Goal: Task Accomplishment & Management: Use online tool/utility

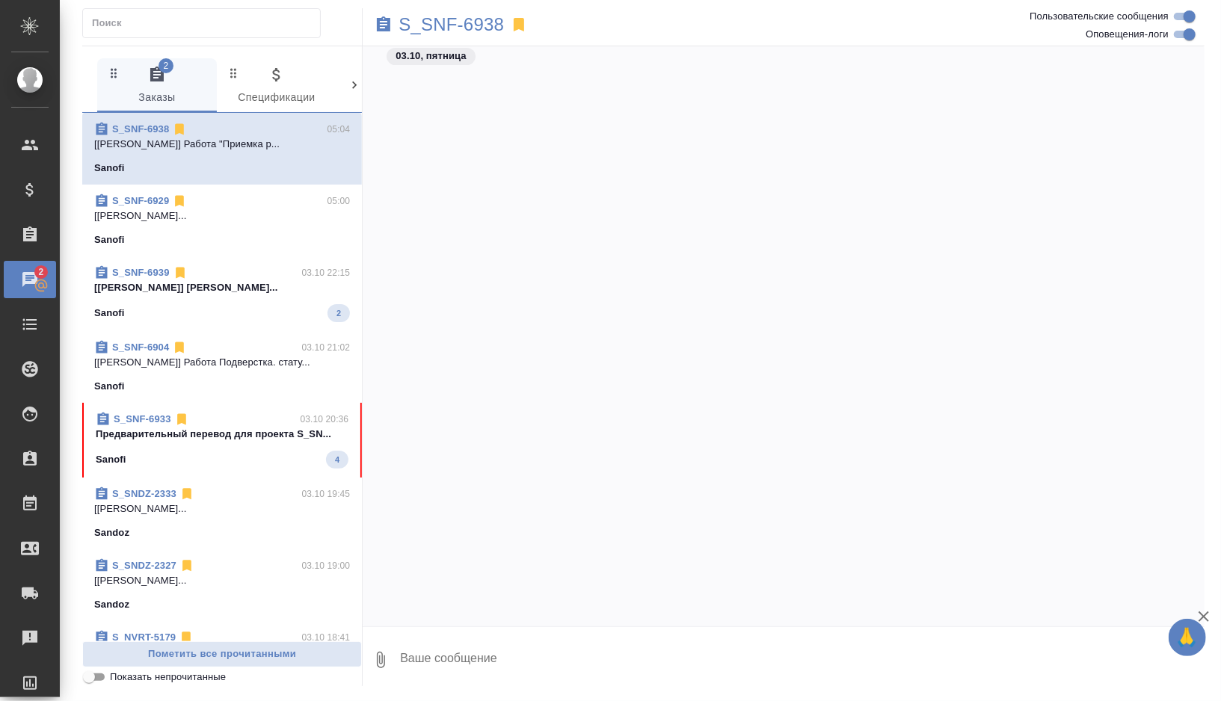
scroll to position [3058, 0]
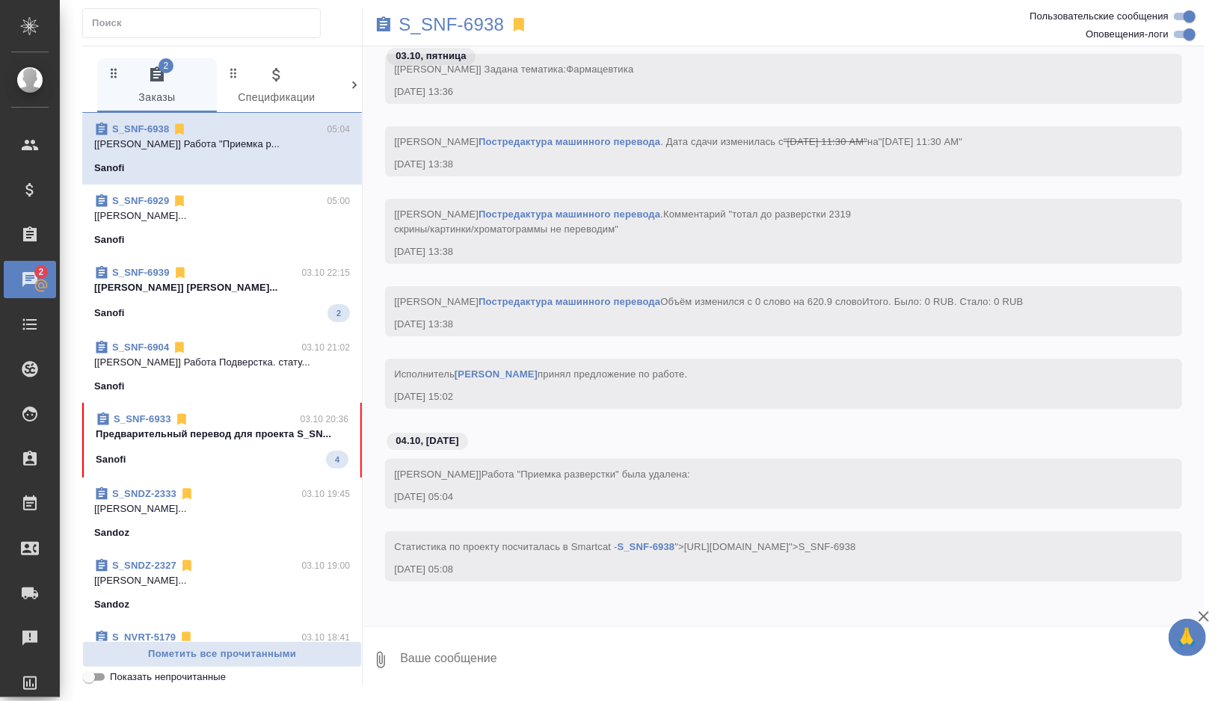
click at [222, 460] on div "Sanofi 4" at bounding box center [222, 460] width 253 height 18
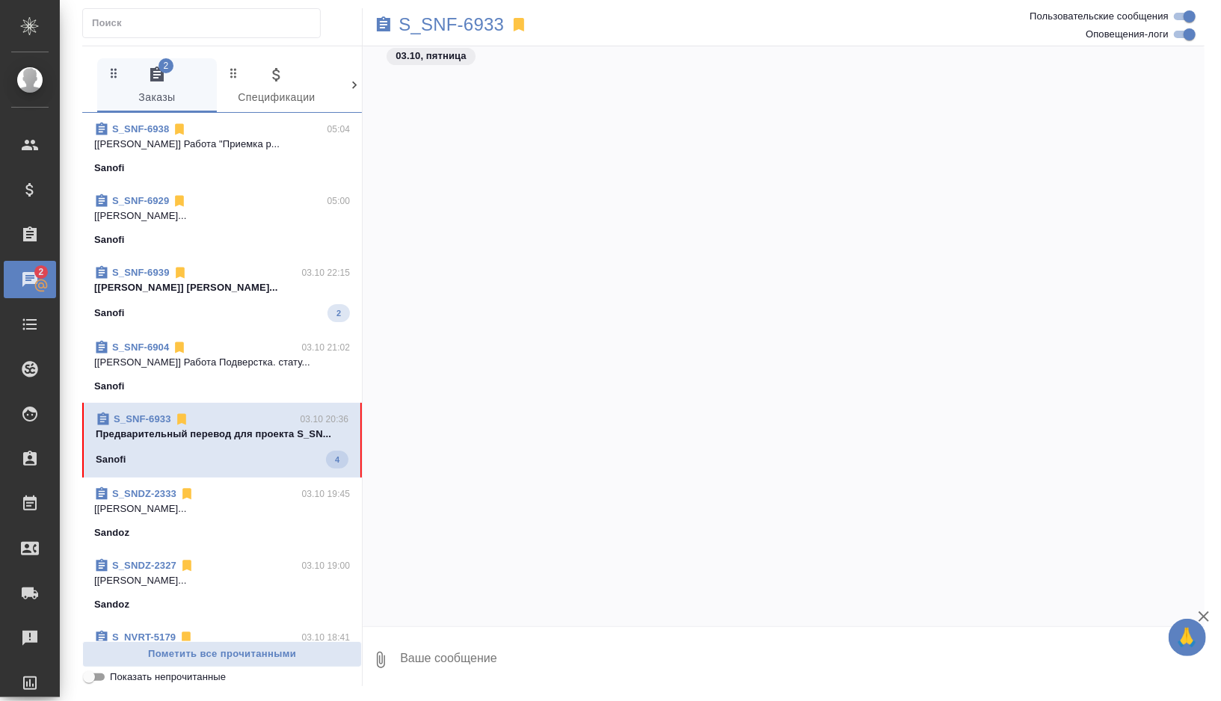
scroll to position [4753, 0]
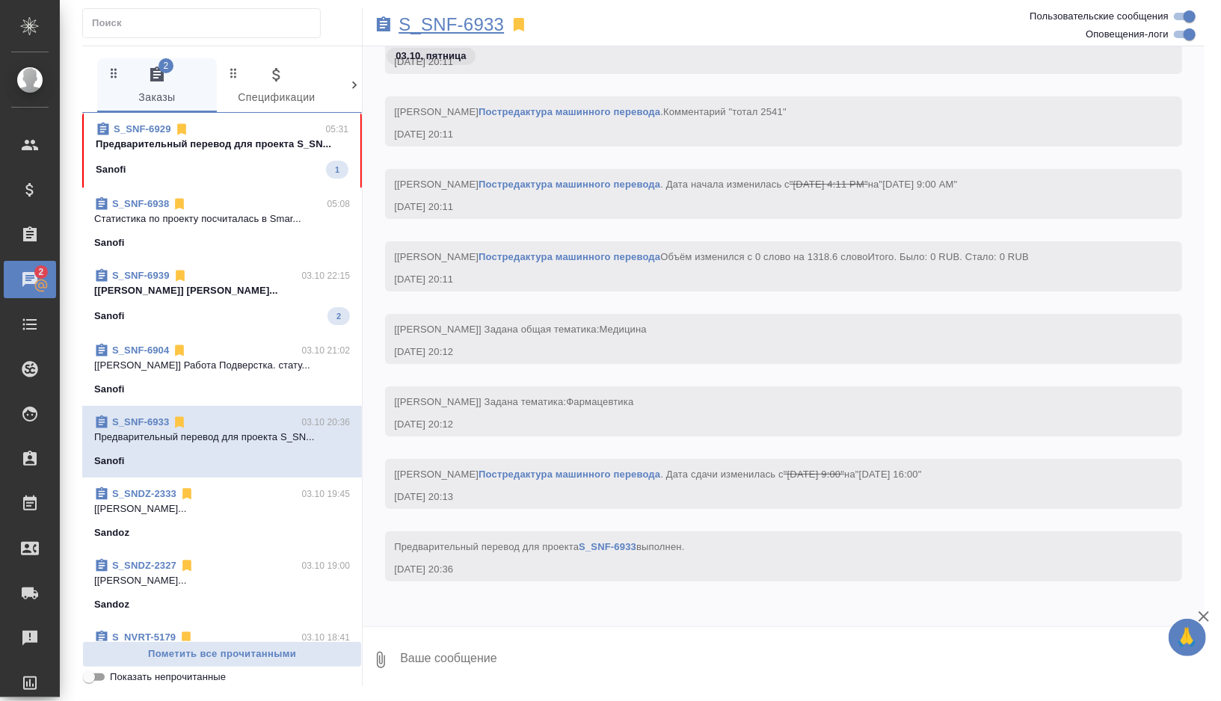
click at [472, 24] on p "S_SNF-6933" at bounding box center [450, 24] width 105 height 15
click at [267, 157] on span "S_SNF-6929 05:31 Предварительный перевод для проекта S_SN... Sanofi 1" at bounding box center [222, 150] width 253 height 57
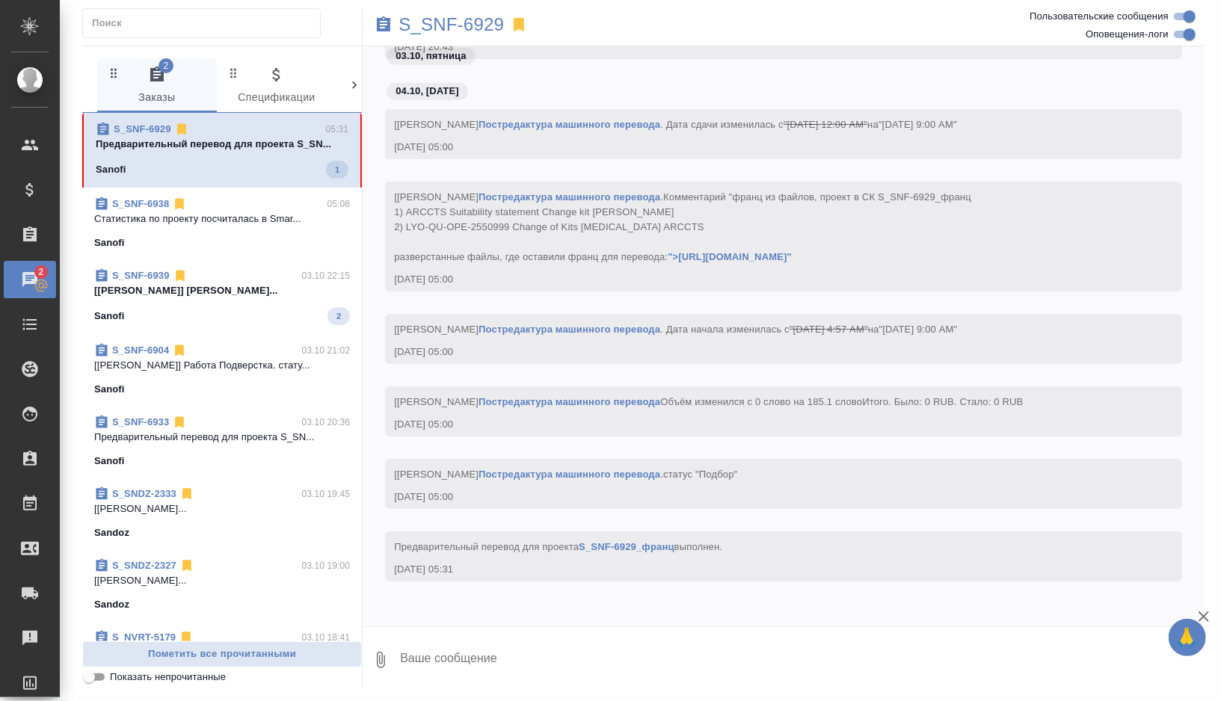
scroll to position [12048, 0]
click at [480, 17] on p "S_SNF-6929" at bounding box center [450, 24] width 105 height 15
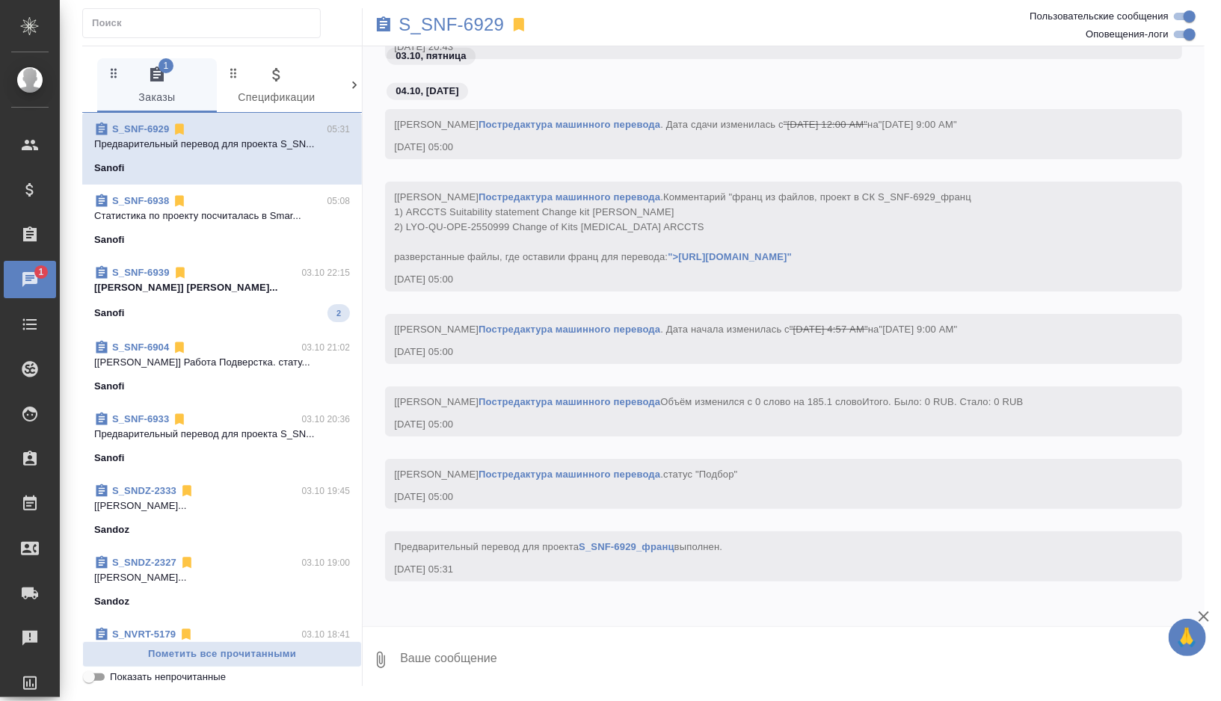
click at [250, 304] on div "Sanofi 2" at bounding box center [222, 313] width 256 height 18
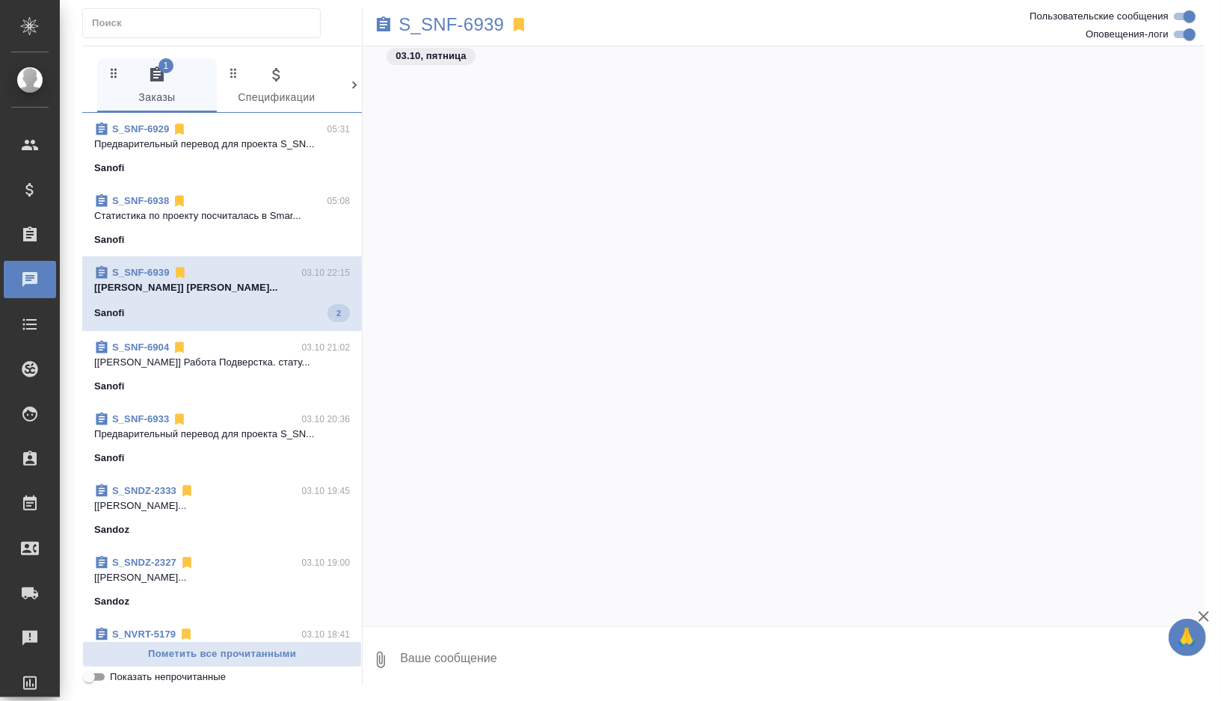
scroll to position [3379, 0]
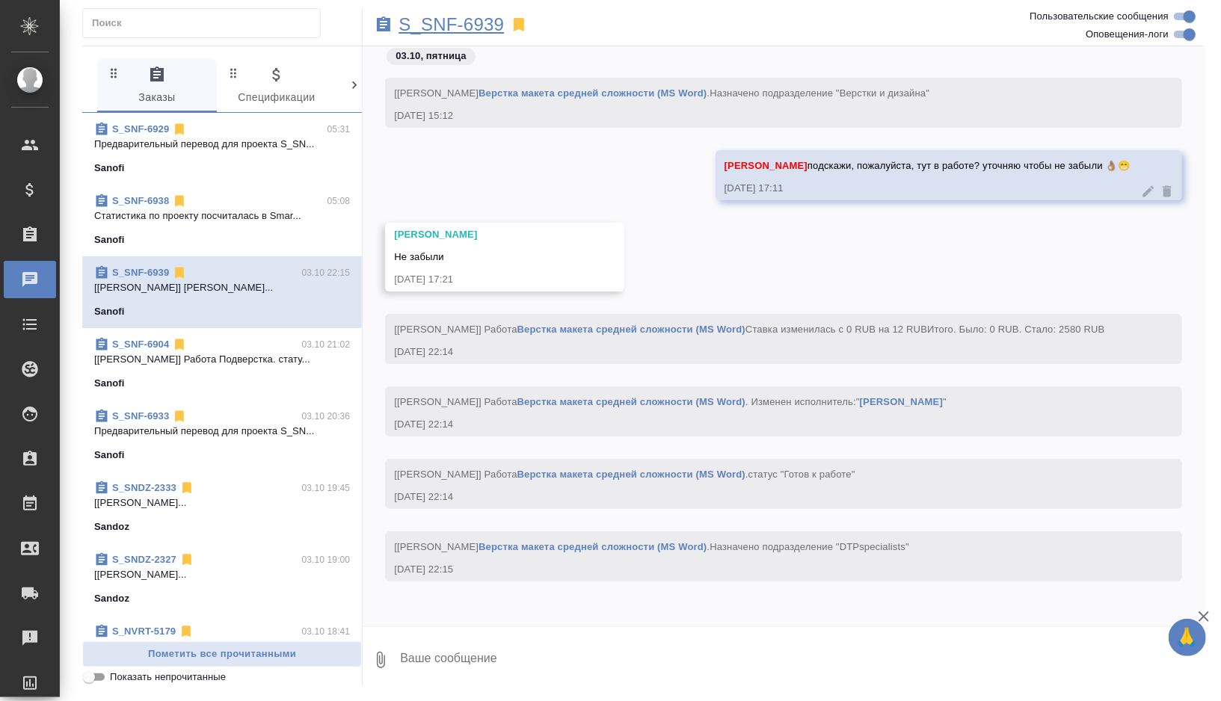
click at [460, 17] on p "S_SNF-6939" at bounding box center [450, 24] width 105 height 15
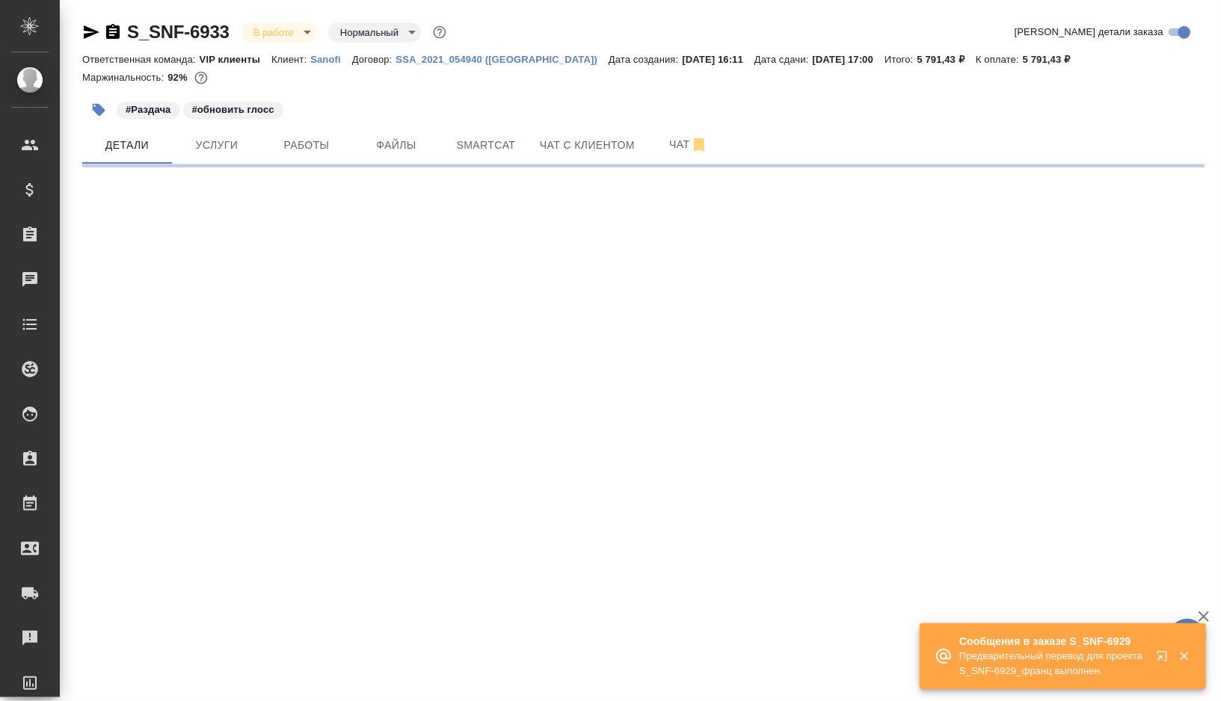
select select "RU"
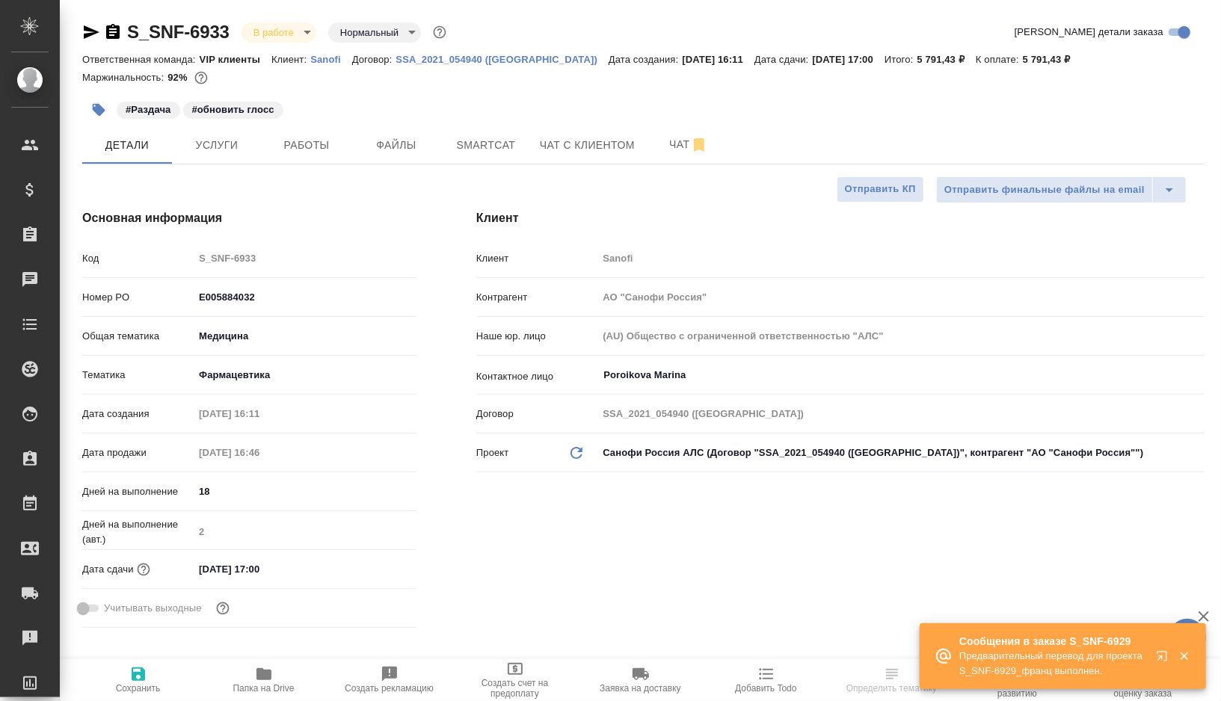
type textarea "x"
click at [475, 149] on span "Smartcat" at bounding box center [486, 145] width 72 height 19
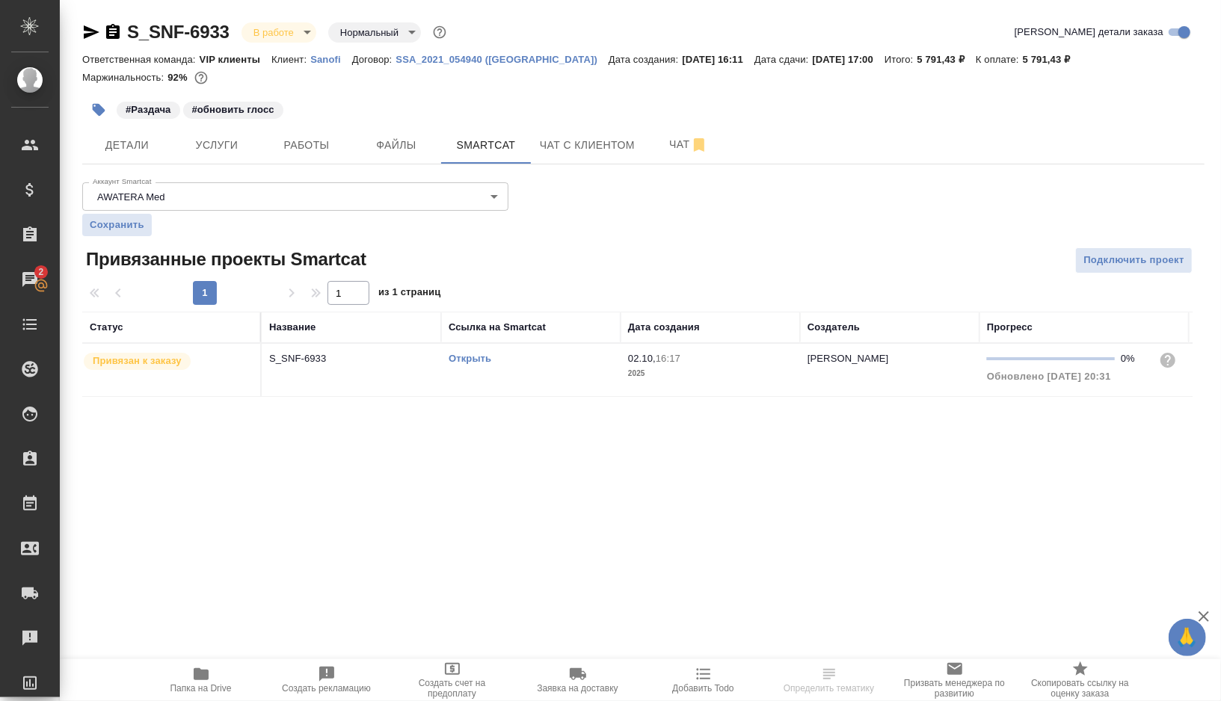
click at [462, 357] on link "Открыть" at bounding box center [469, 358] width 43 height 11
click at [97, 102] on icon "button" at bounding box center [98, 109] width 15 height 15
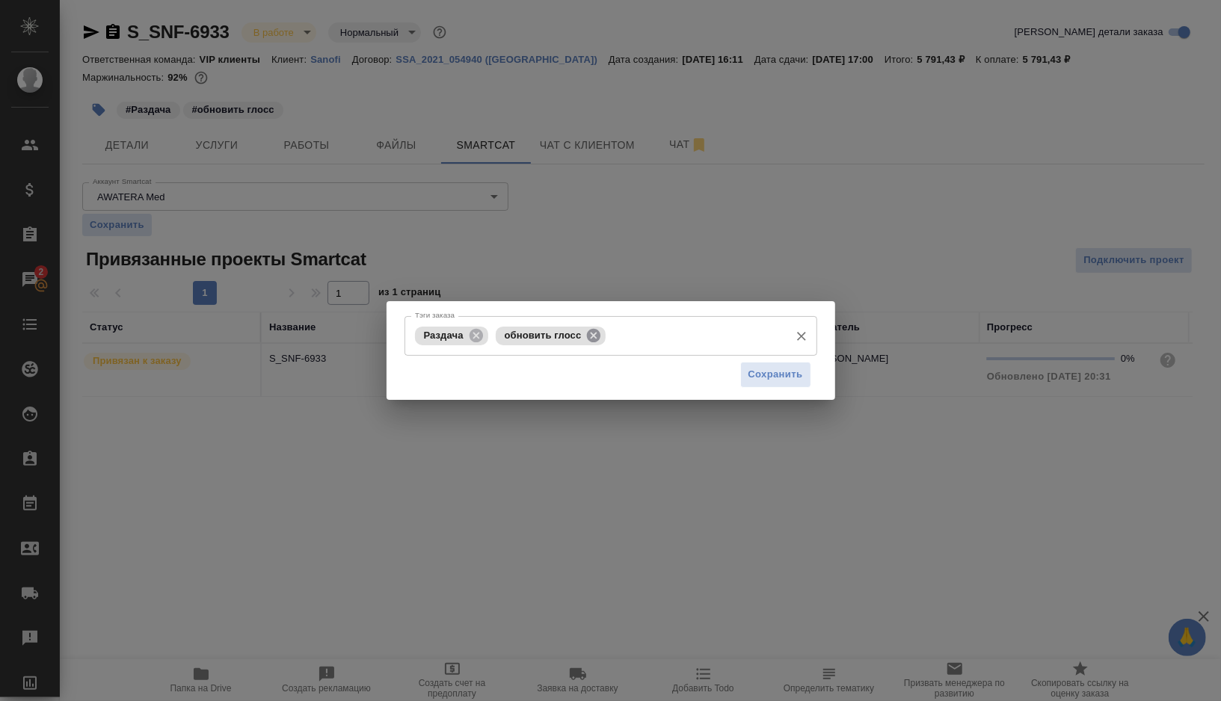
click at [596, 336] on icon at bounding box center [593, 335] width 16 height 16
click at [596, 336] on input "Тэги заказа" at bounding box center [637, 335] width 290 height 25
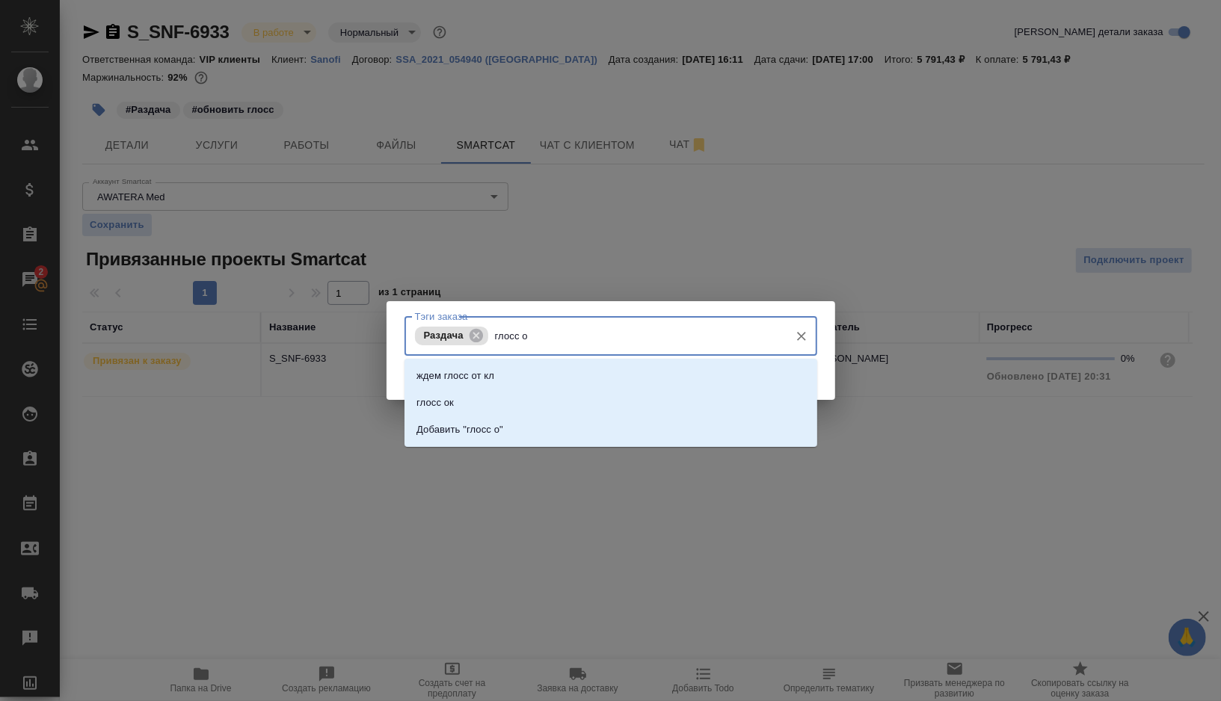
type input "глосс ок"
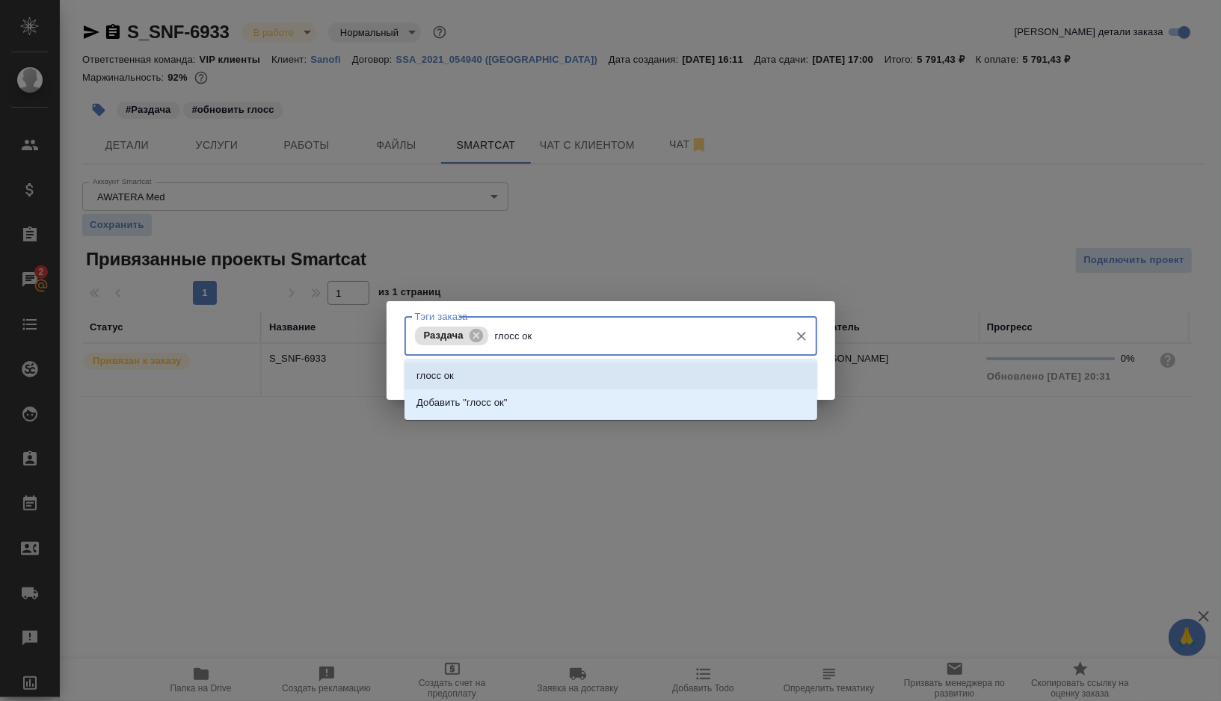
click at [501, 372] on li "глосс ок" at bounding box center [610, 376] width 413 height 27
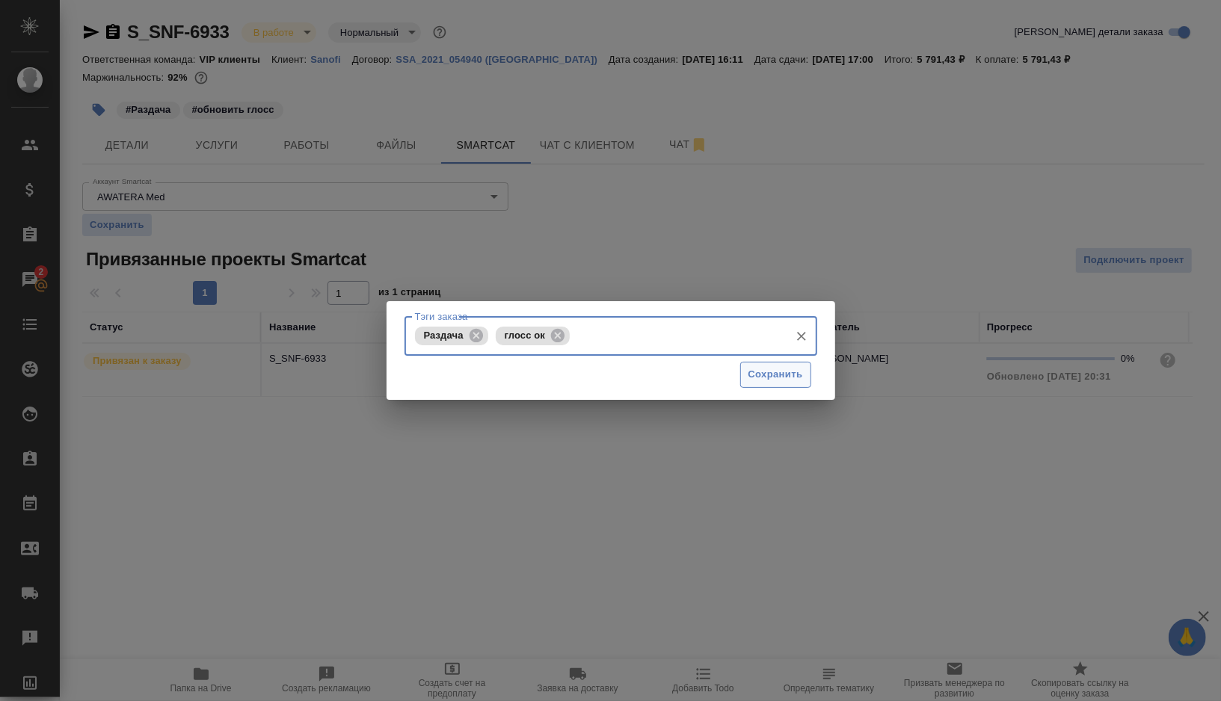
click at [772, 380] on span "Сохранить" at bounding box center [775, 374] width 55 height 17
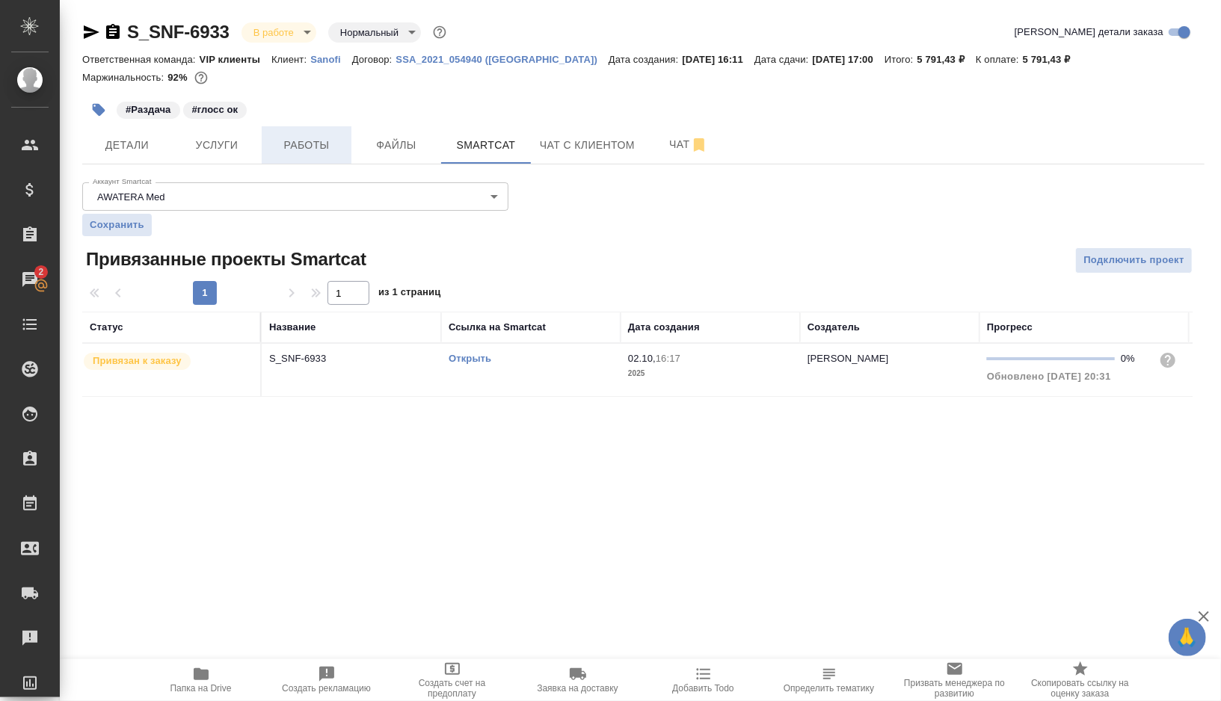
click at [305, 155] on button "Работы" at bounding box center [307, 144] width 90 height 37
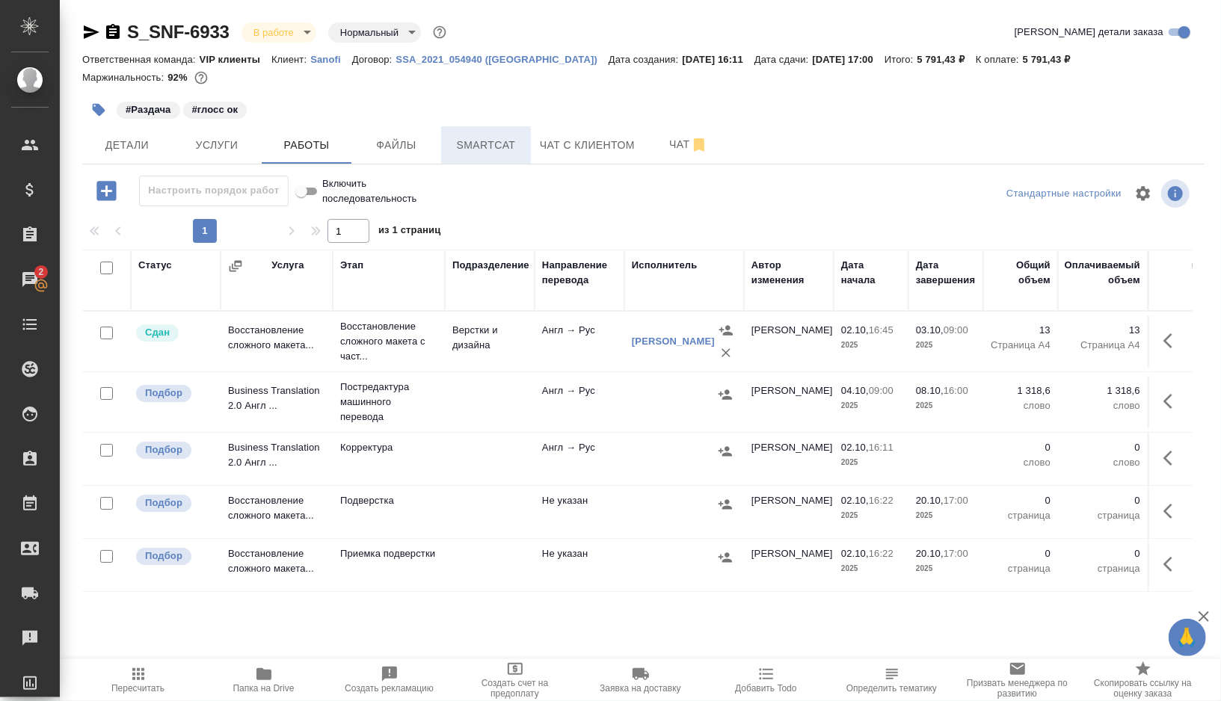
click at [487, 148] on span "Smartcat" at bounding box center [486, 145] width 72 height 19
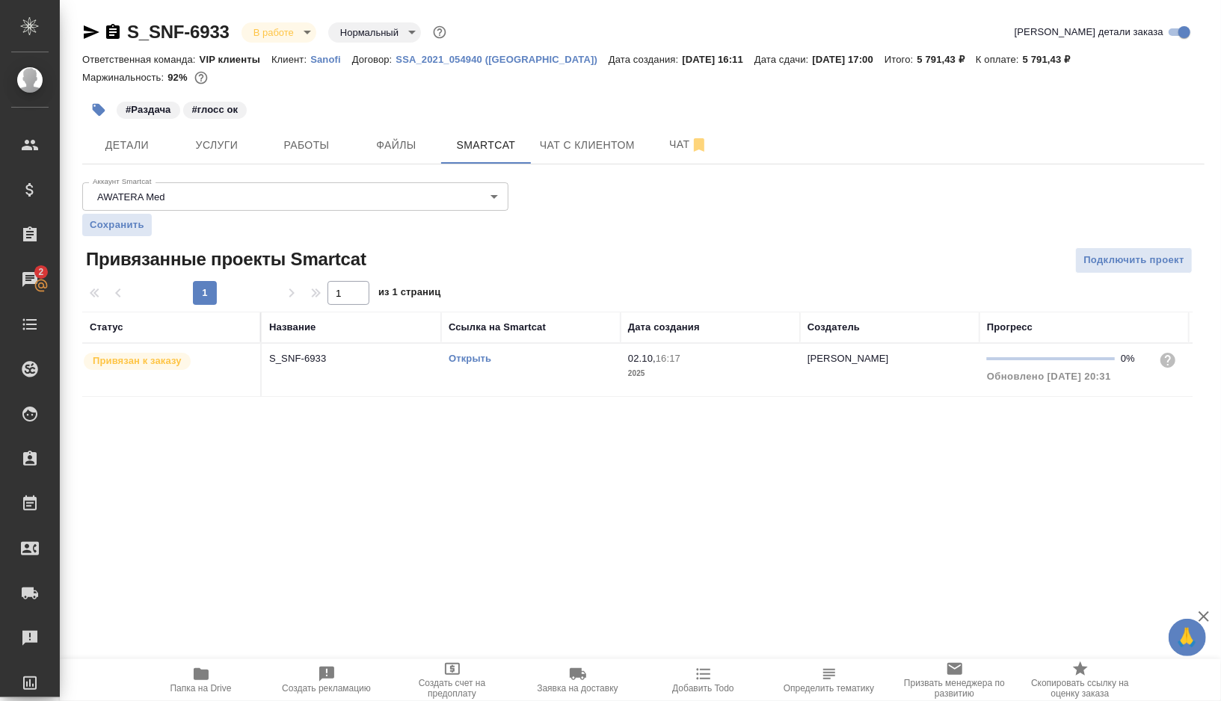
click at [464, 360] on link "Открыть" at bounding box center [469, 358] width 43 height 11
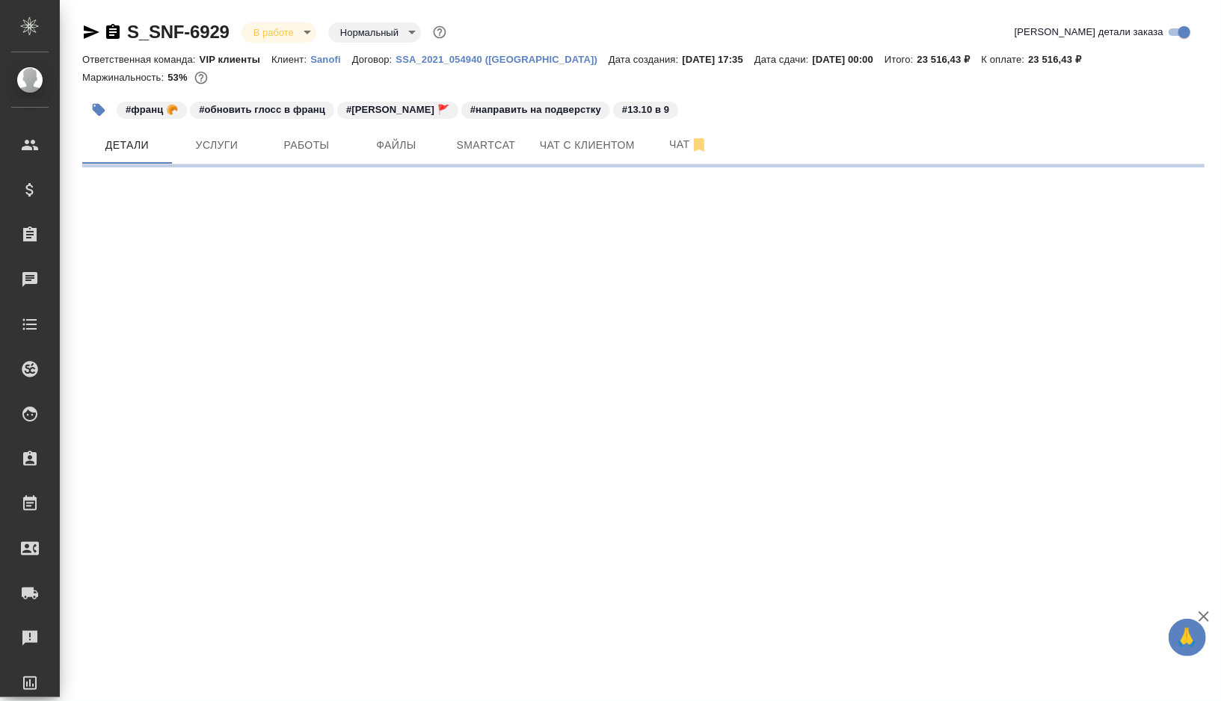
select select "RU"
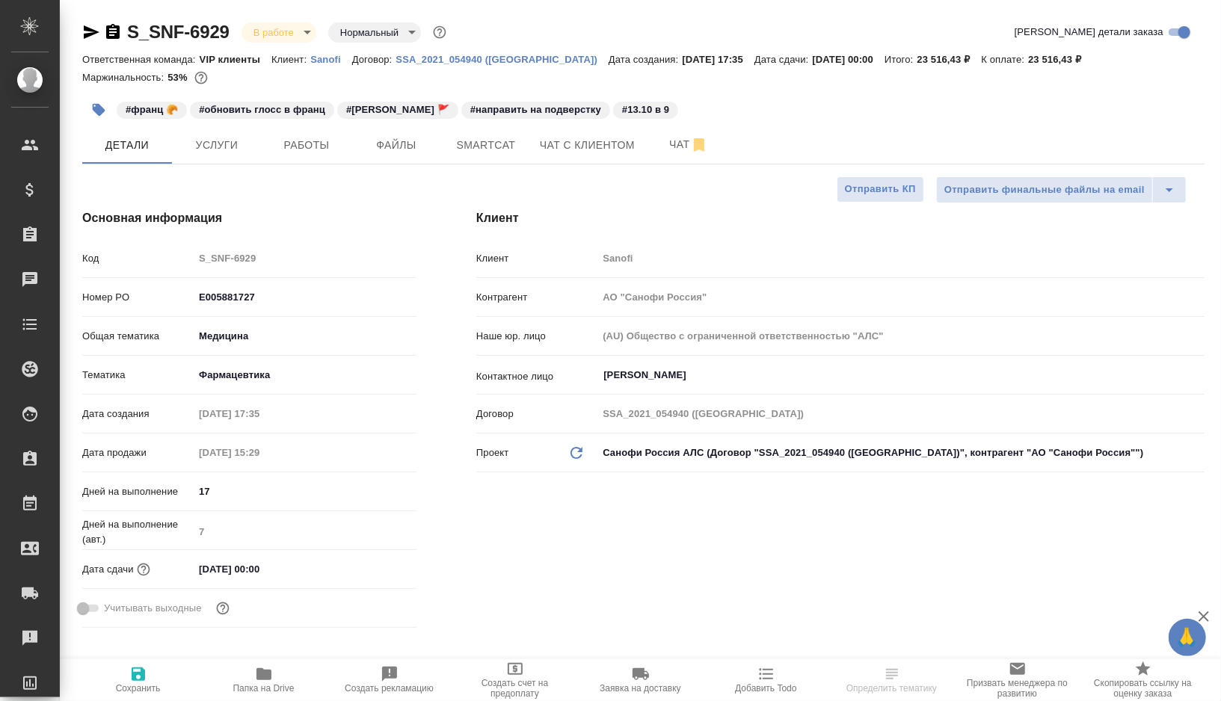
type textarea "x"
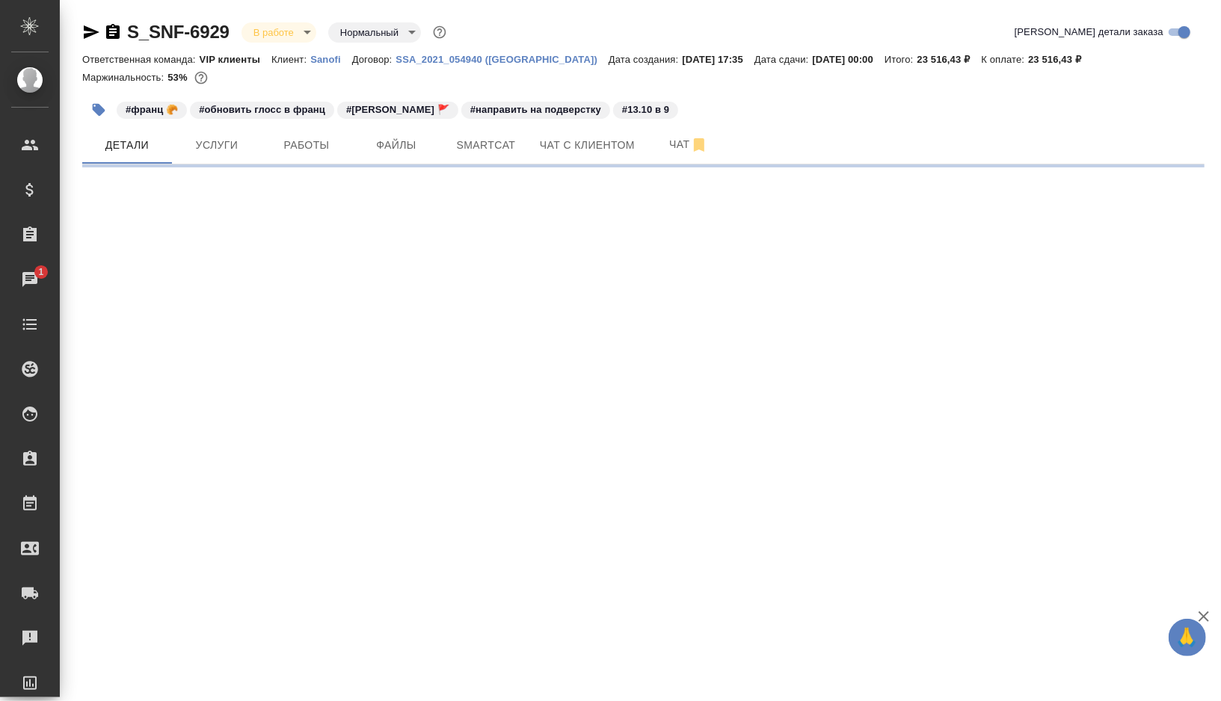
select select "RU"
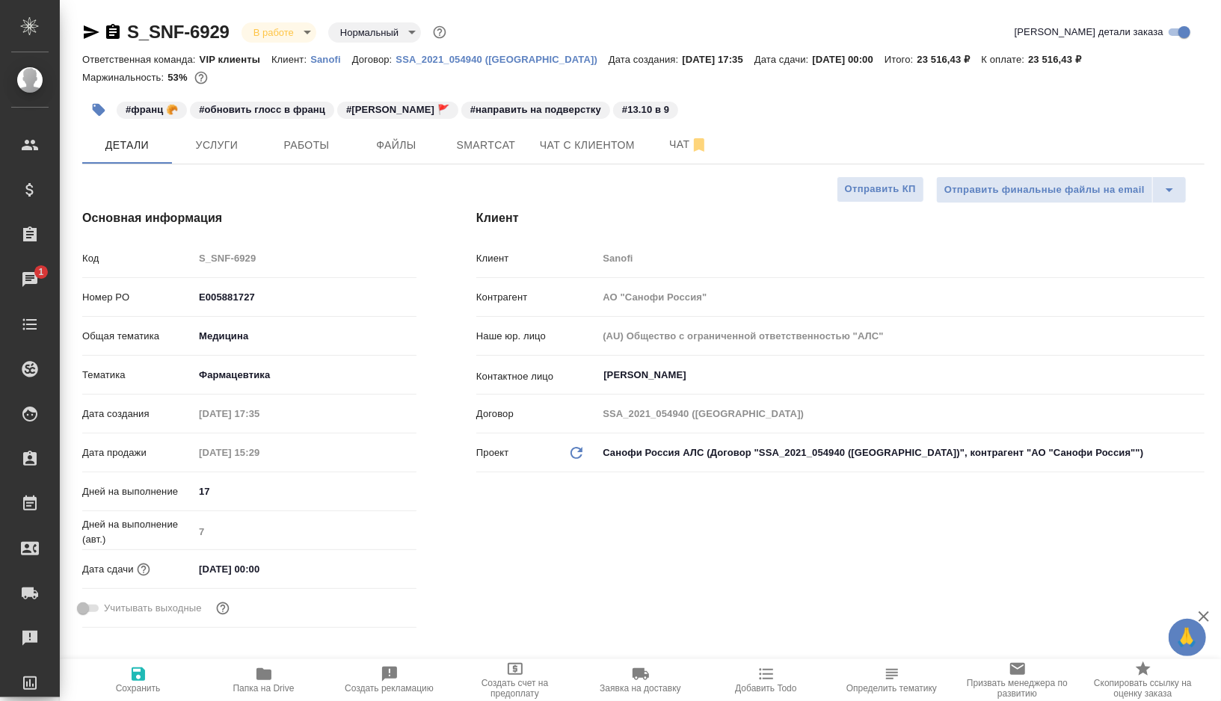
type textarea "x"
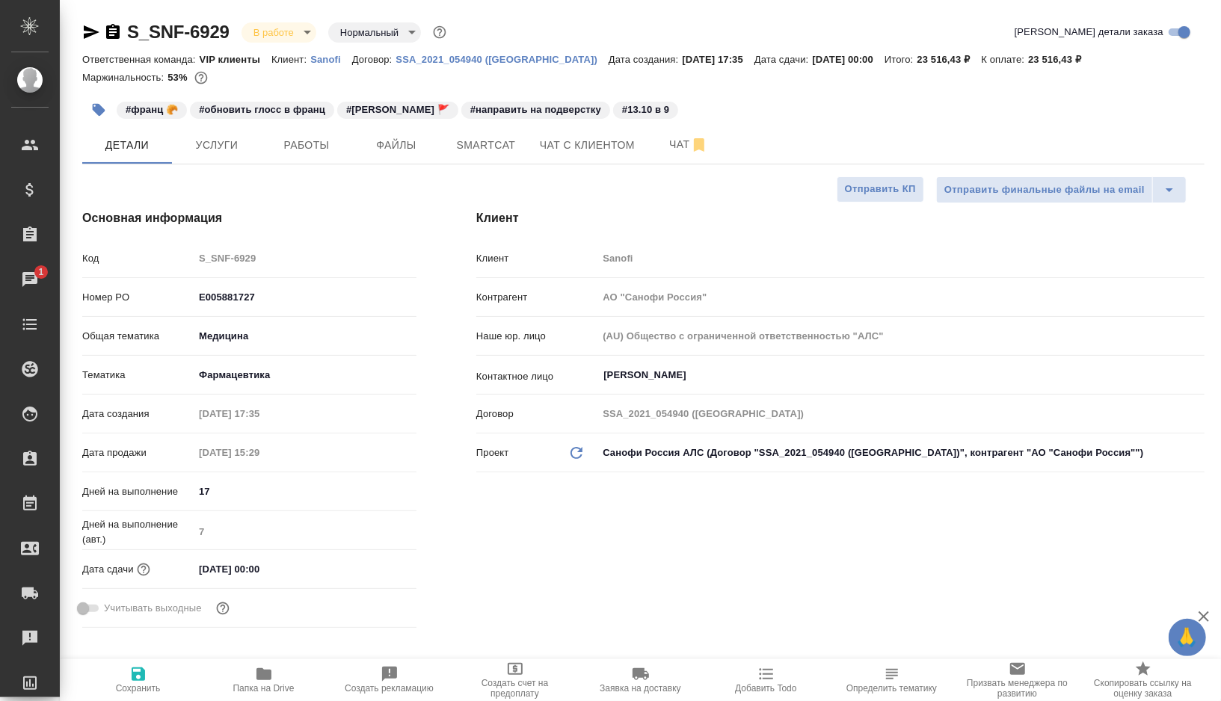
type textarea "x"
click at [659, 144] on span "Чат" at bounding box center [689, 144] width 72 height 19
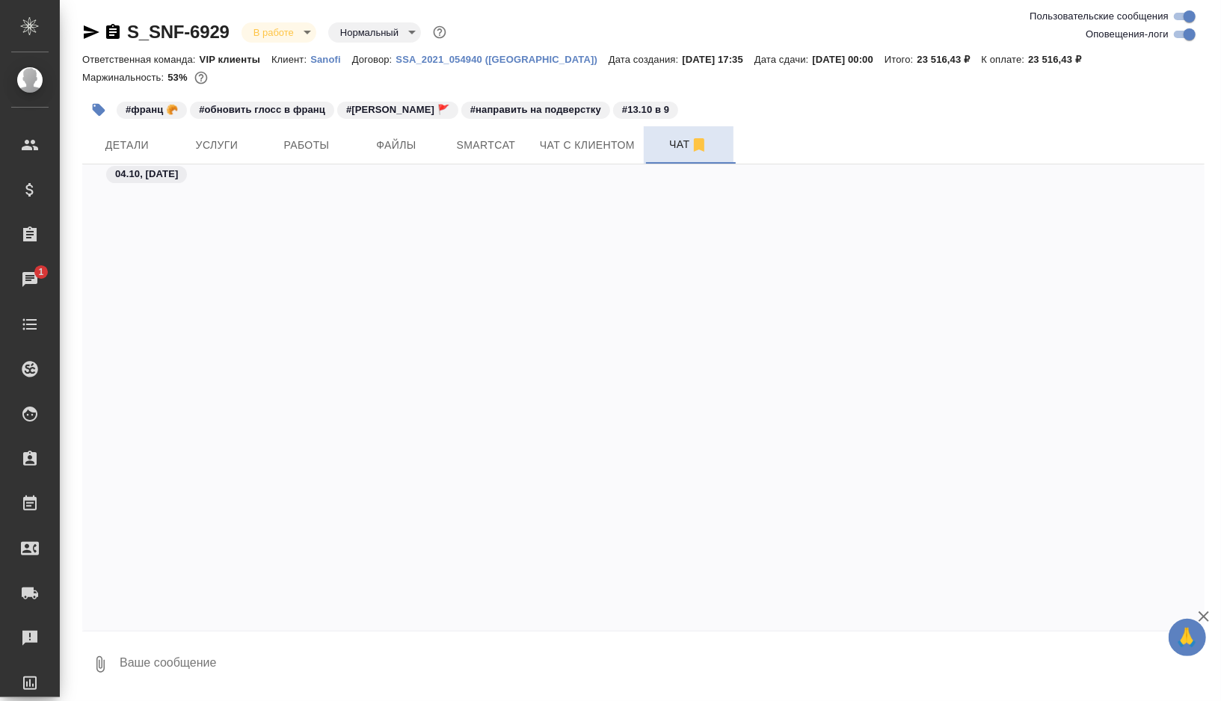
scroll to position [56204, 0]
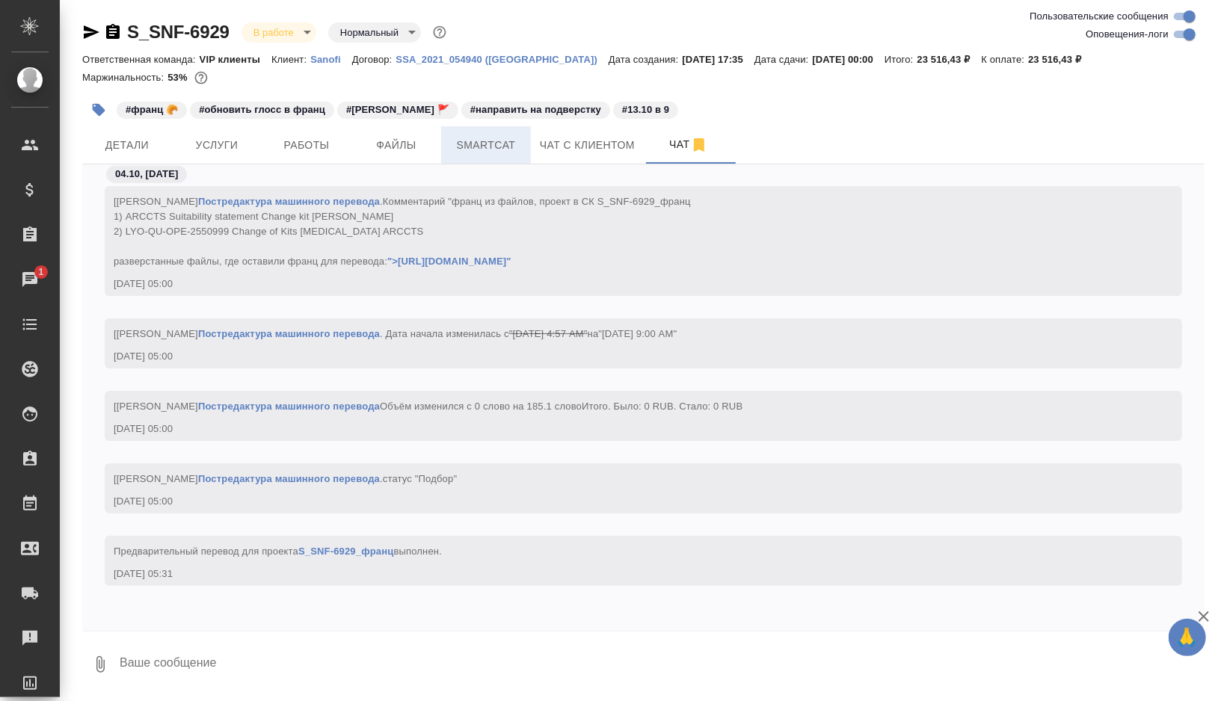
click at [469, 148] on span "Smartcat" at bounding box center [486, 145] width 72 height 19
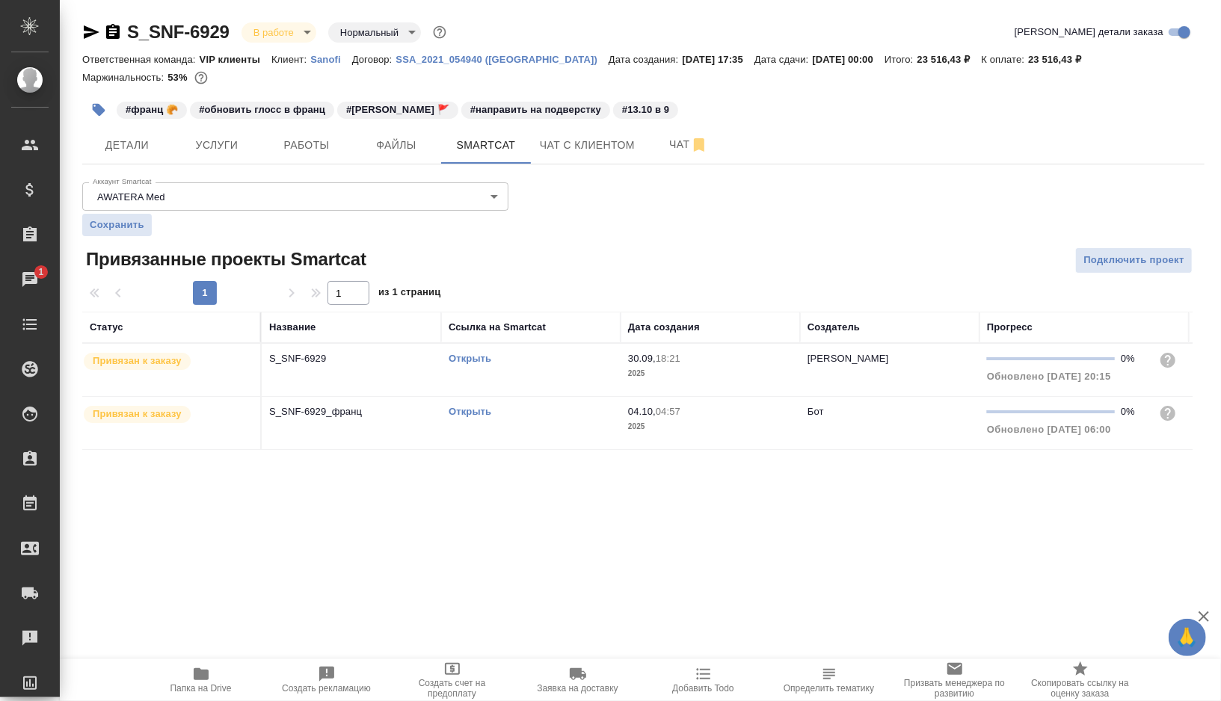
click at [469, 408] on link "Открыть" at bounding box center [469, 411] width 43 height 11
click at [298, 151] on span "Работы" at bounding box center [307, 145] width 72 height 19
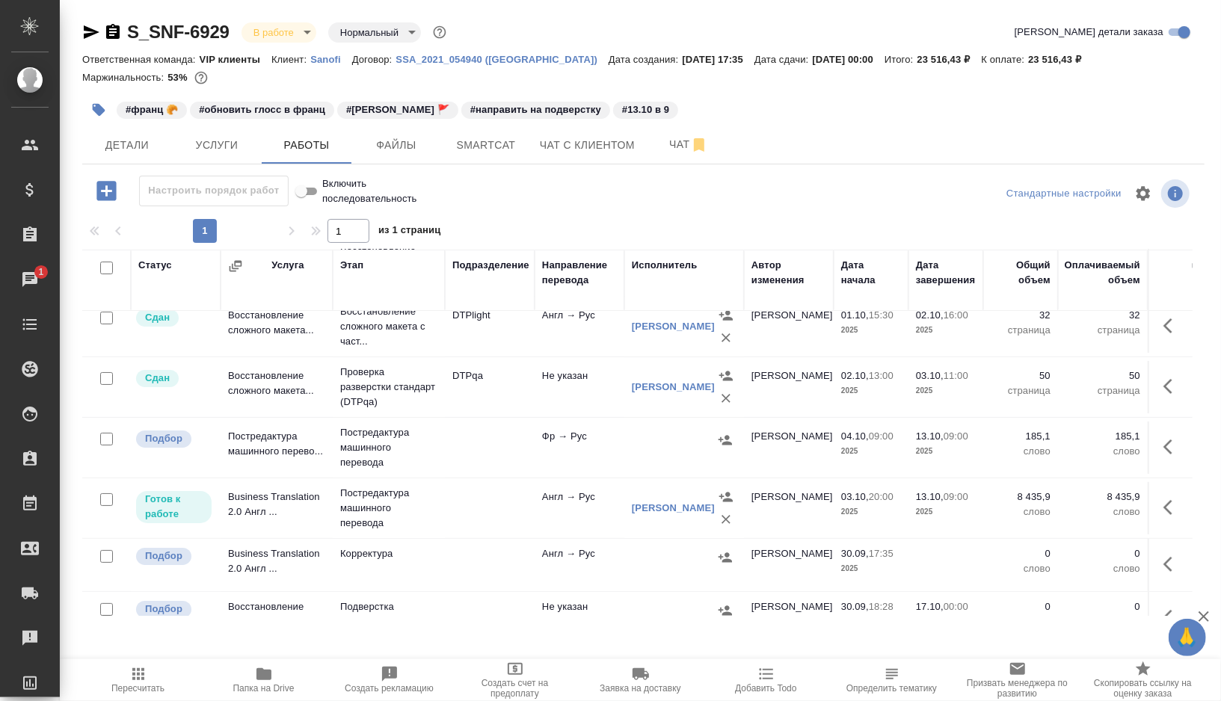
scroll to position [82, 0]
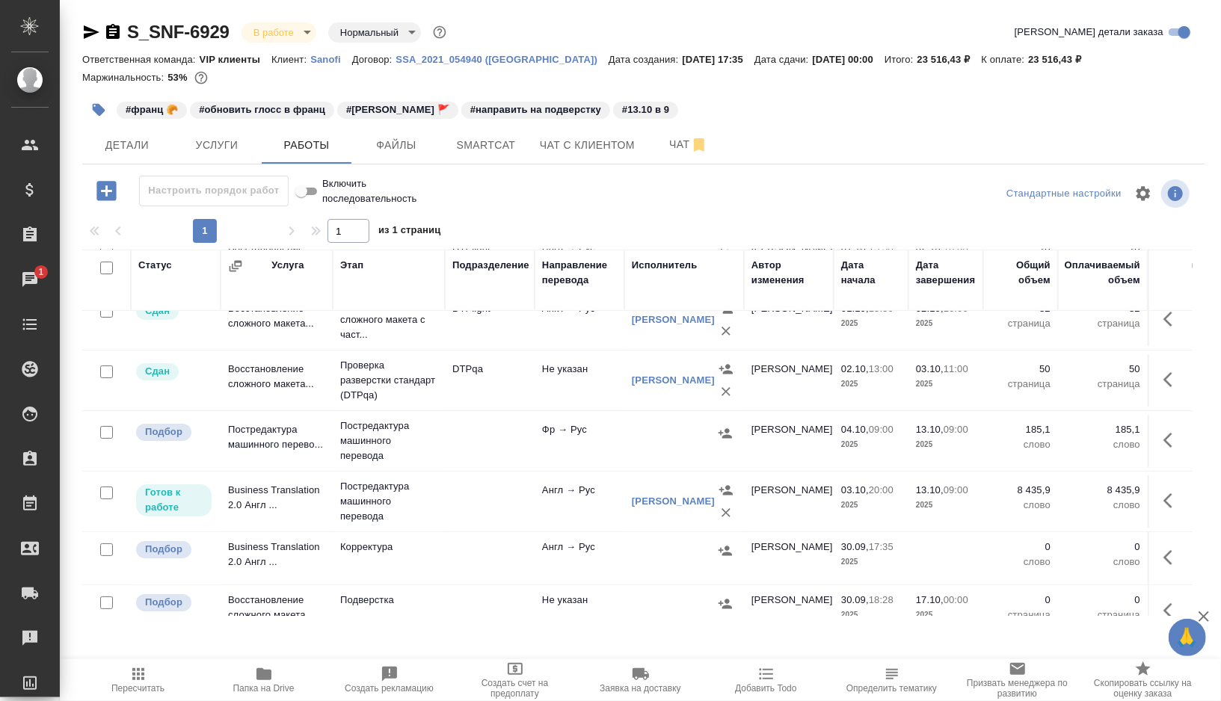
click at [464, 432] on td at bounding box center [490, 441] width 90 height 52
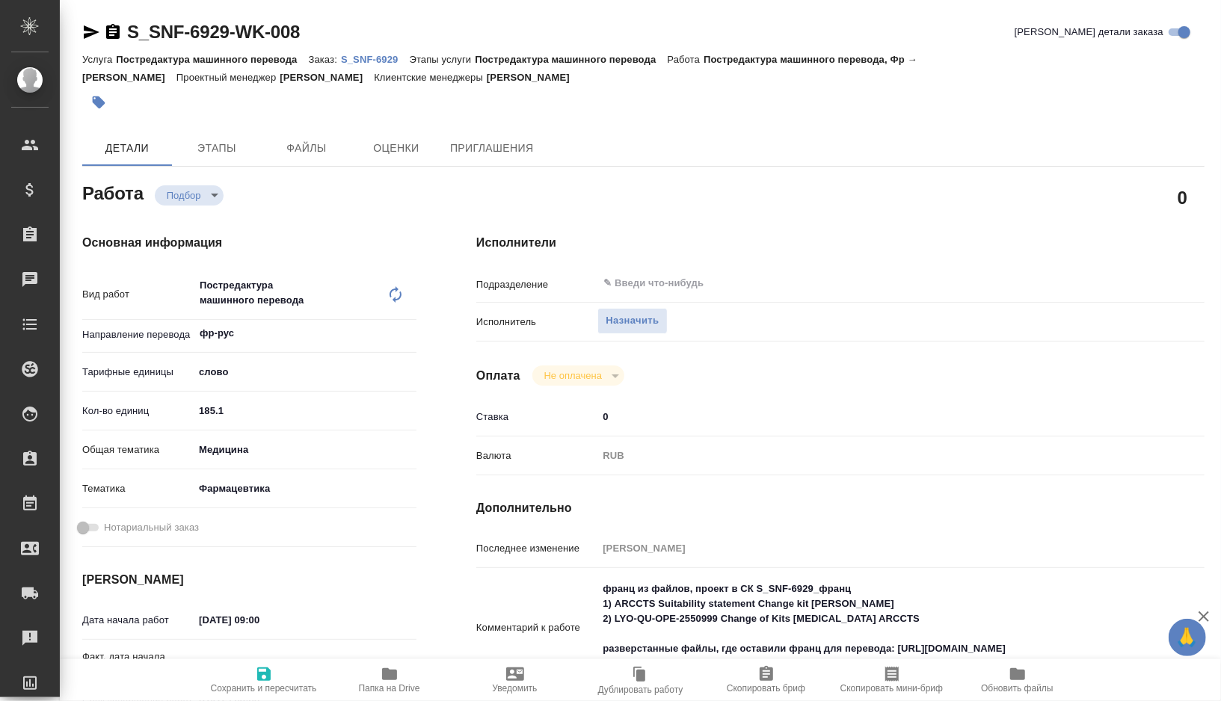
type textarea "x"
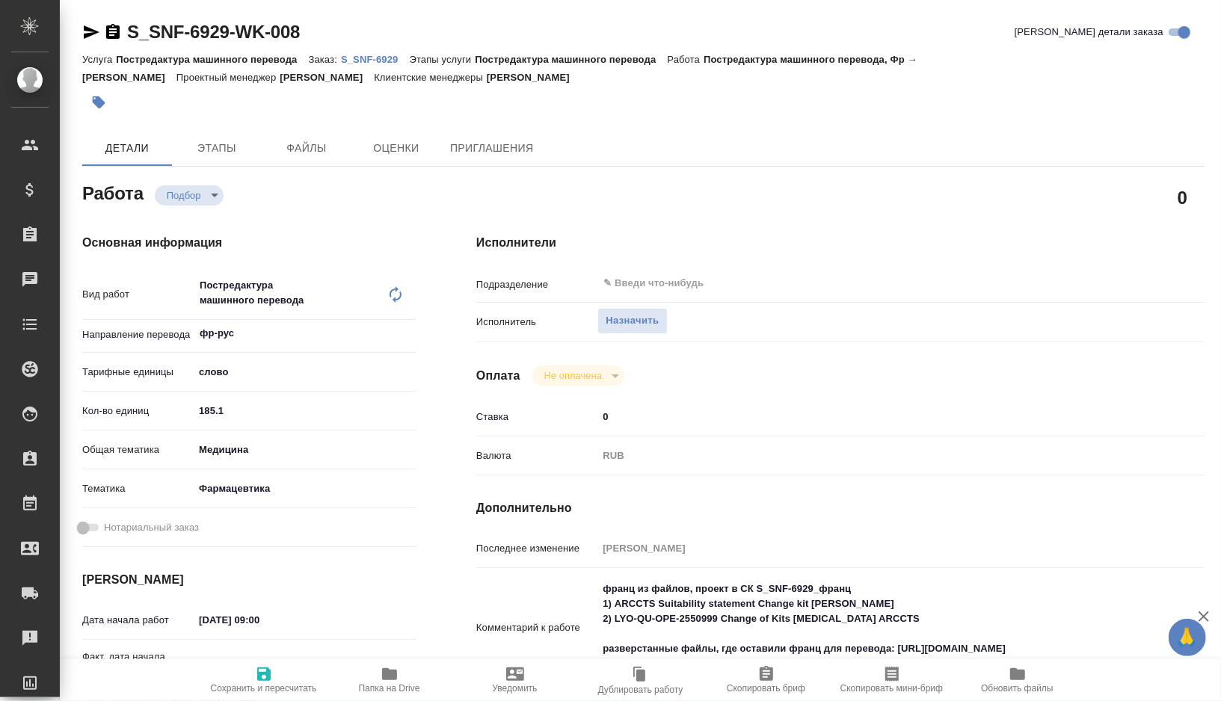
type textarea "x"
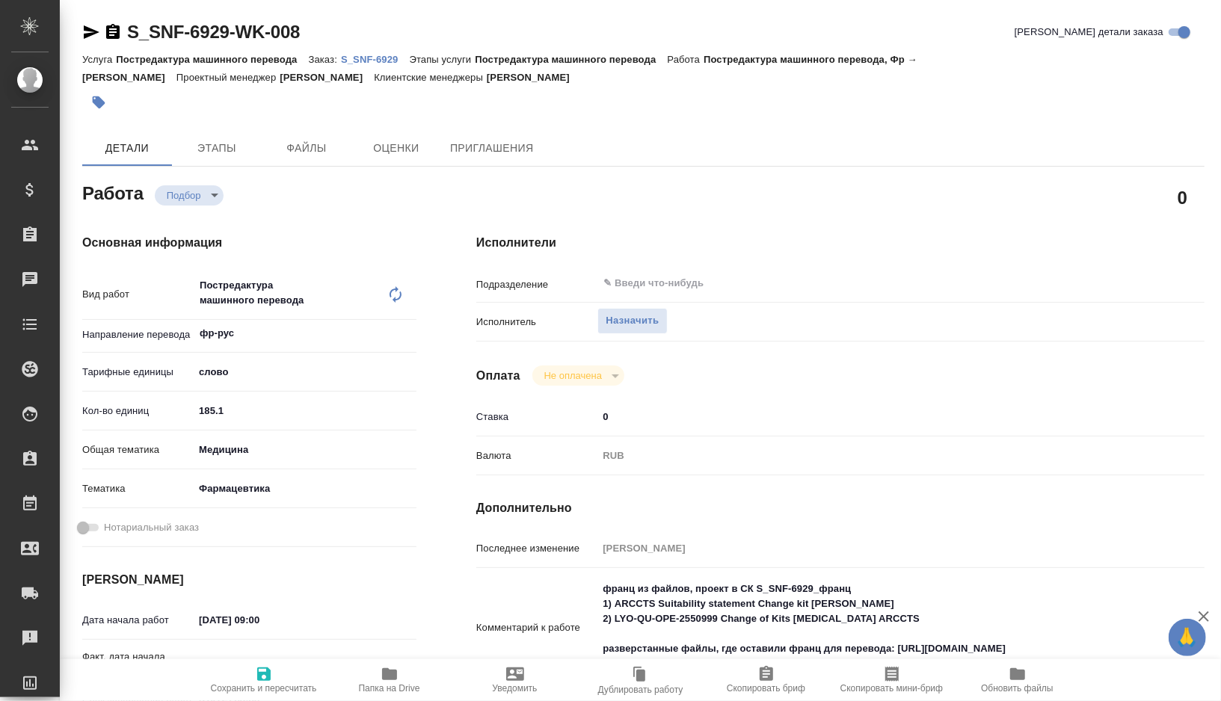
type textarea "x"
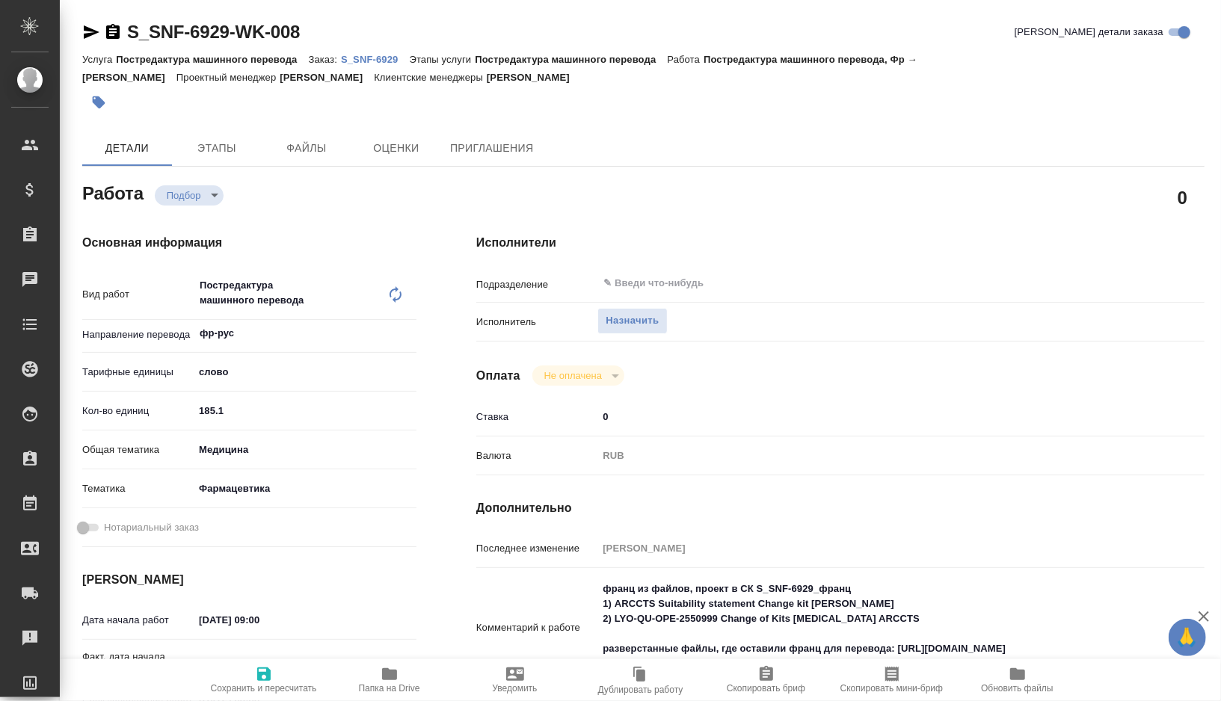
type textarea "x"
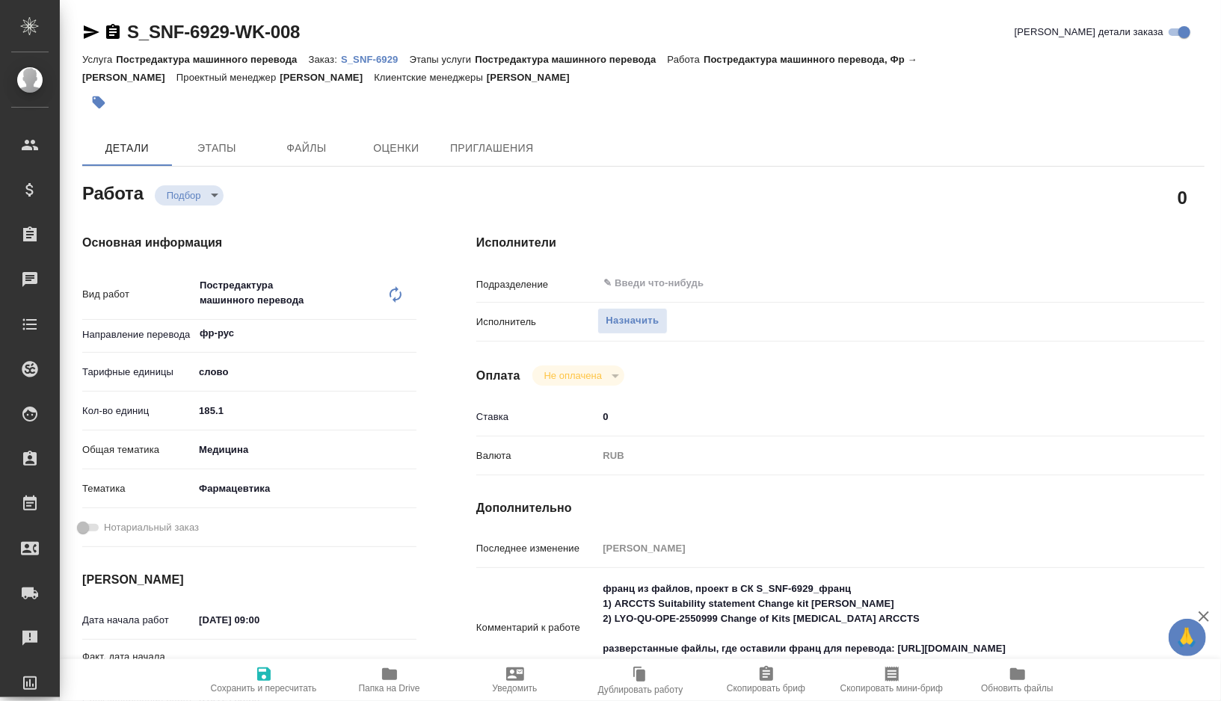
type textarea "x"
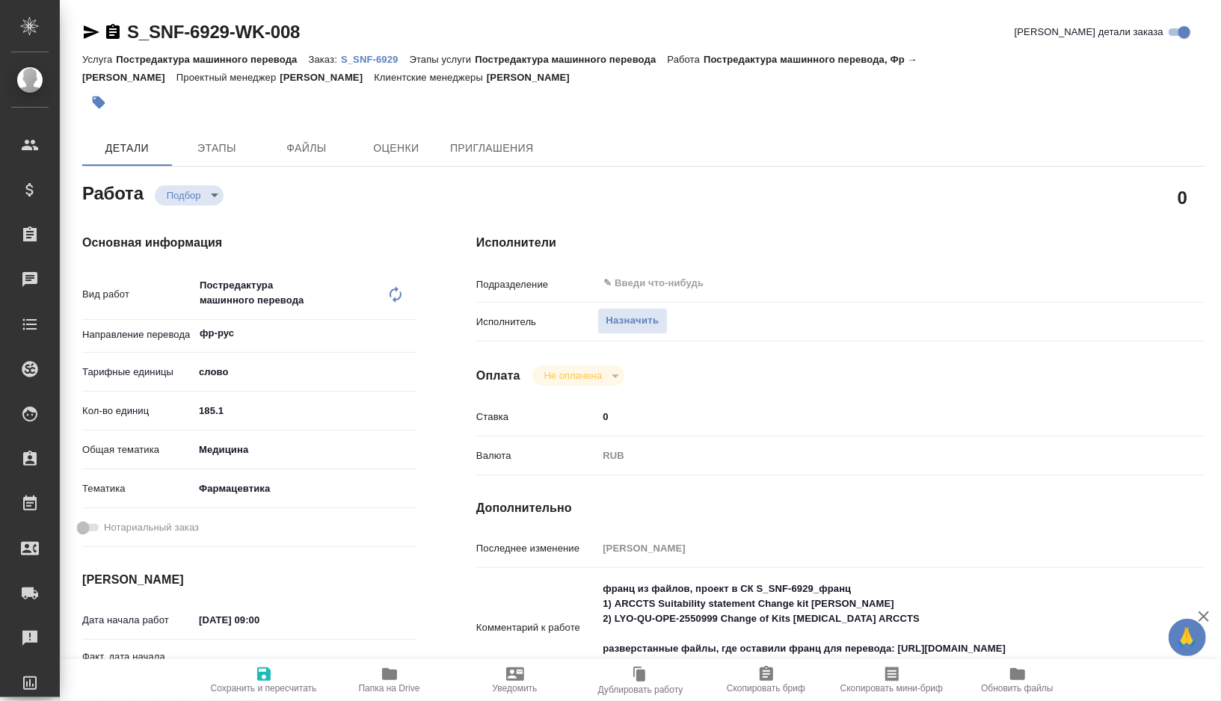
type textarea "x"
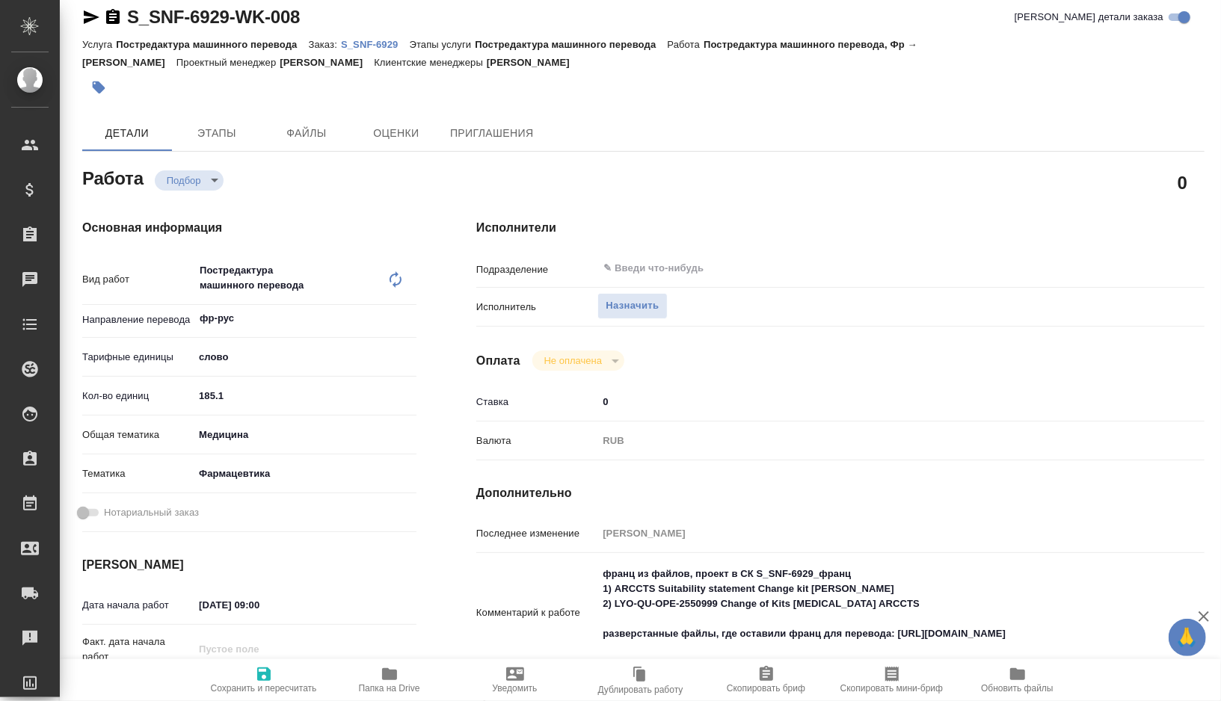
type textarea "x"
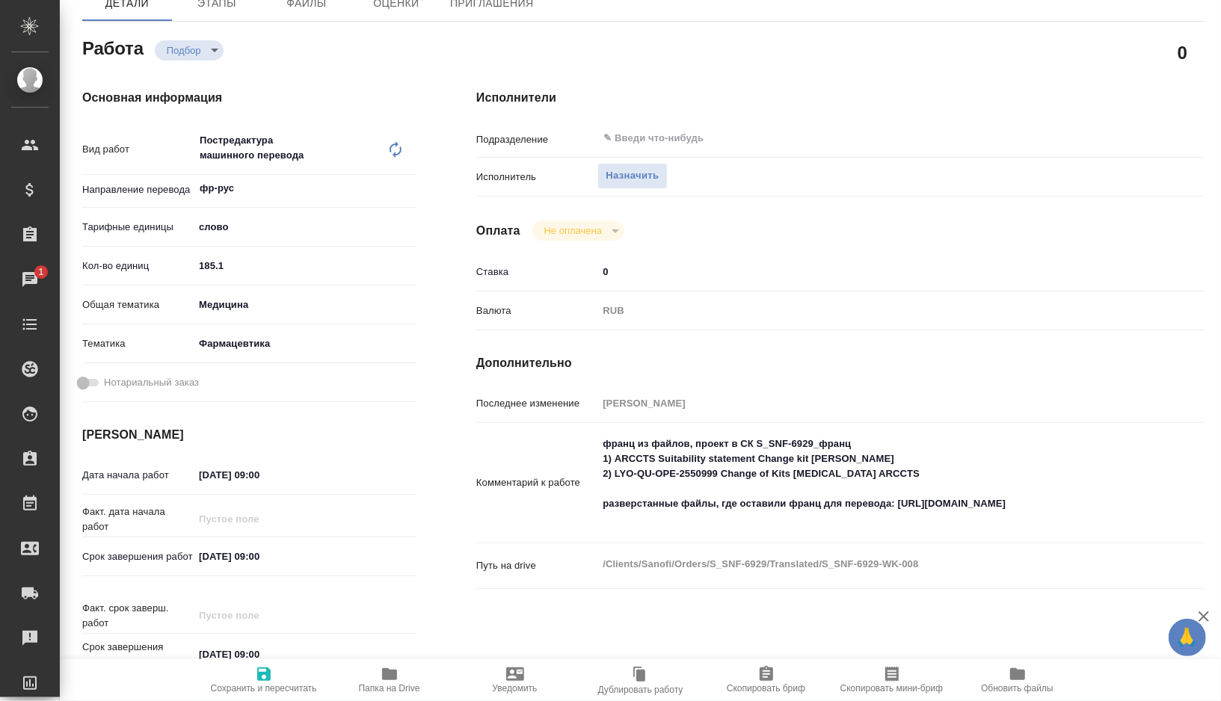
type textarea "x"
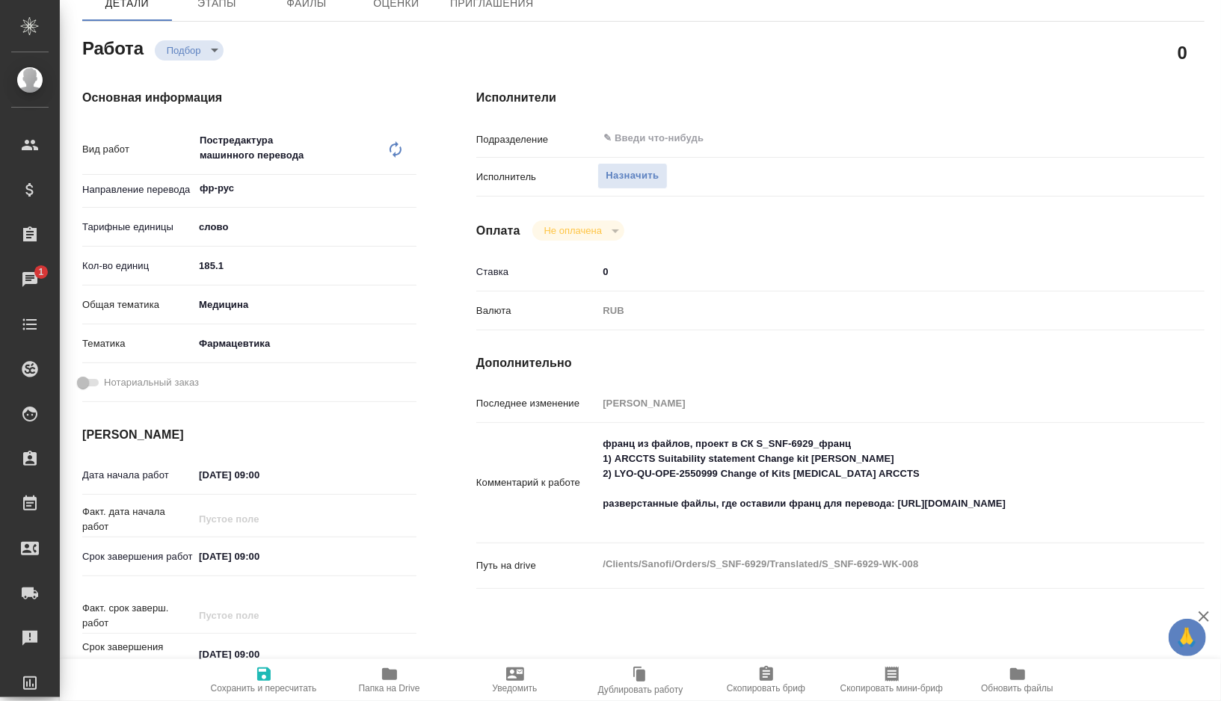
scroll to position [149, 0]
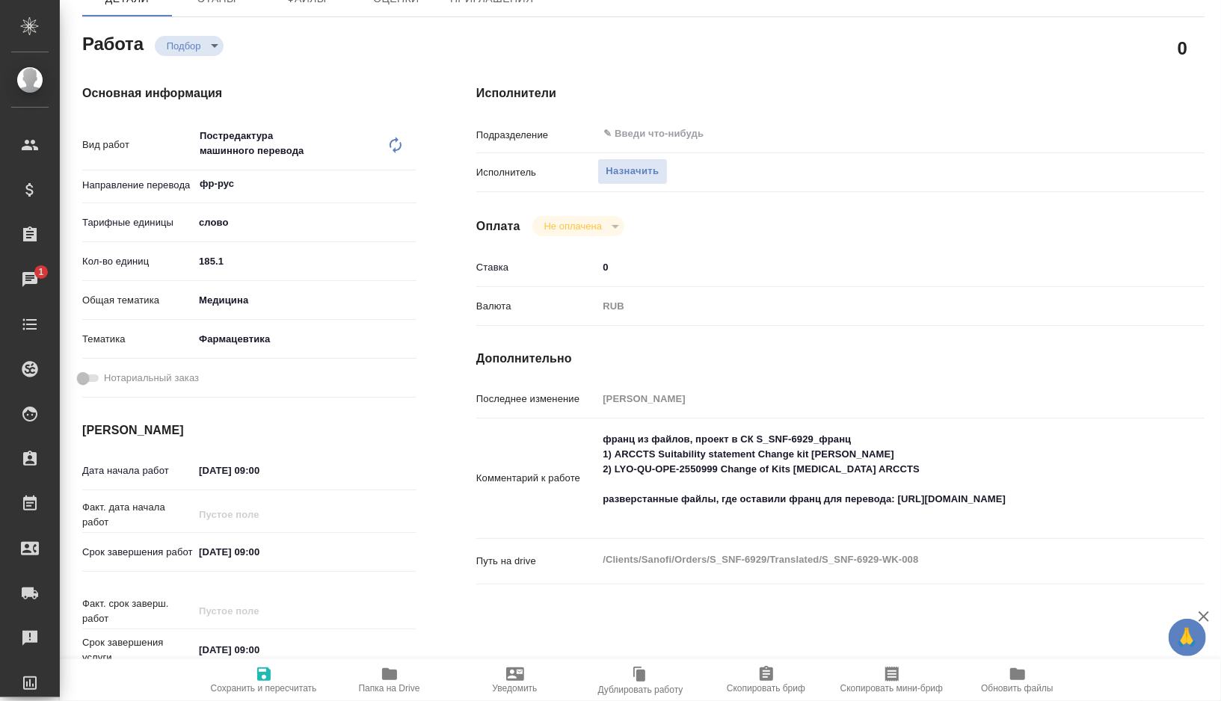
click at [890, 672] on icon "button" at bounding box center [891, 674] width 13 height 15
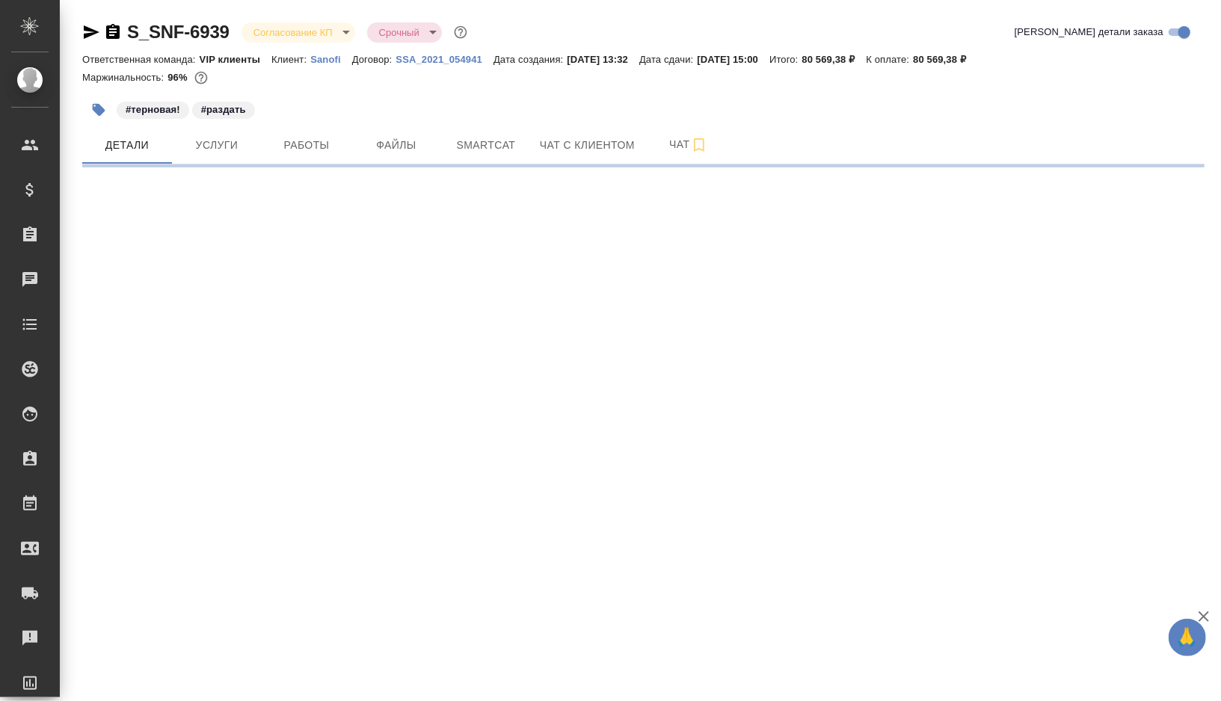
select select "RU"
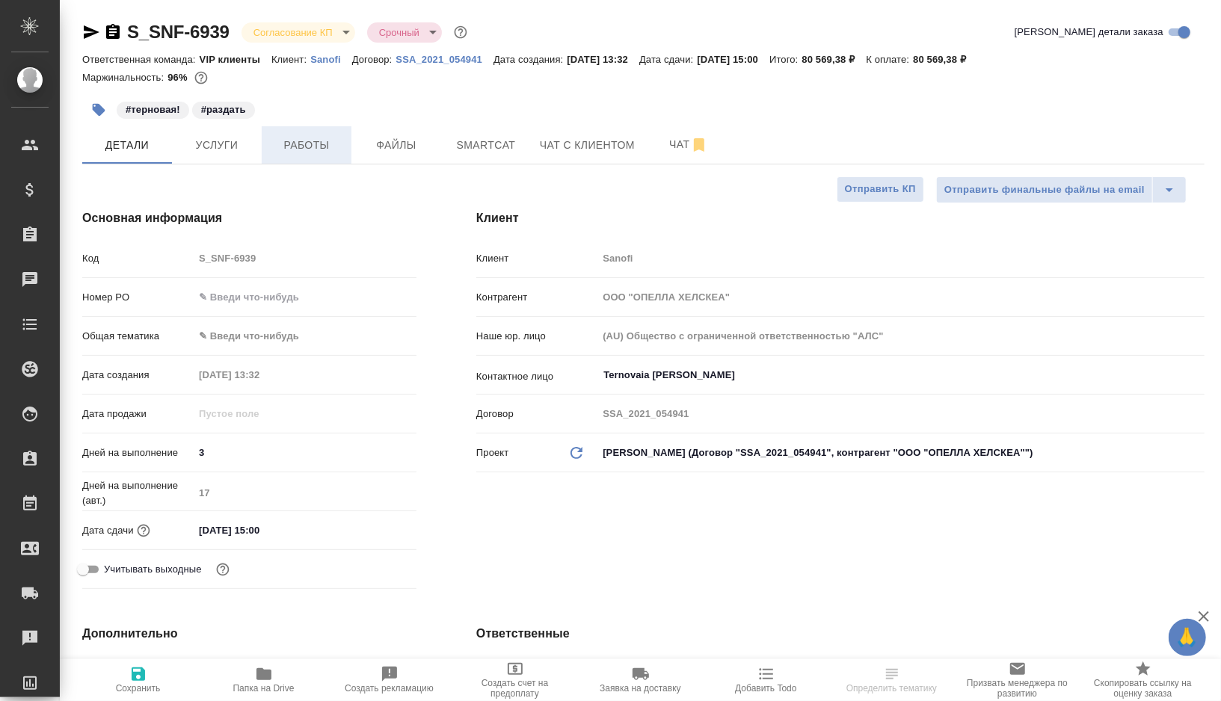
type textarea "x"
click at [337, 151] on span "Работы" at bounding box center [307, 145] width 72 height 19
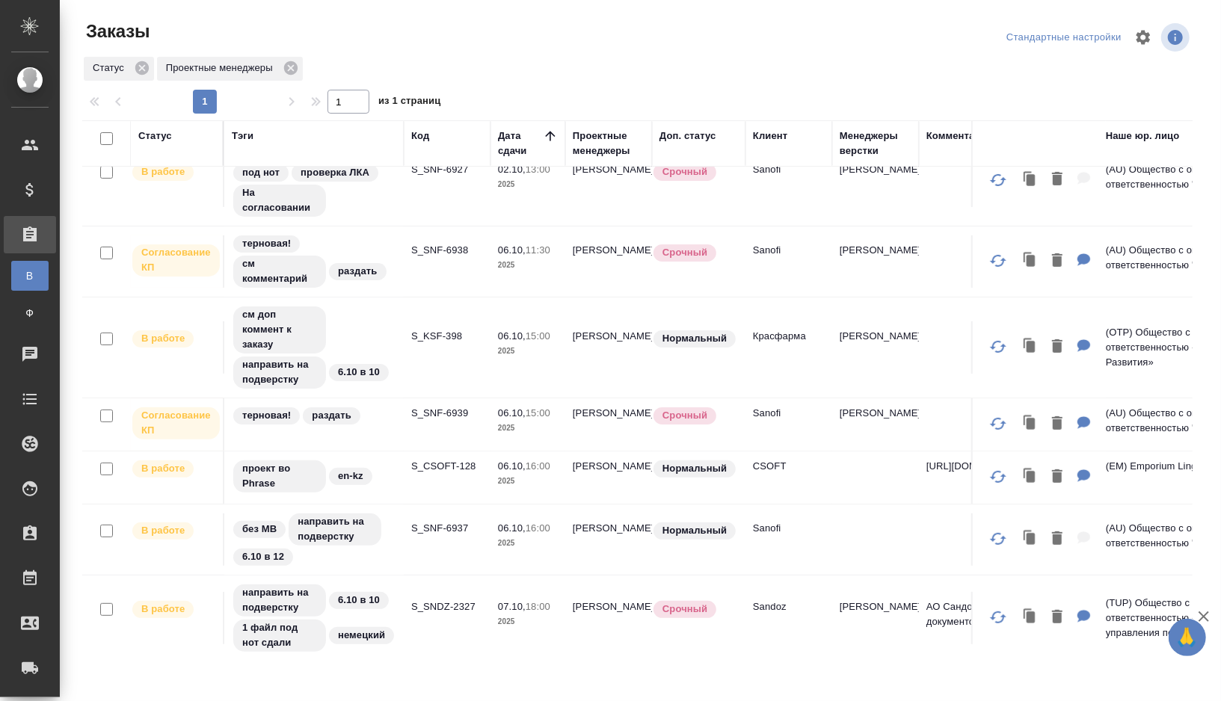
scroll to position [203, 0]
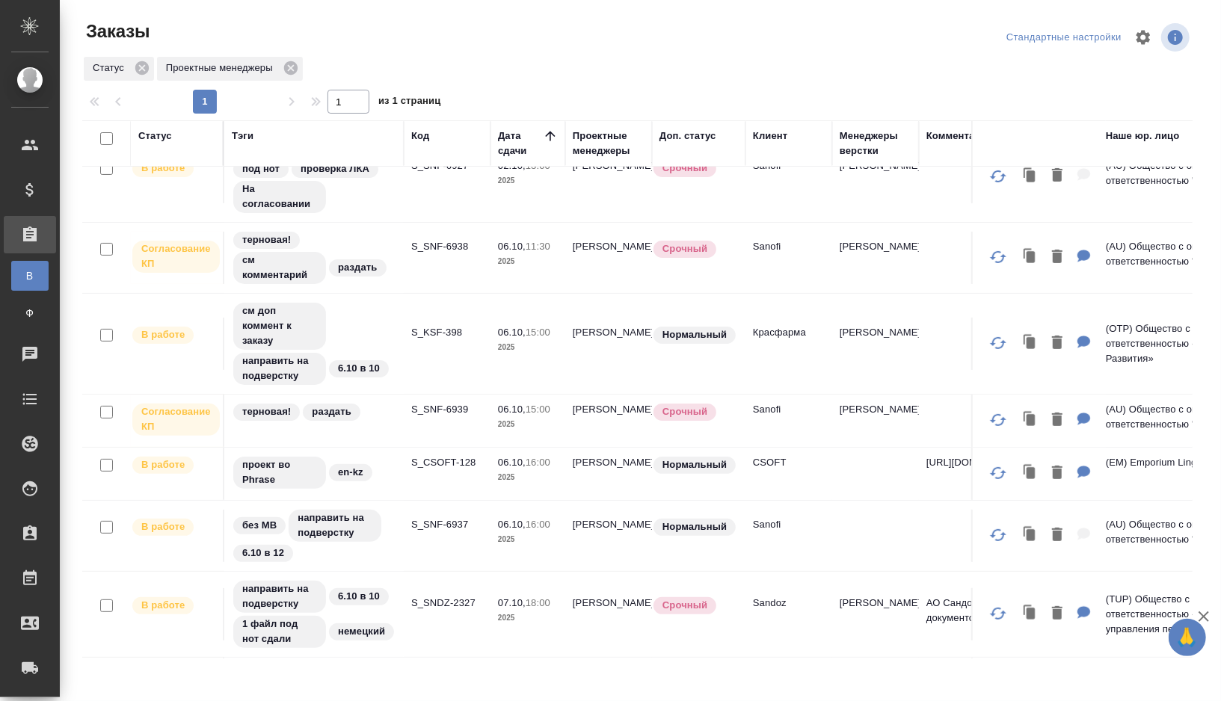
click at [383, 412] on div "терновая! раздать" at bounding box center [314, 412] width 164 height 20
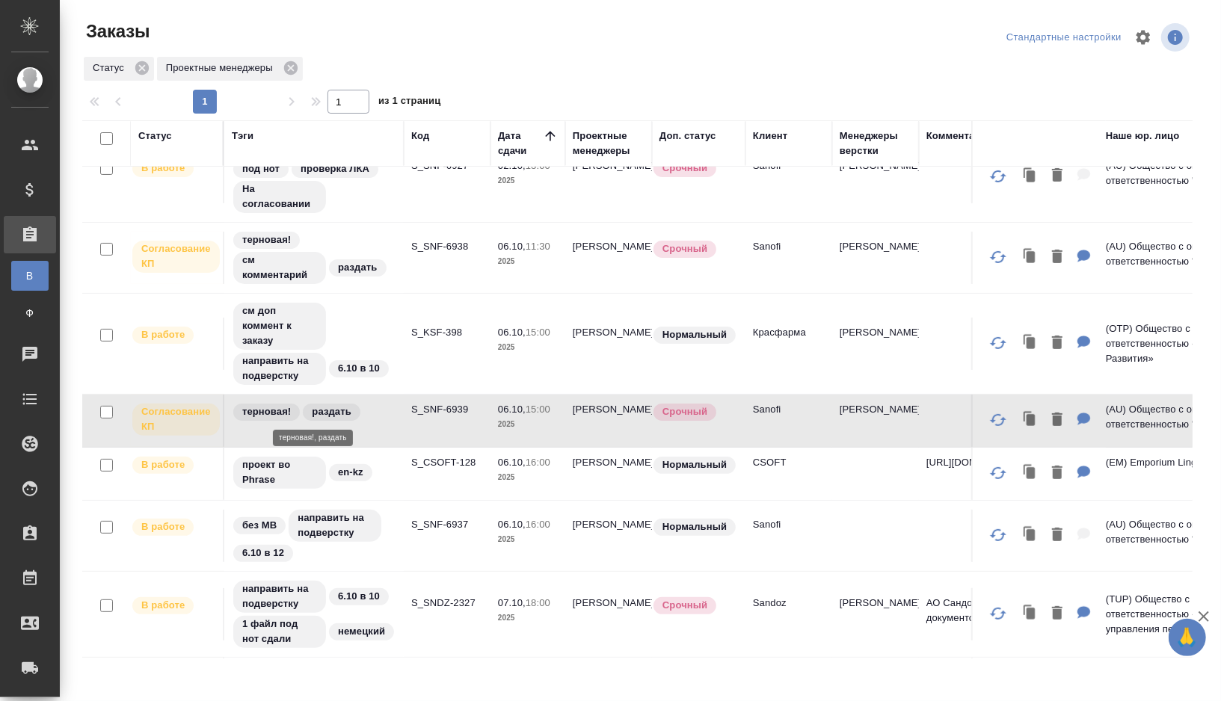
click at [383, 412] on div "терновая! раздать" at bounding box center [314, 412] width 164 height 20
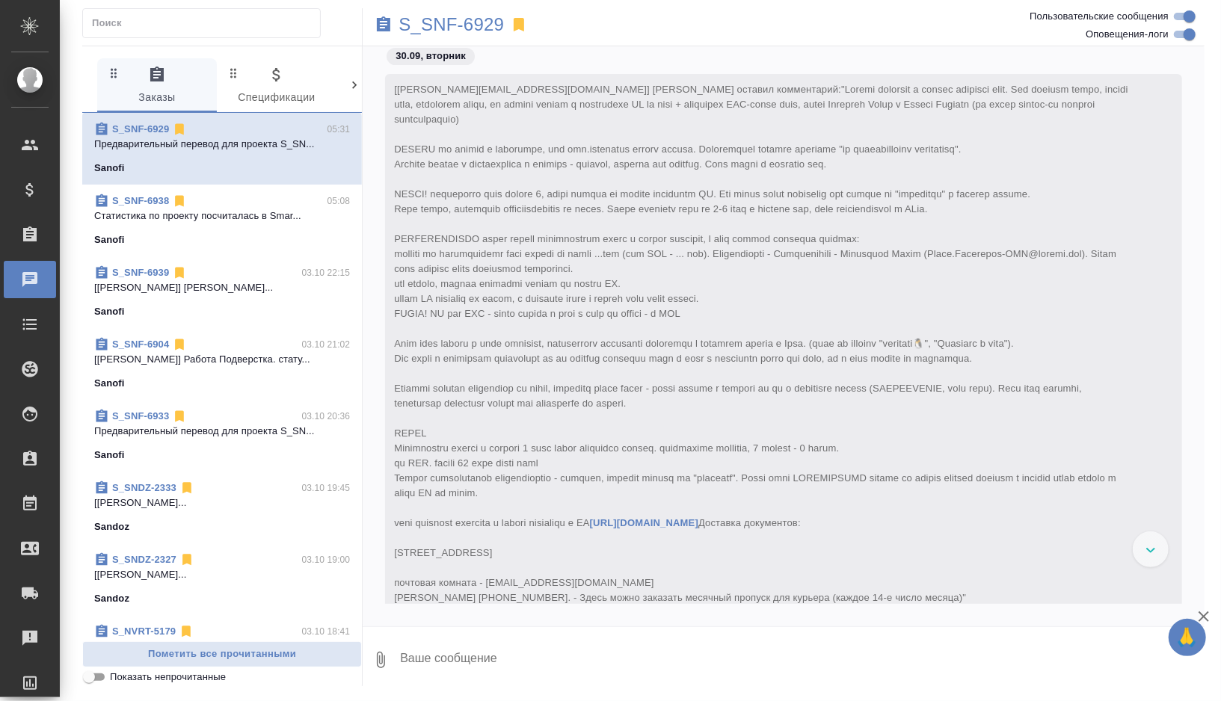
scroll to position [59753, 0]
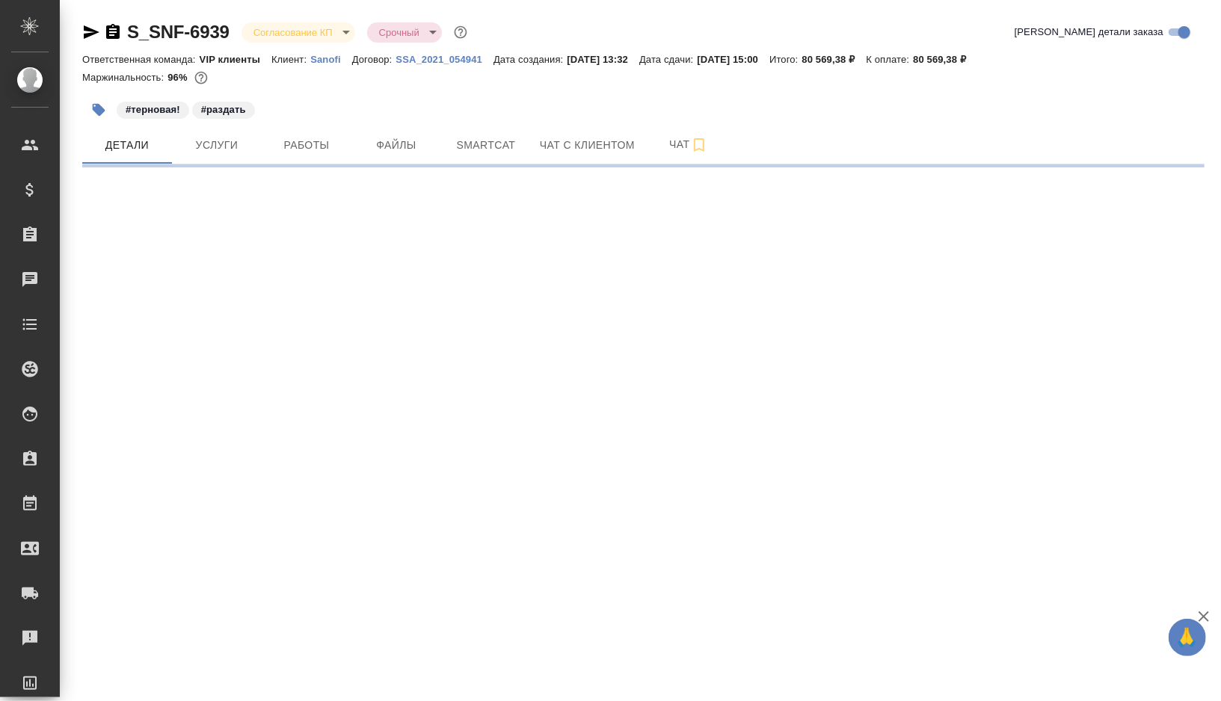
select select "RU"
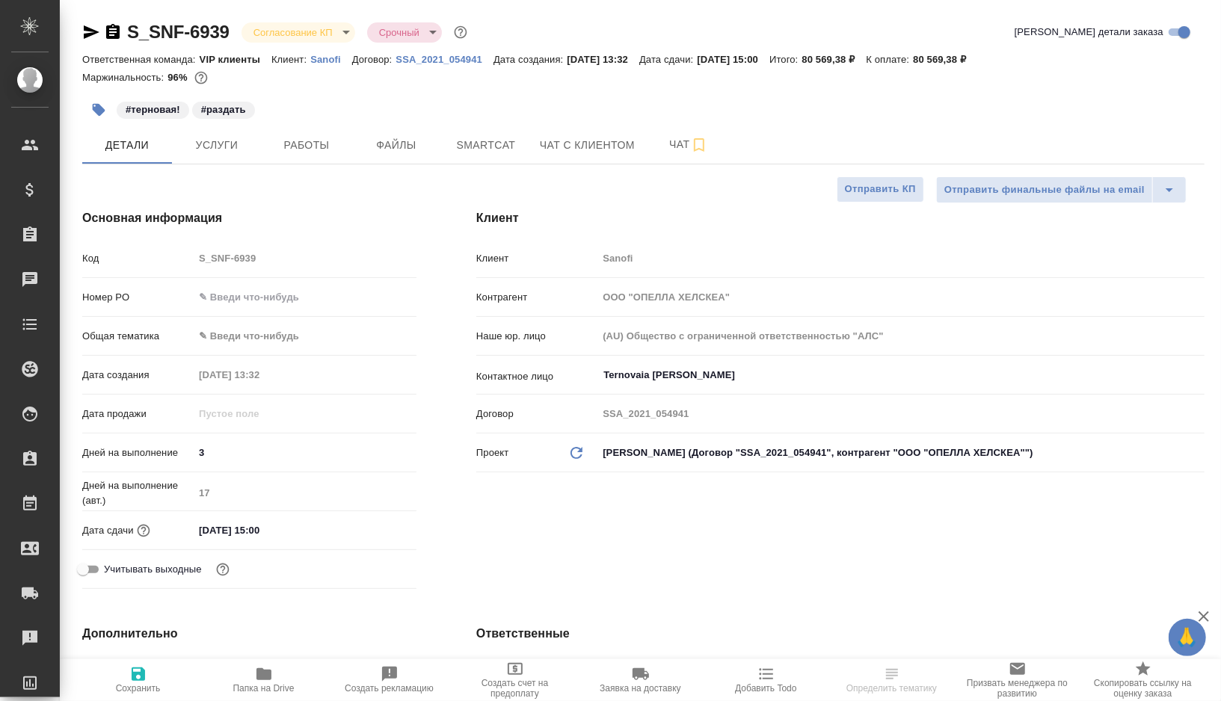
type textarea "x"
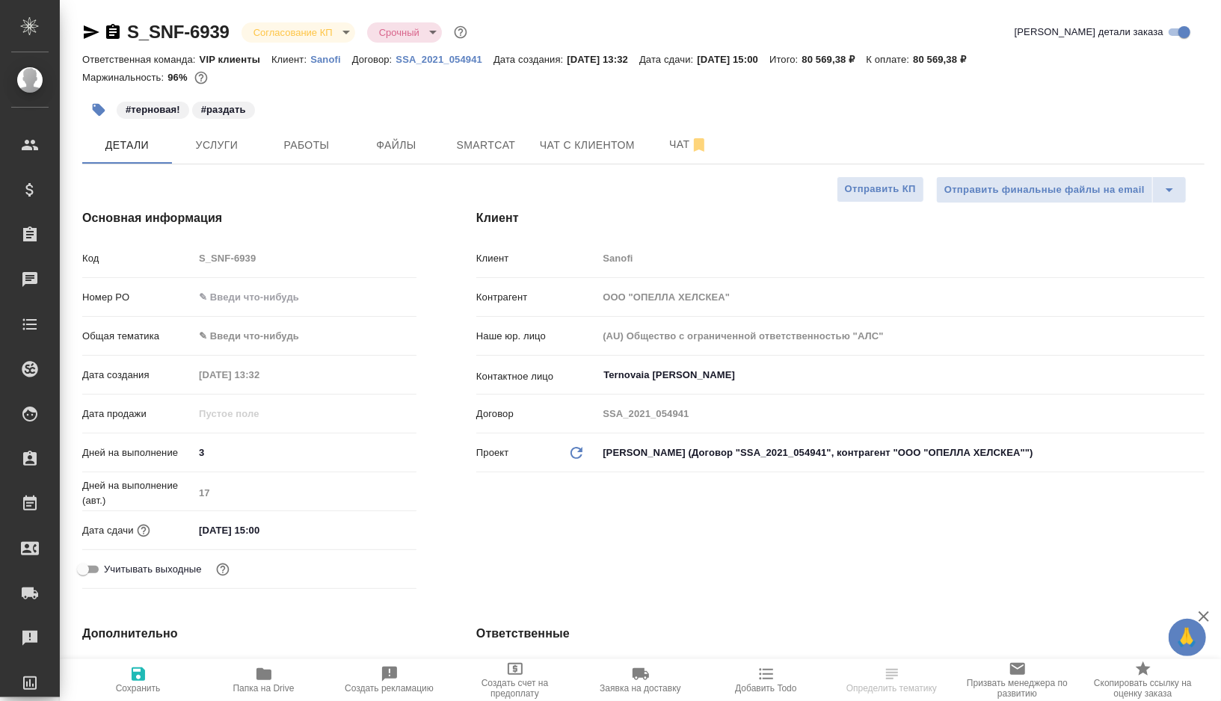
type textarea "x"
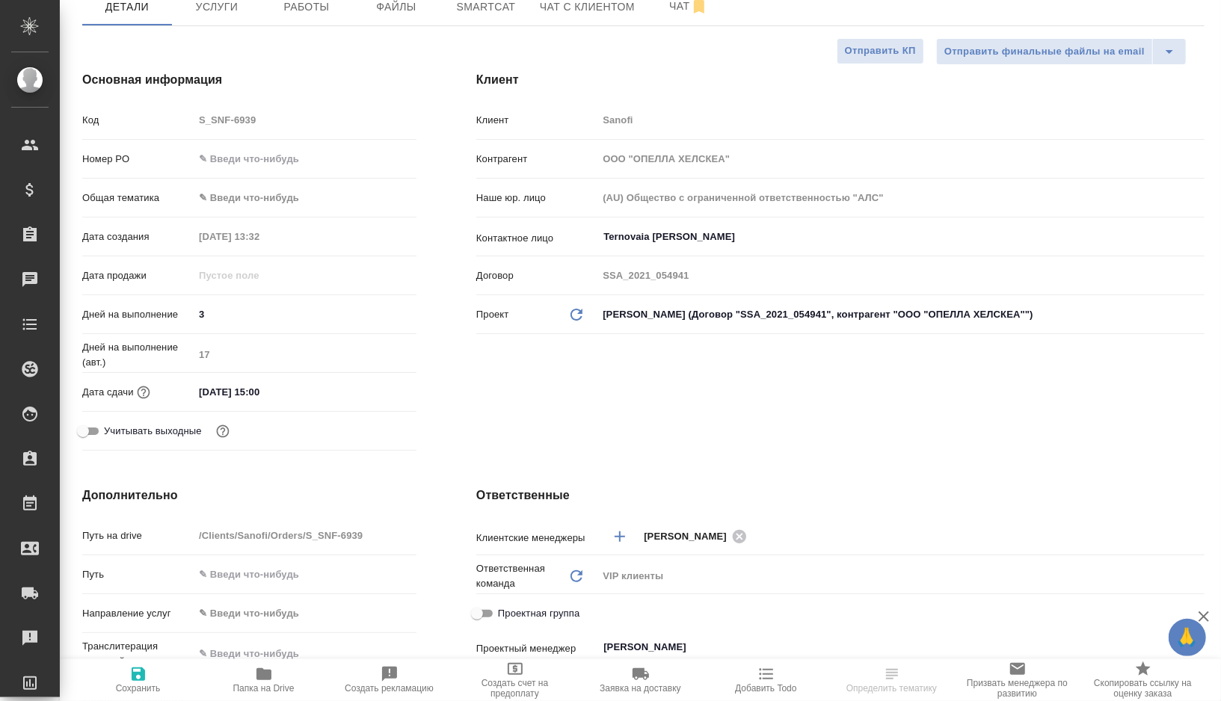
scroll to position [166, 0]
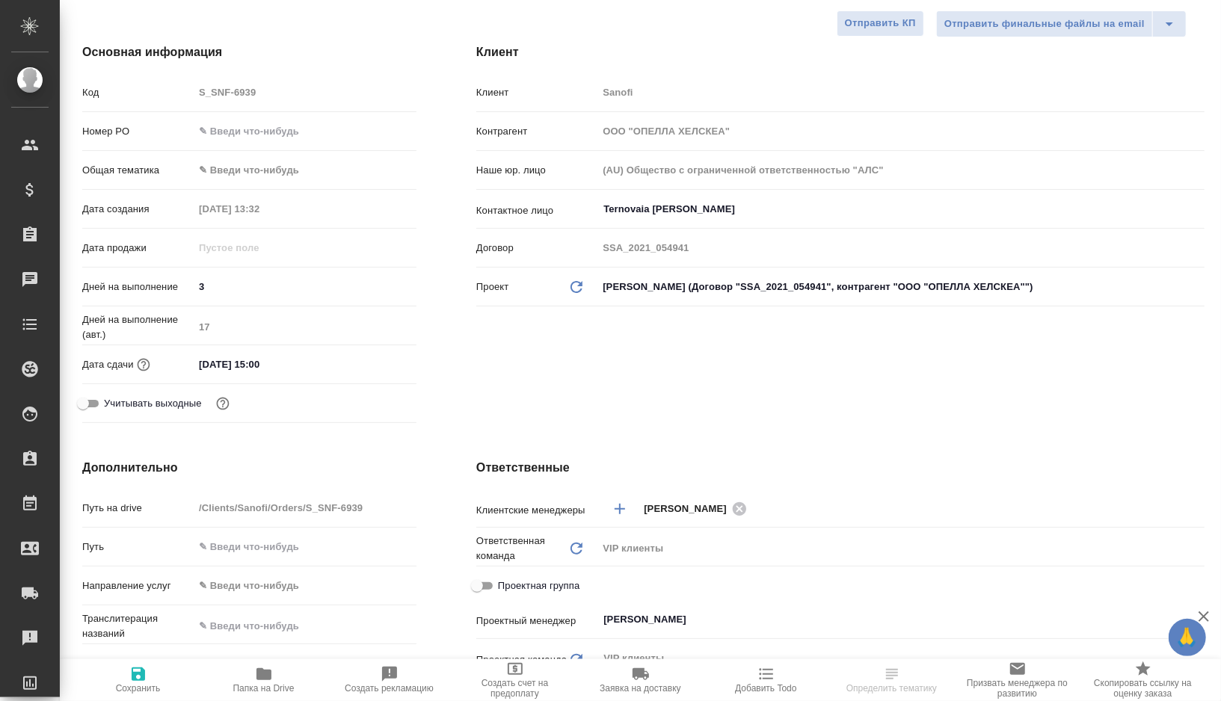
click at [268, 673] on icon "button" at bounding box center [263, 674] width 15 height 12
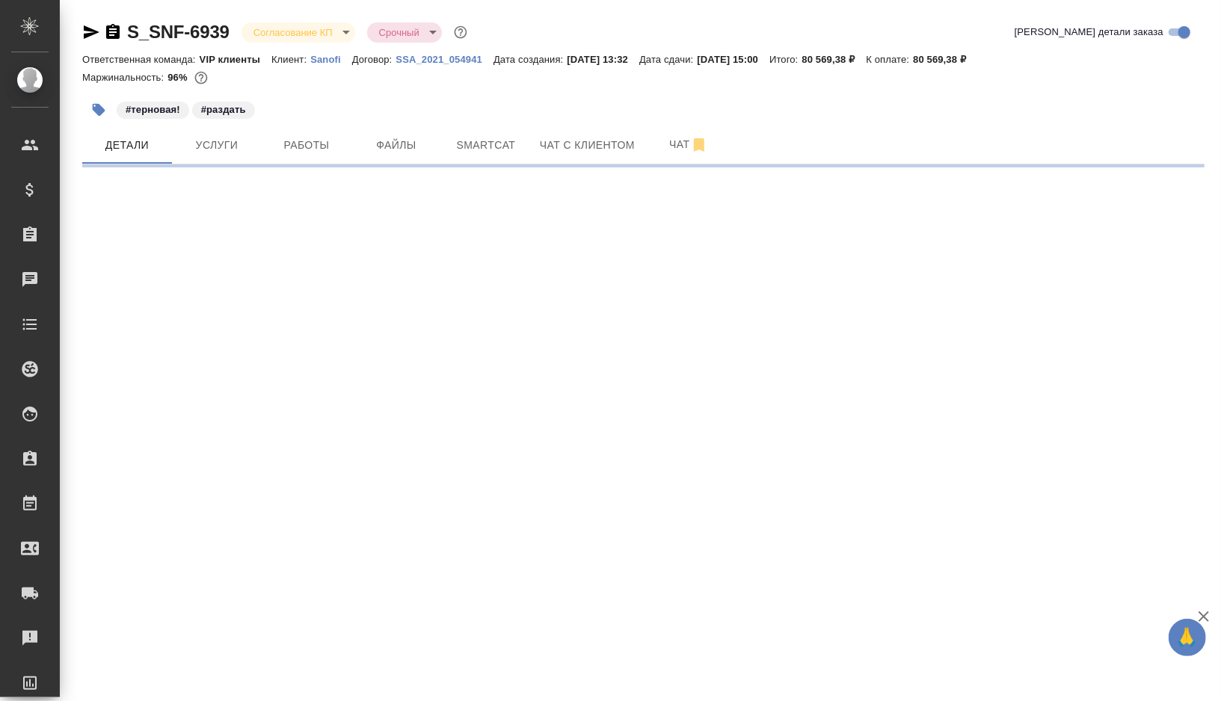
select select "RU"
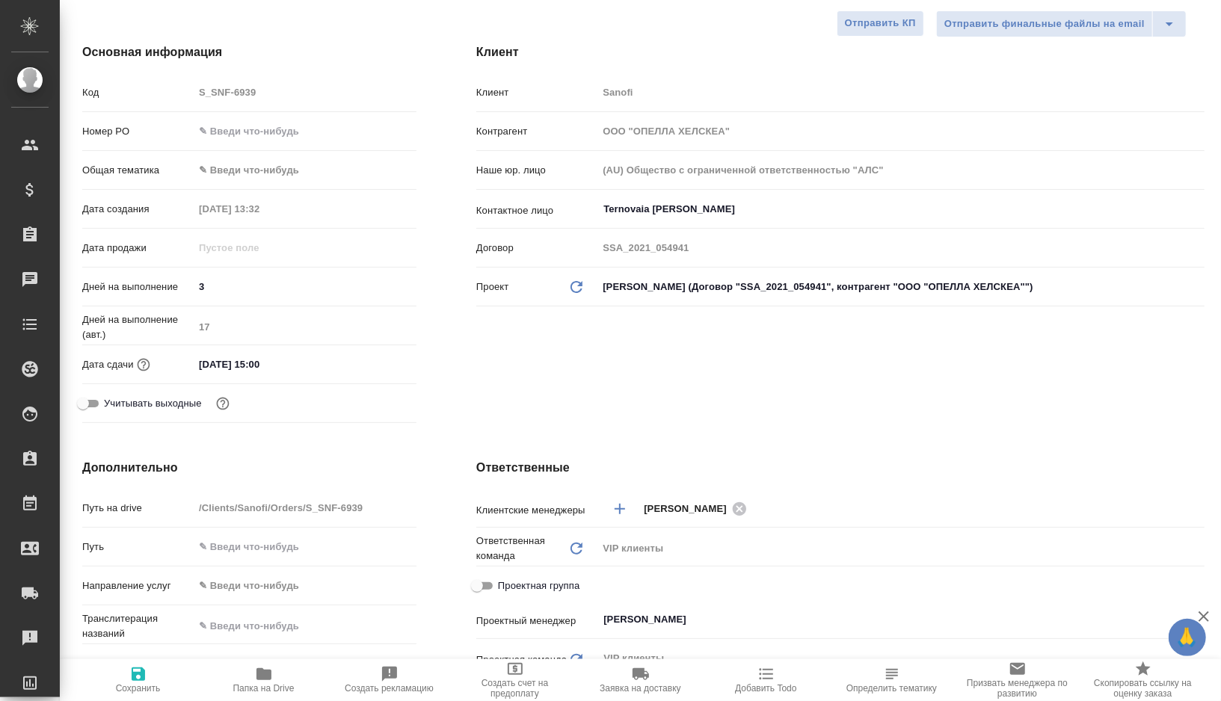
type textarea "x"
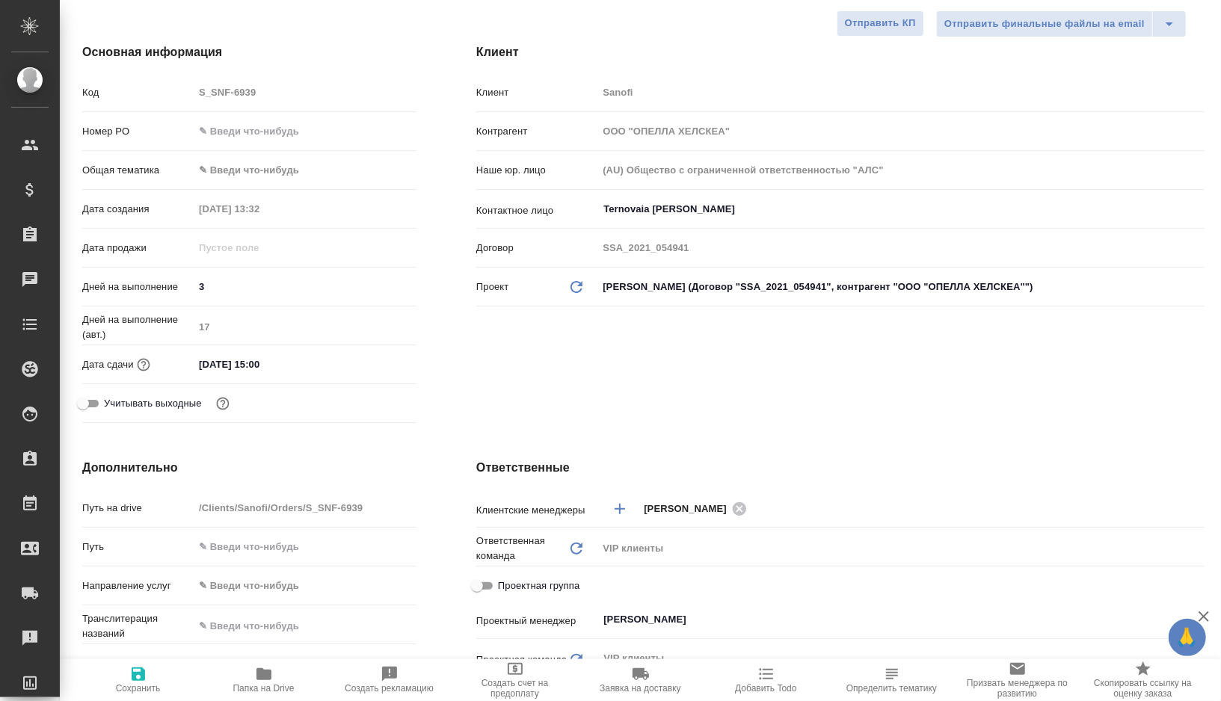
type textarea "x"
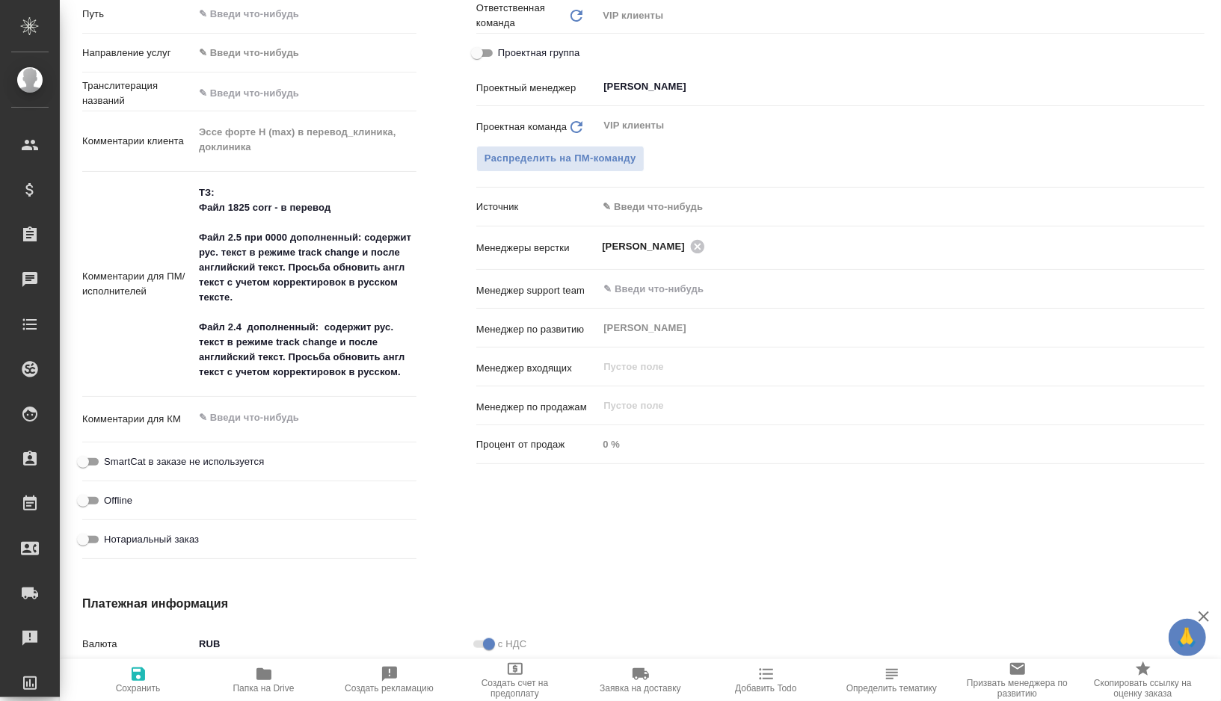
scroll to position [801, 0]
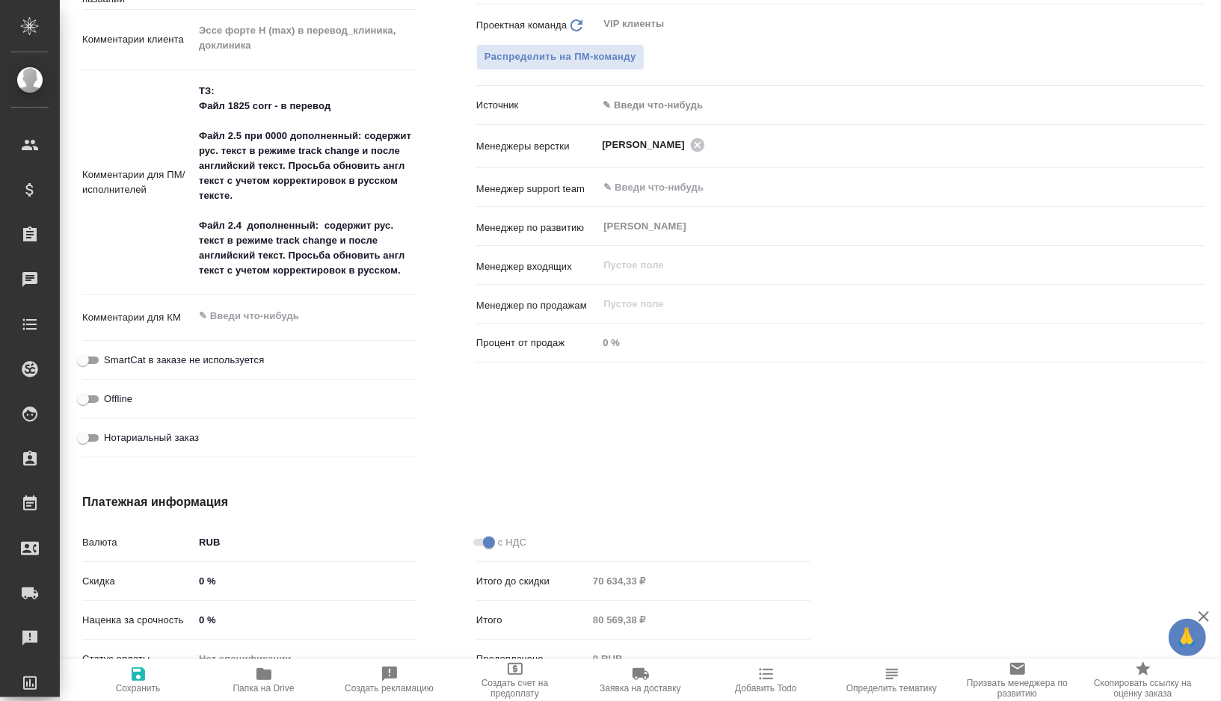
type textarea "x"
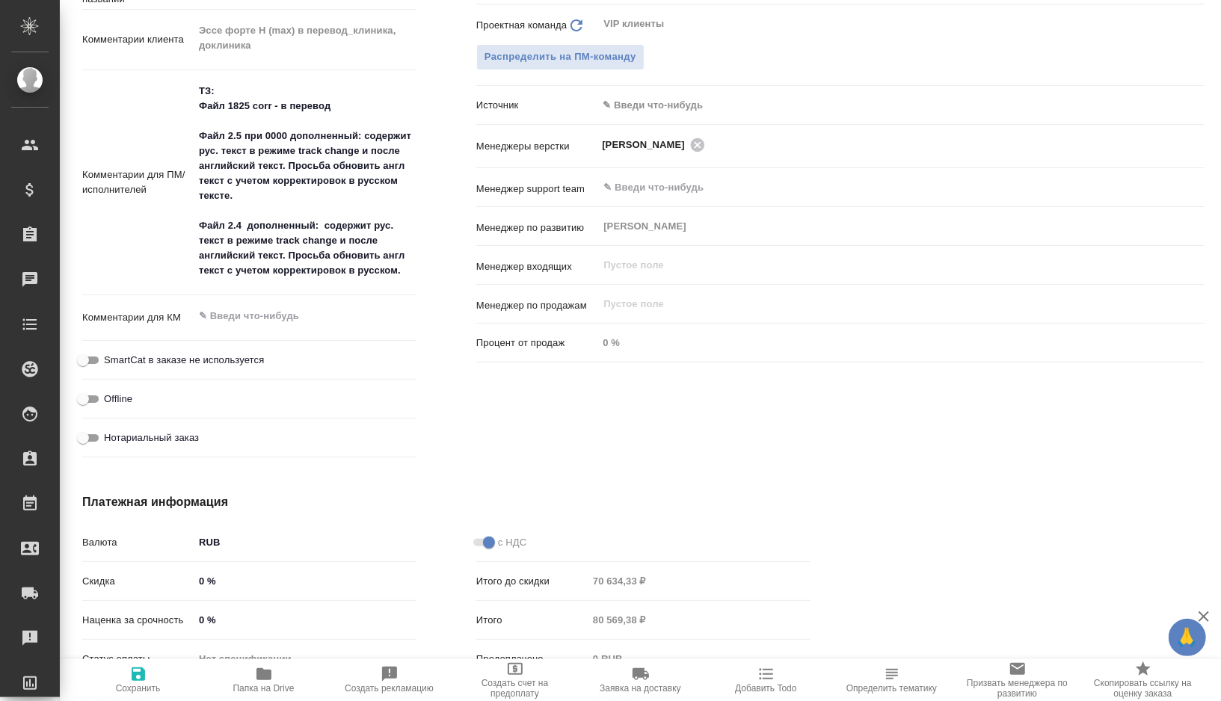
type textarea "x"
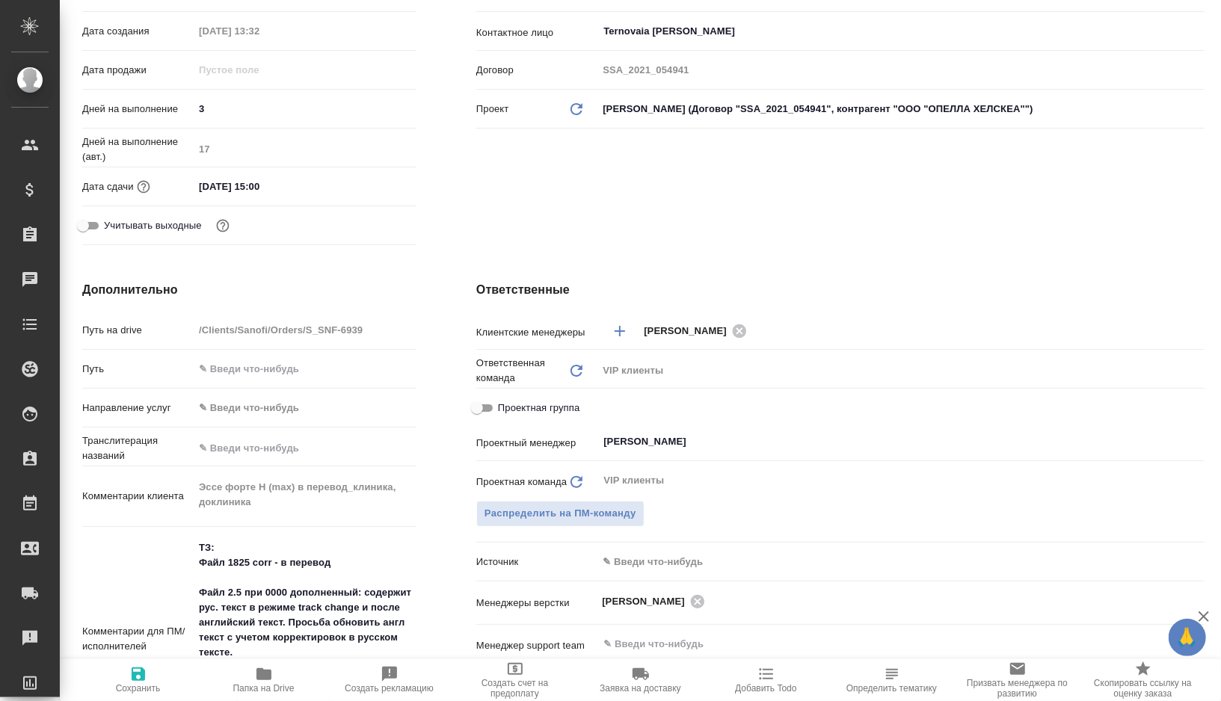
scroll to position [0, 0]
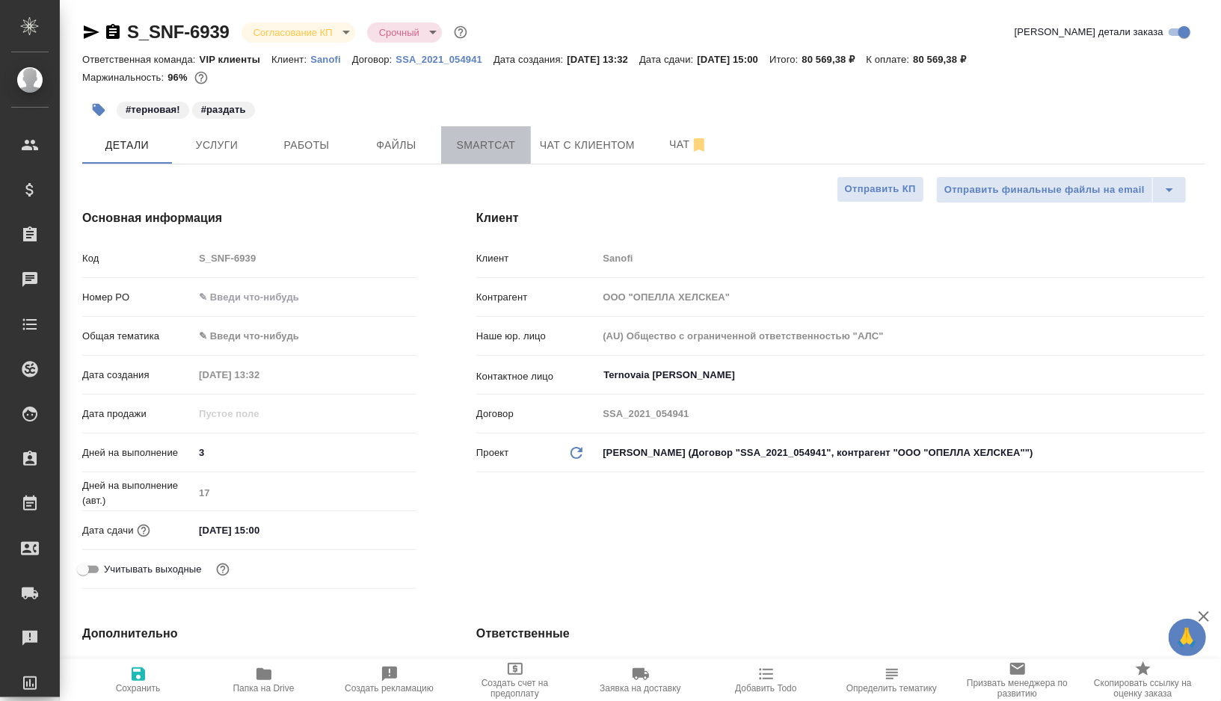
click at [493, 147] on span "Smartcat" at bounding box center [486, 145] width 72 height 19
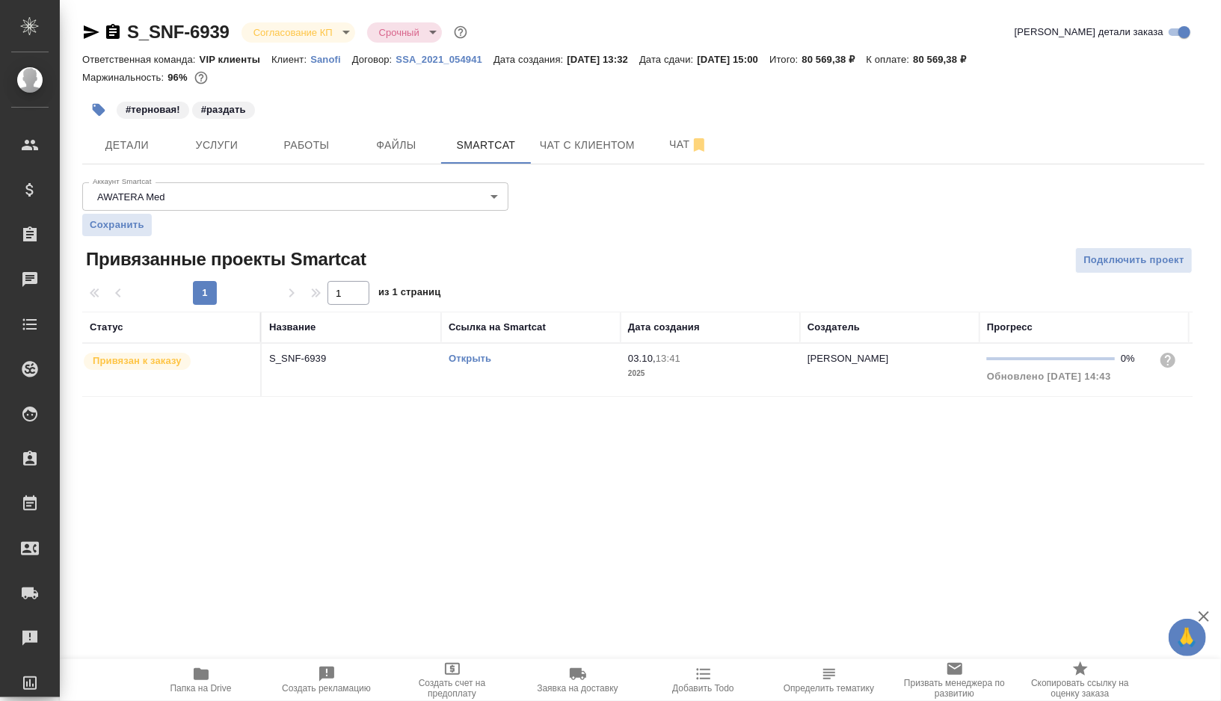
click at [468, 358] on link "Открыть" at bounding box center [469, 358] width 43 height 11
click at [300, 138] on span "Работы" at bounding box center [307, 145] width 72 height 19
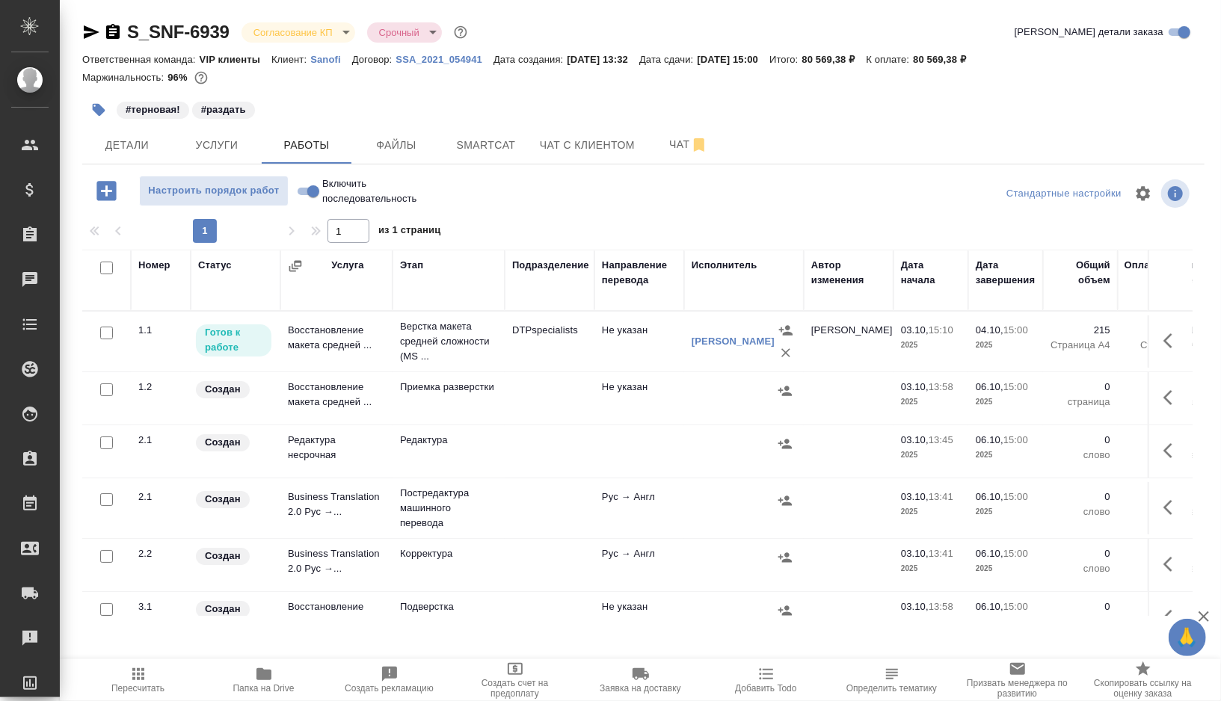
click at [561, 491] on td at bounding box center [550, 508] width 90 height 52
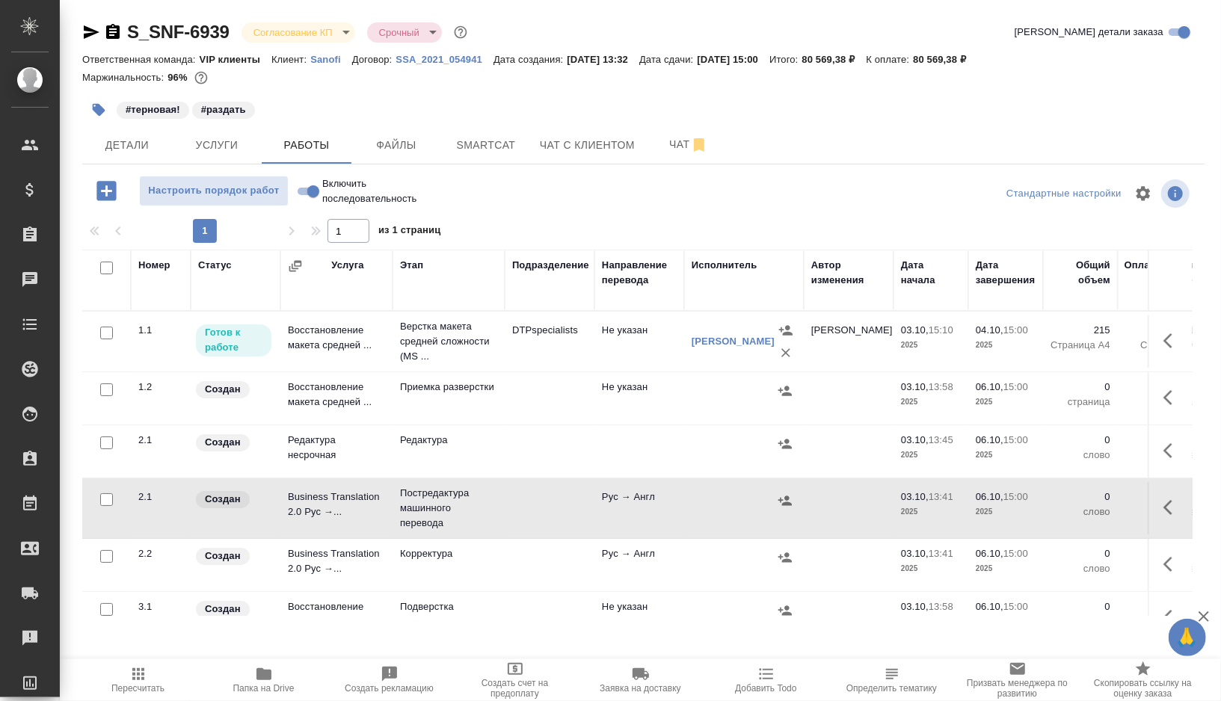
click at [561, 491] on td at bounding box center [550, 508] width 90 height 52
click at [596, 354] on td "Не указан" at bounding box center [639, 341] width 90 height 52
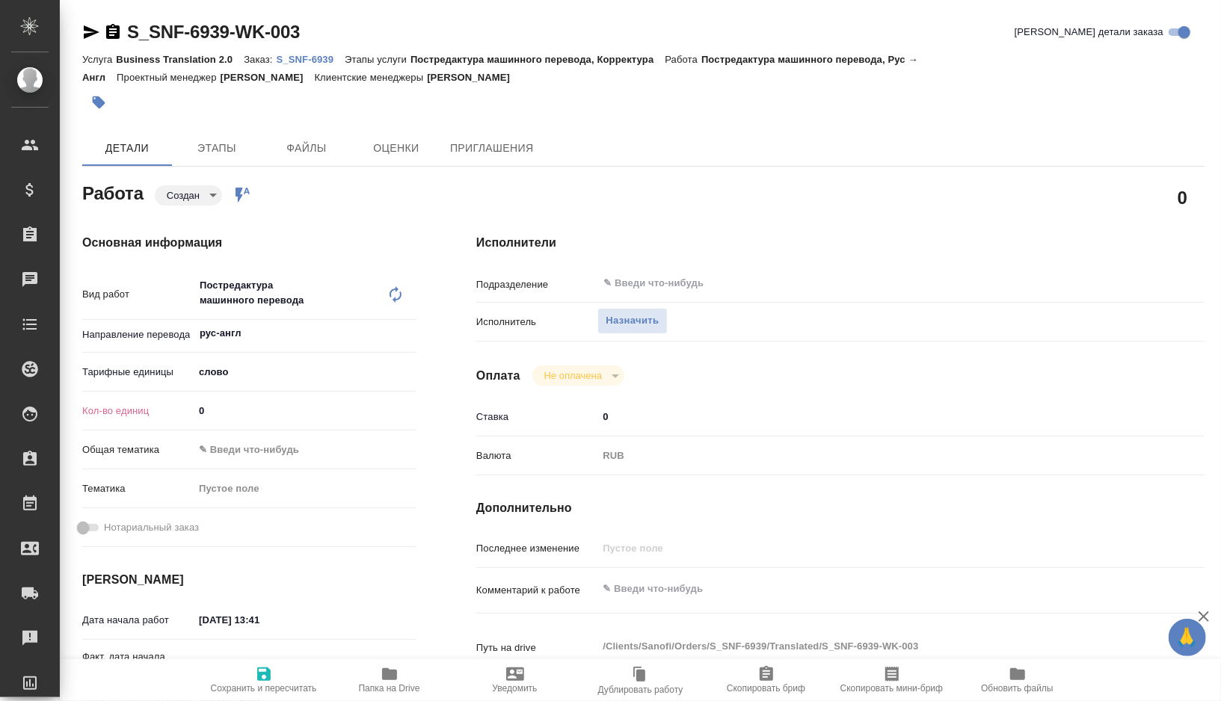
type textarea "x"
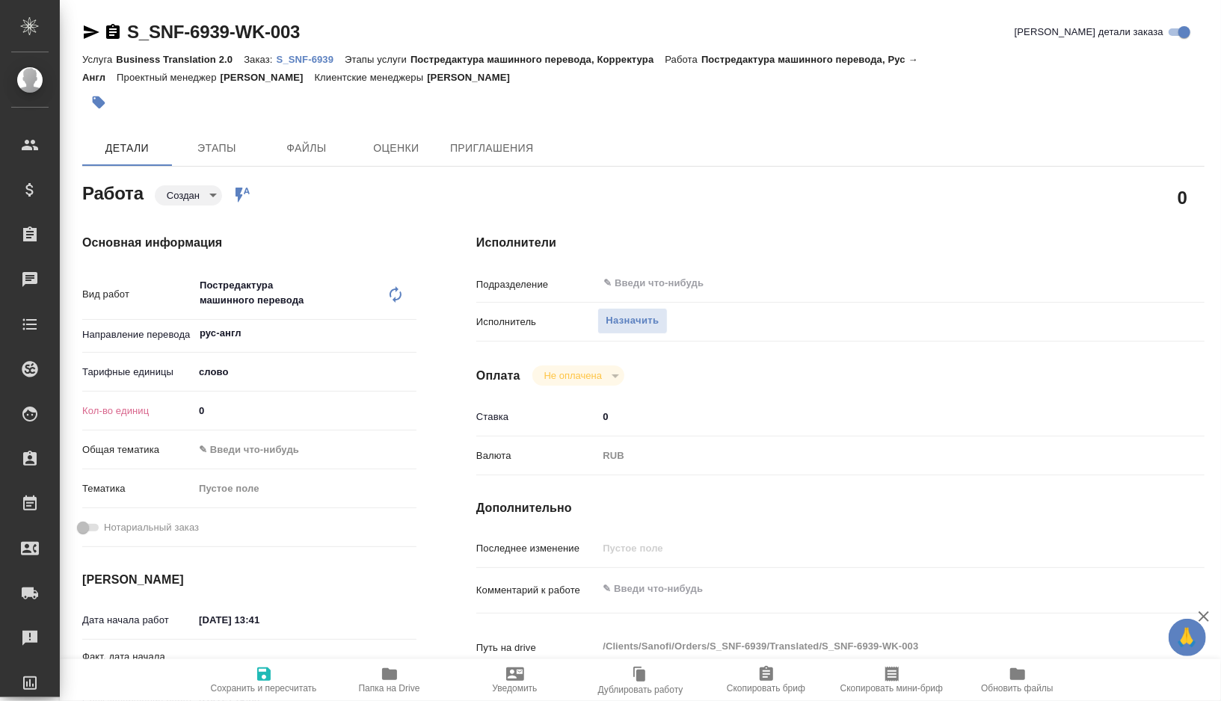
type textarea "x"
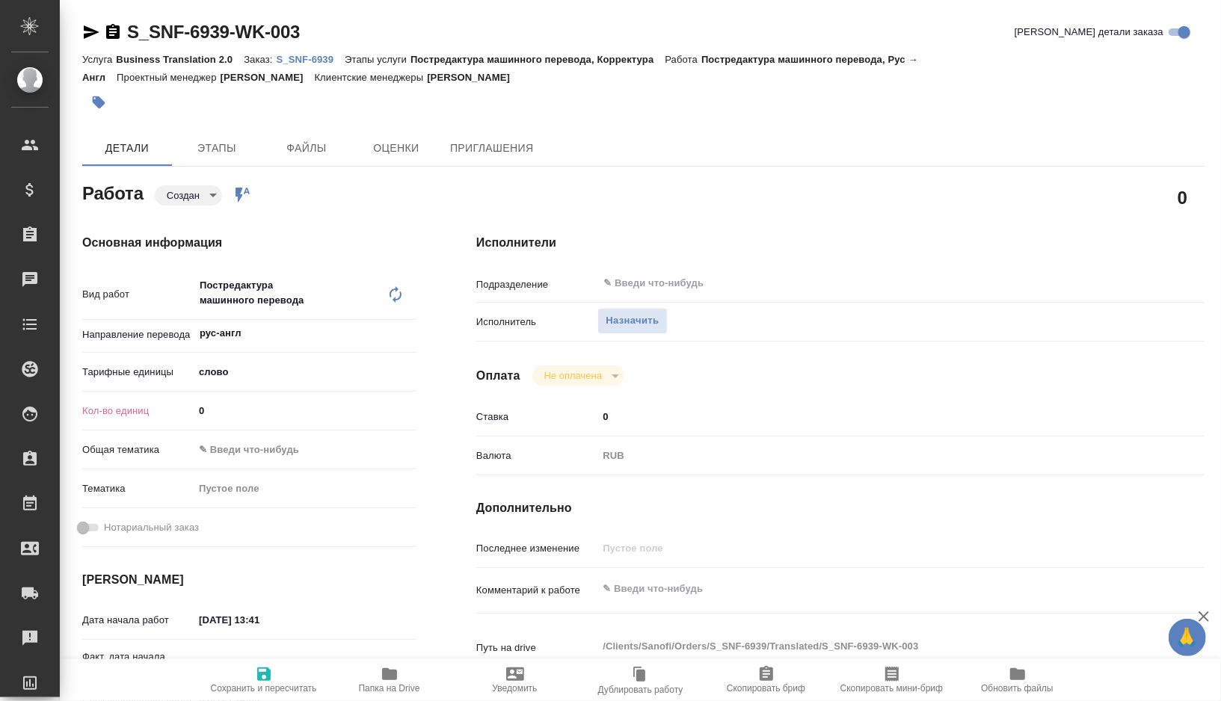
type textarea "x"
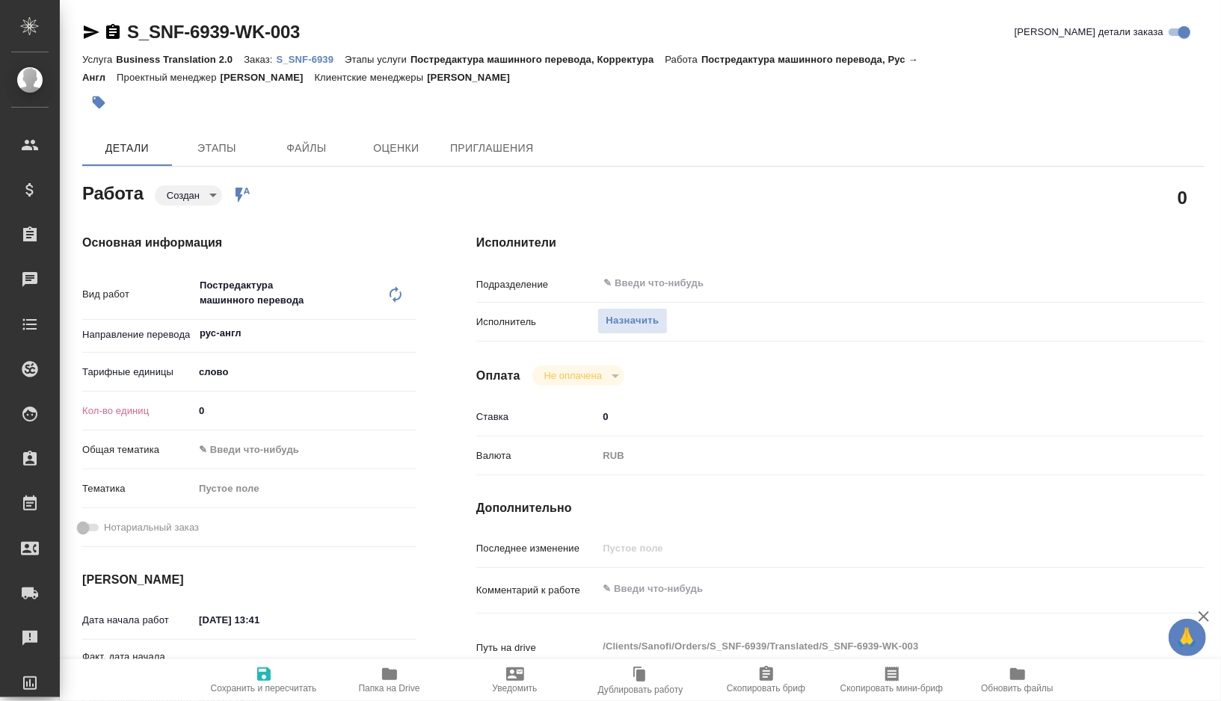
type textarea "x"
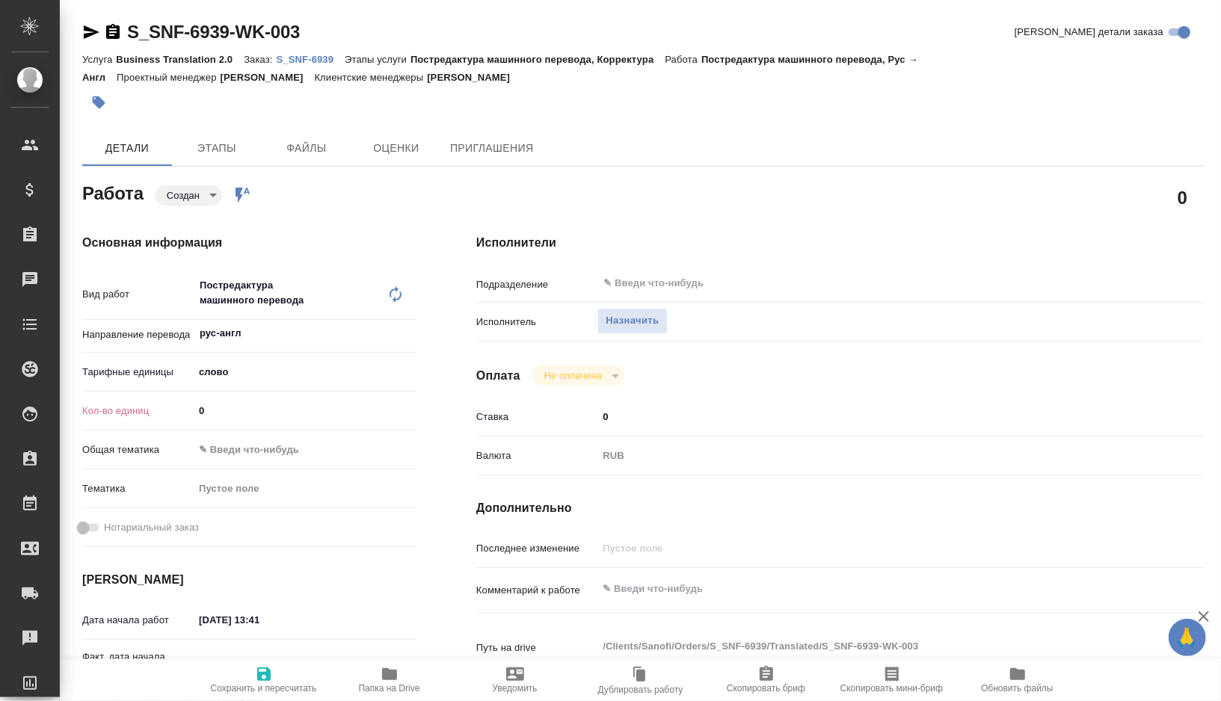
type textarea "x"
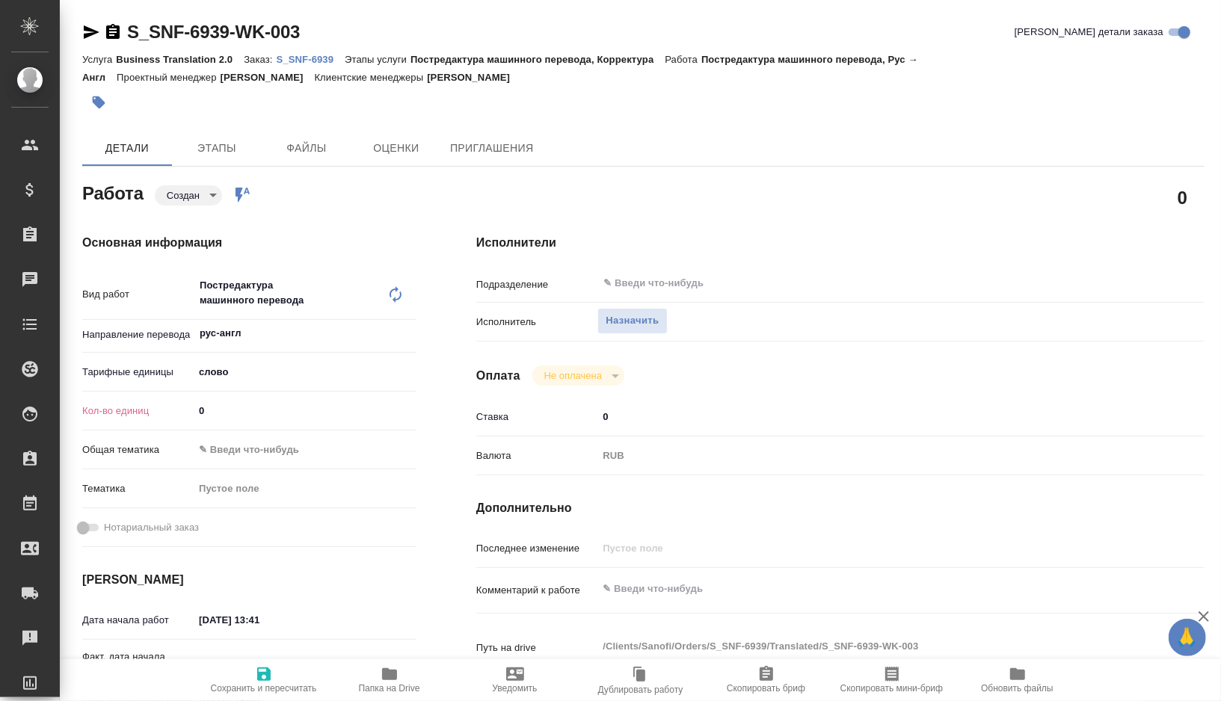
click at [225, 413] on input "0" at bounding box center [305, 411] width 223 height 22
type textarea "x"
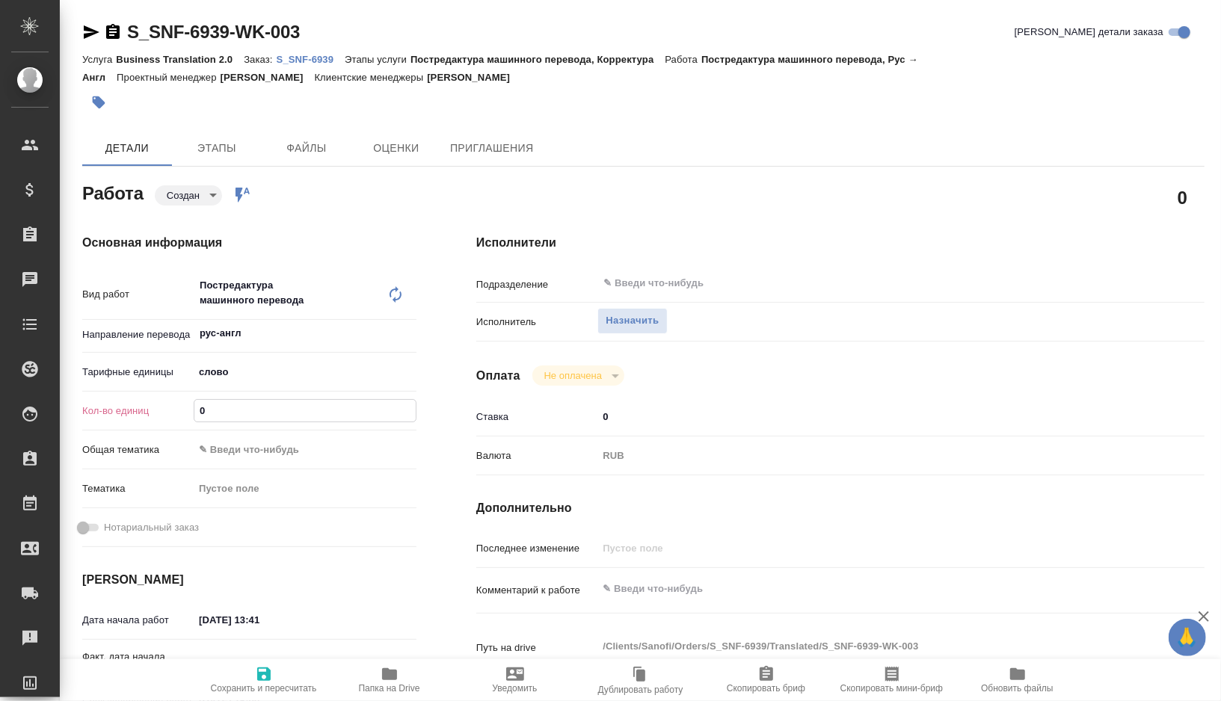
type textarea "x"
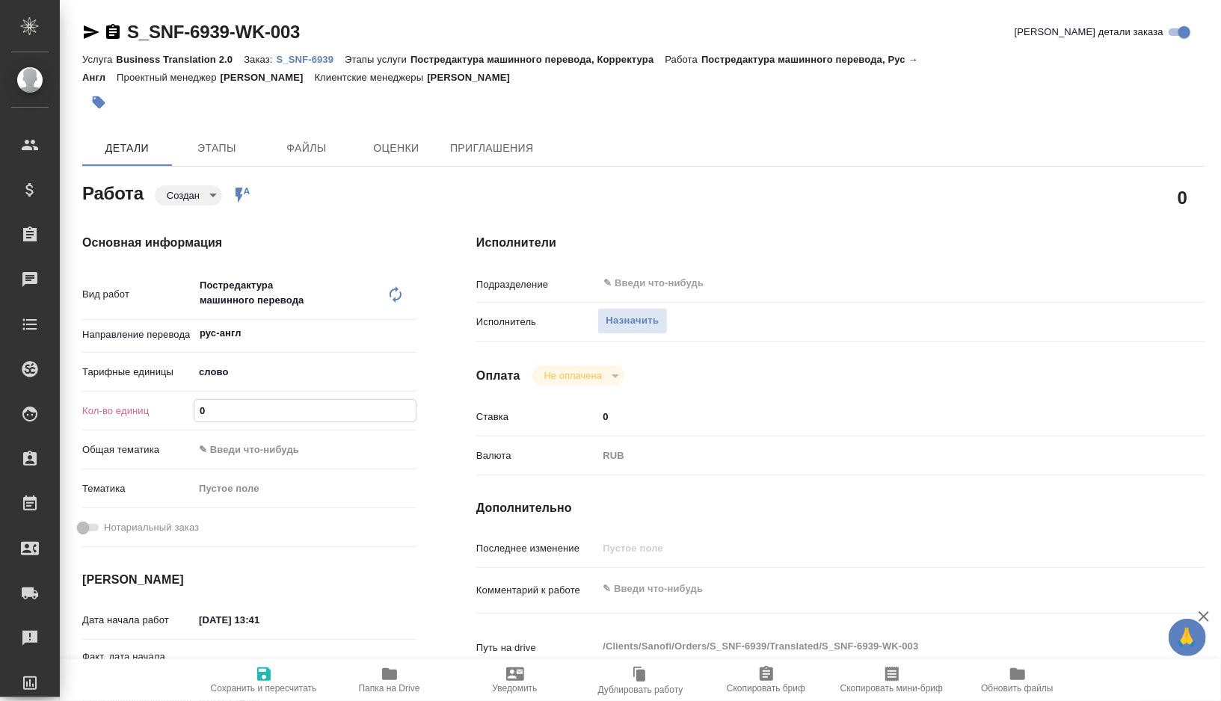
type textarea "x"
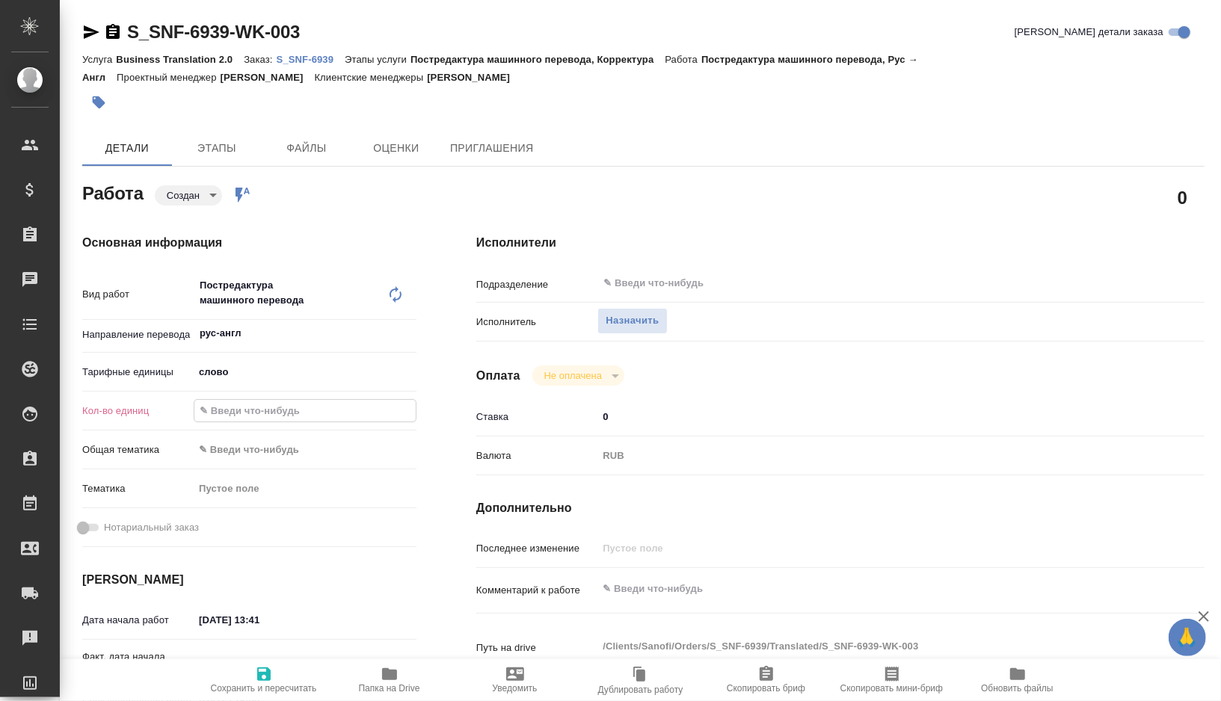
type textarea "x"
paste input "6701.4"
type textarea "x"
type input "6701.4"
type textarea "x"
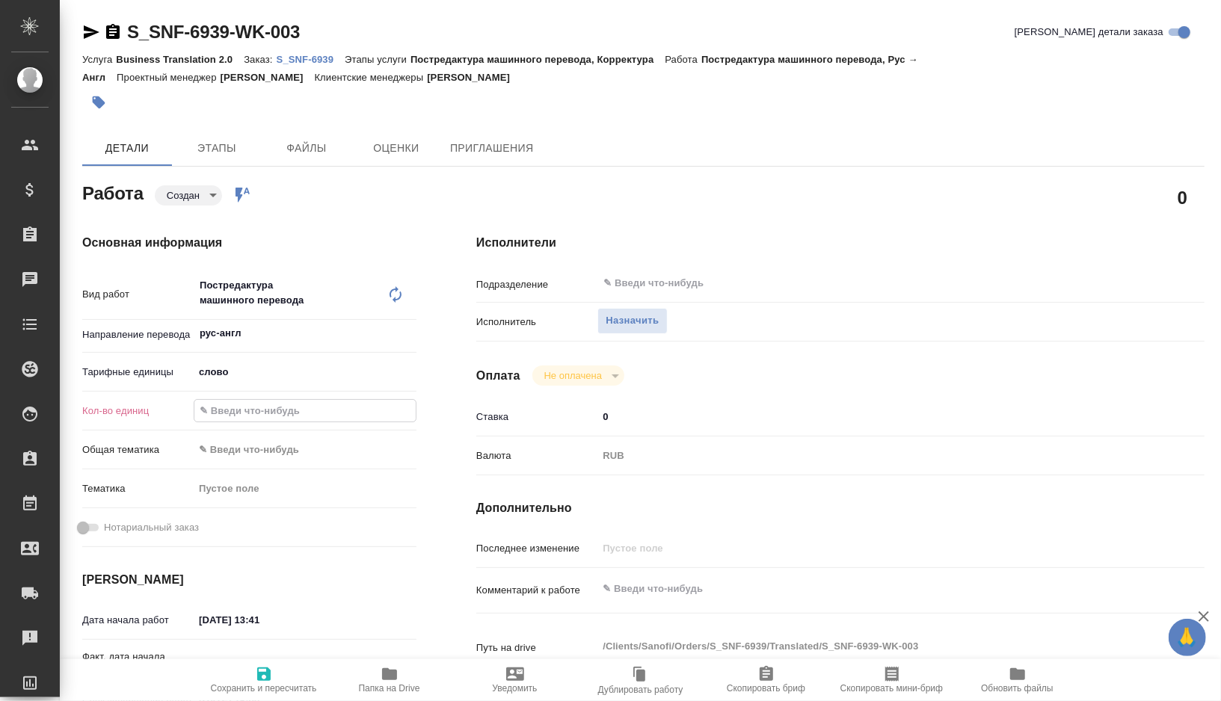
type textarea "x"
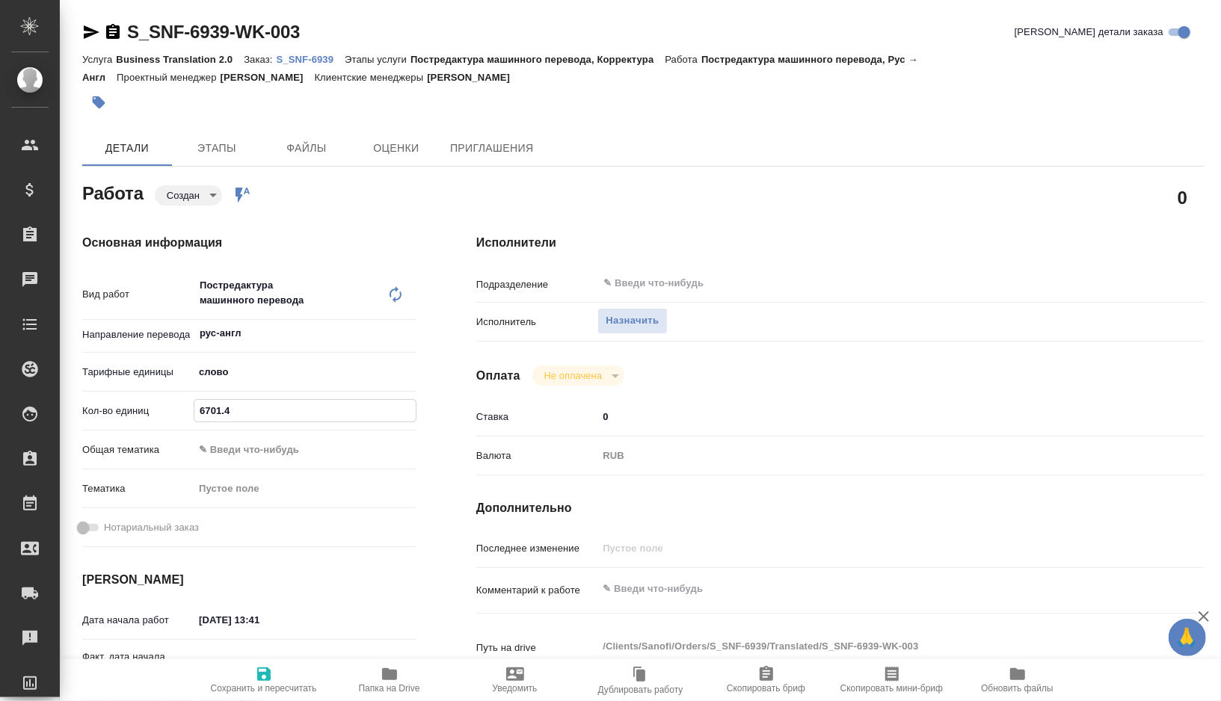
type textarea "x"
type input "6701.4"
type textarea "x"
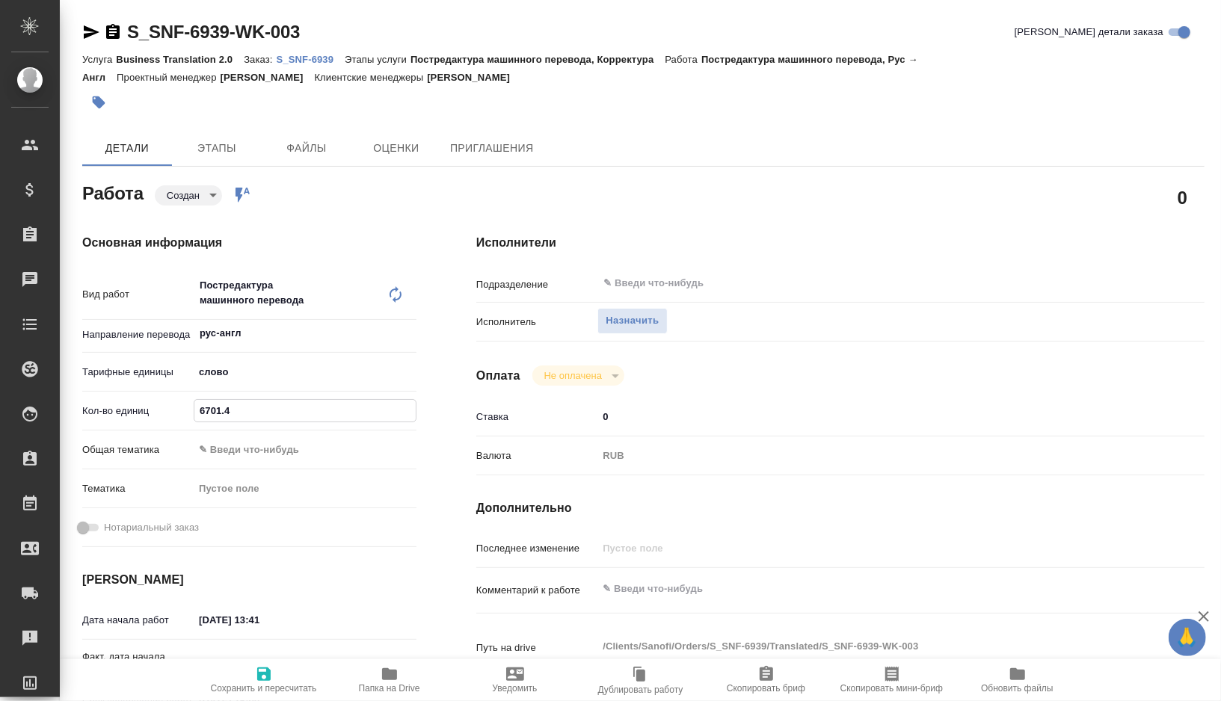
click at [645, 589] on textarea at bounding box center [870, 588] width 546 height 25
type textarea "x"
type textarea "т"
type textarea "x"
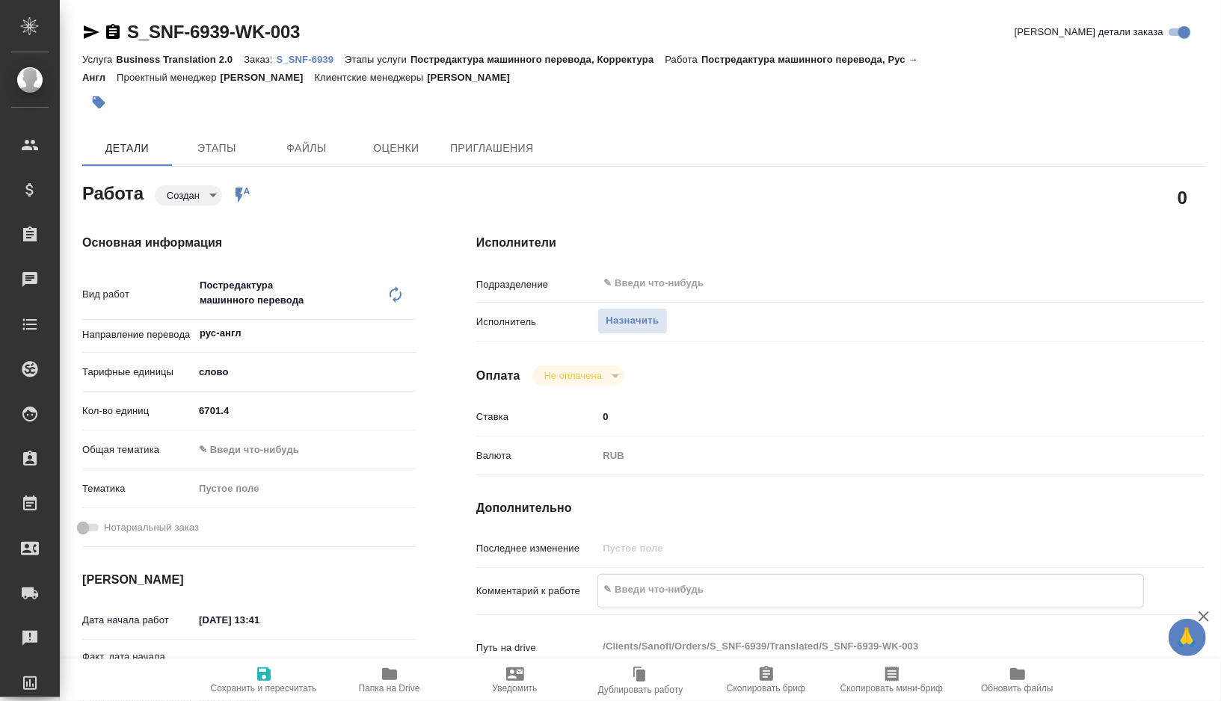
type textarea "x"
type textarea "то"
type textarea "x"
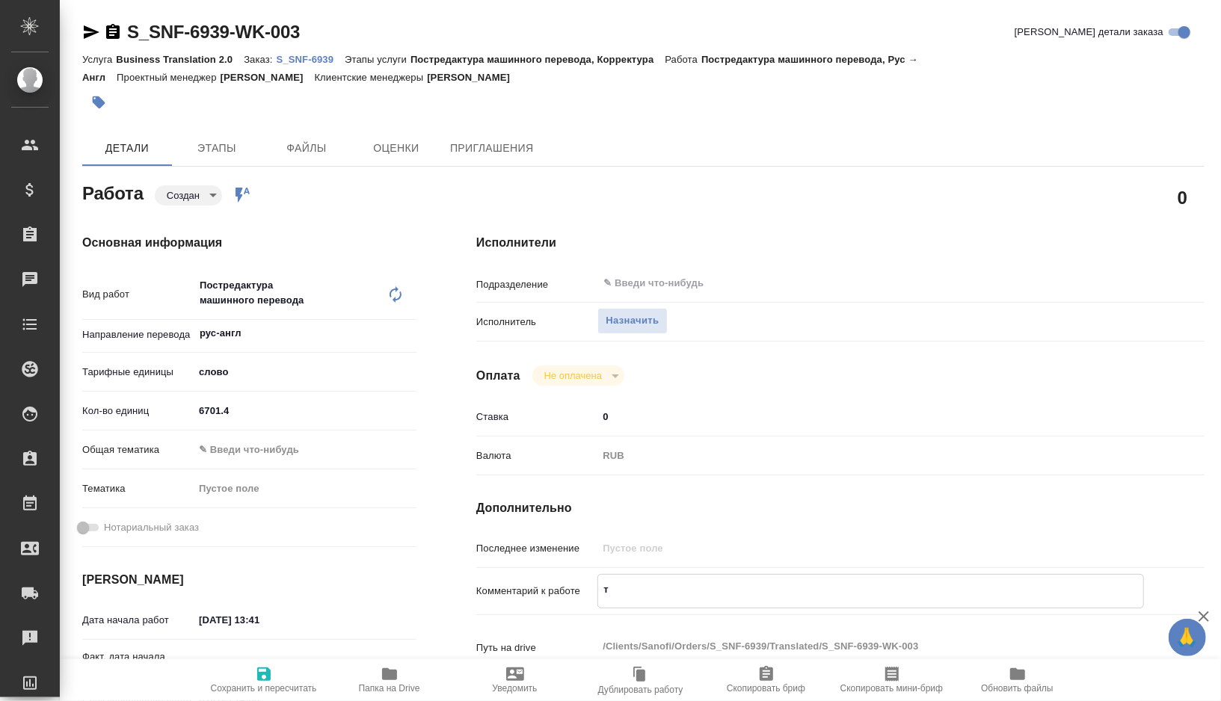
type textarea "x"
type textarea "тот"
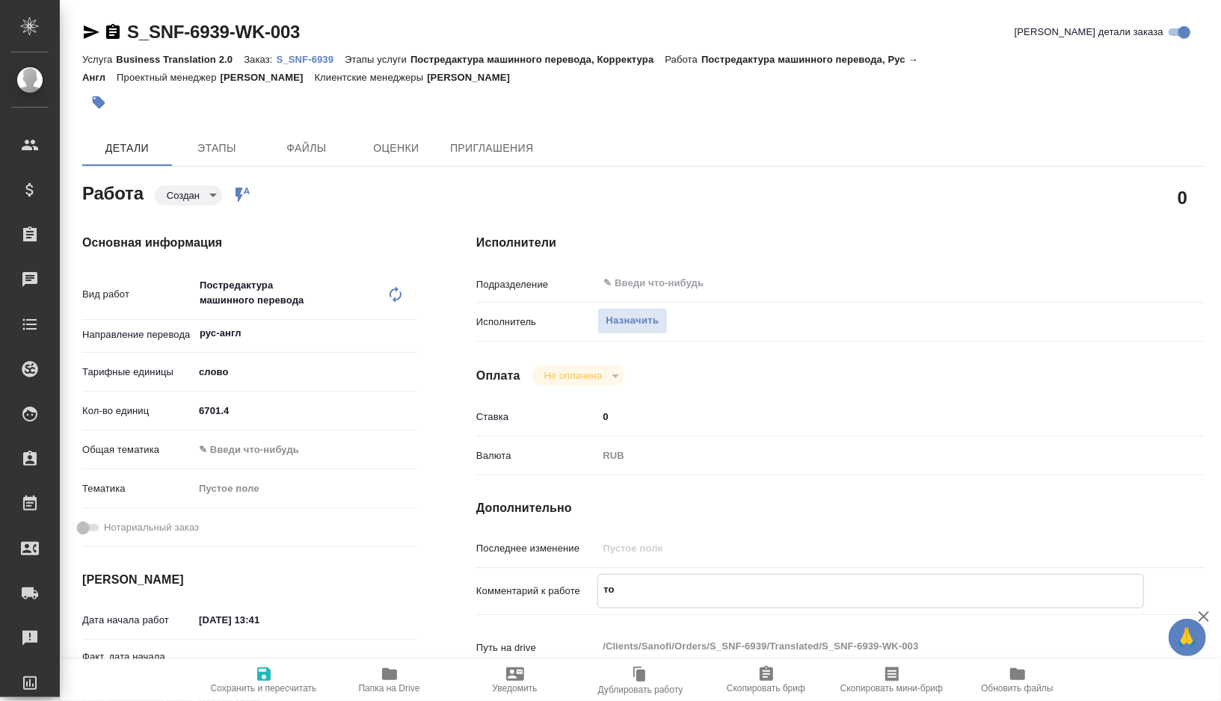
type textarea "x"
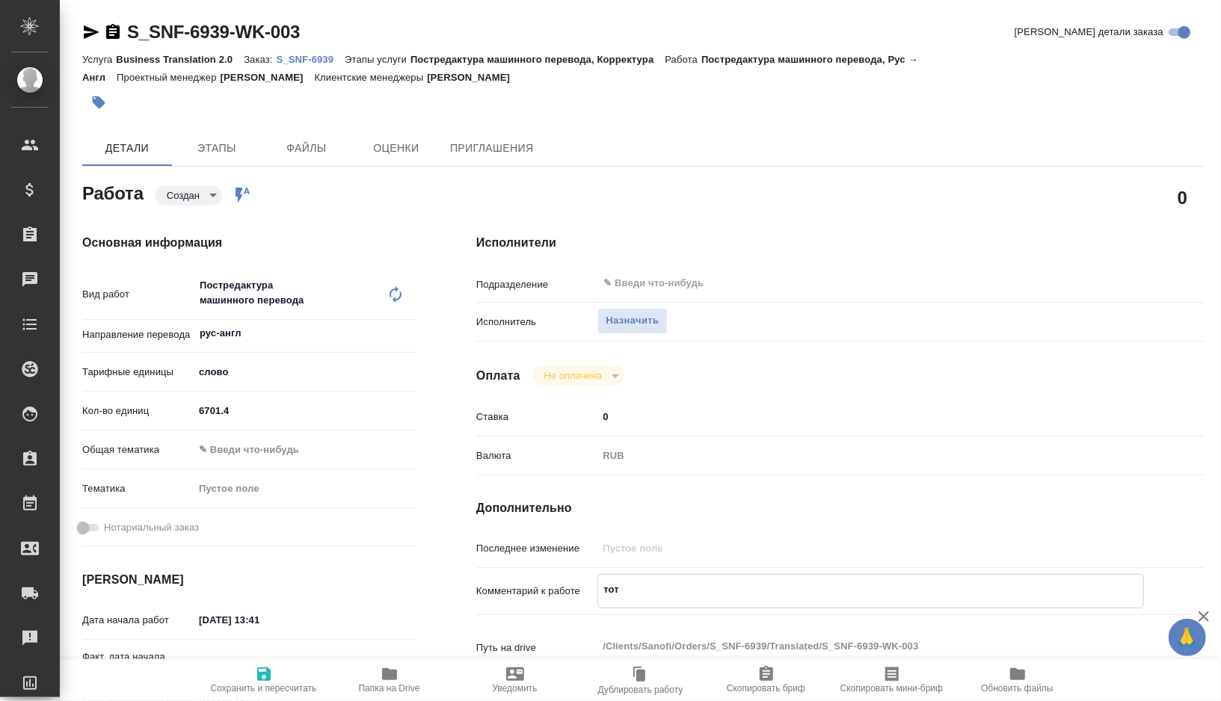
type textarea "тота"
type textarea "x"
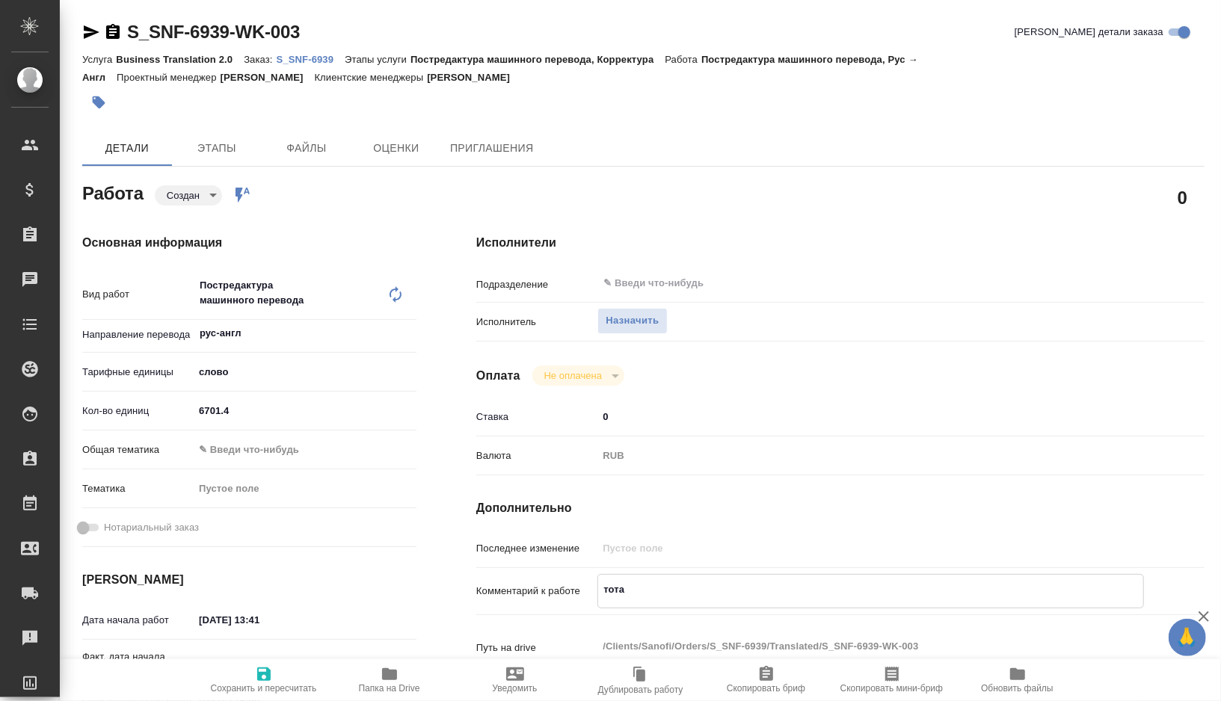
type textarea "x"
type textarea "тотал"
type textarea "x"
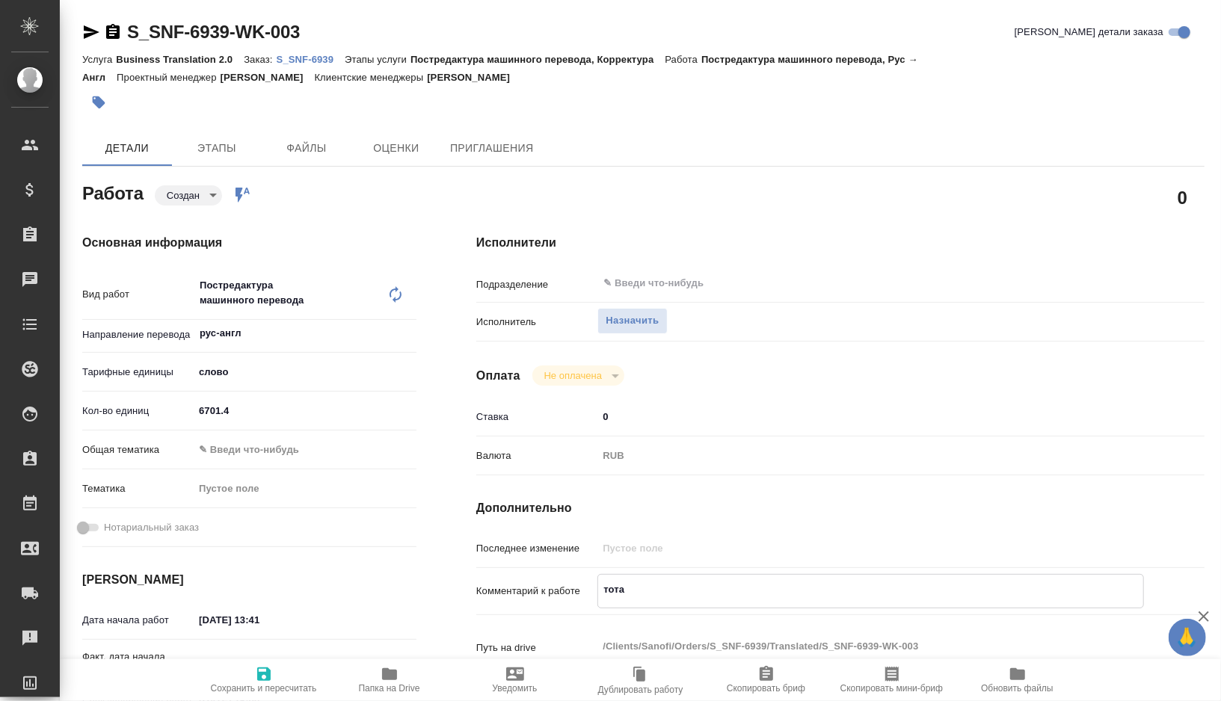
type textarea "x"
type textarea "тотал"
type textarea "x"
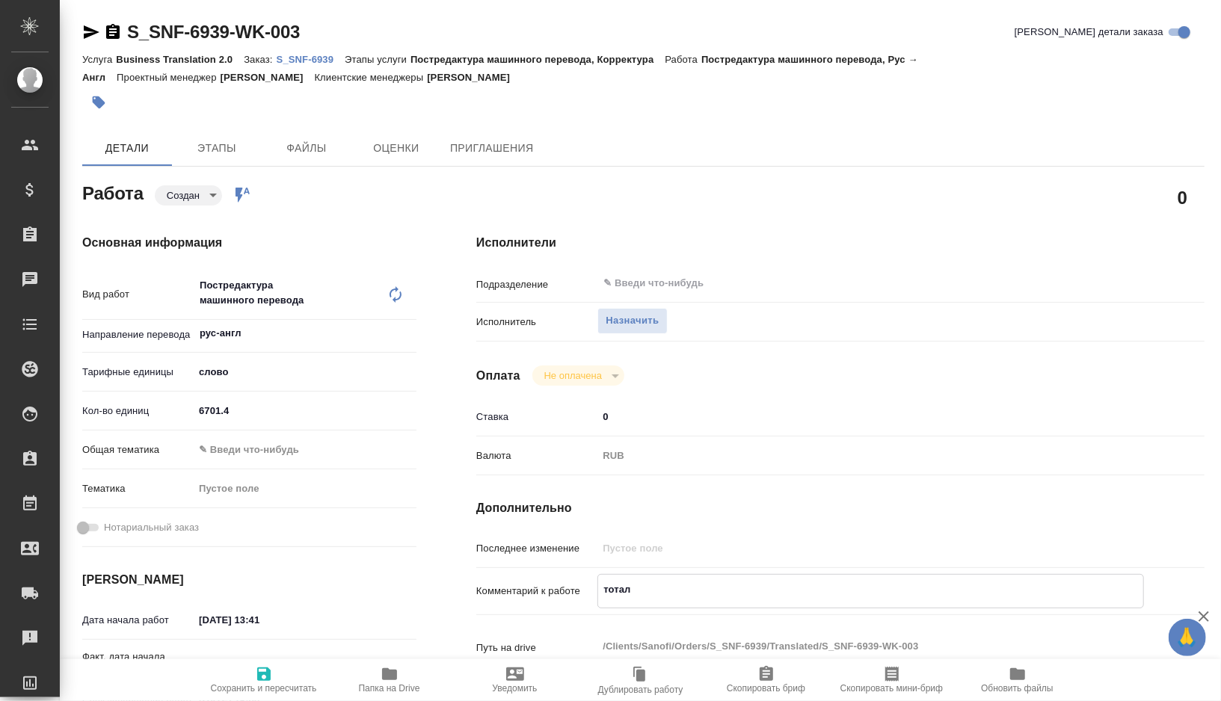
type textarea "x"
type textarea "тотал д"
type textarea "x"
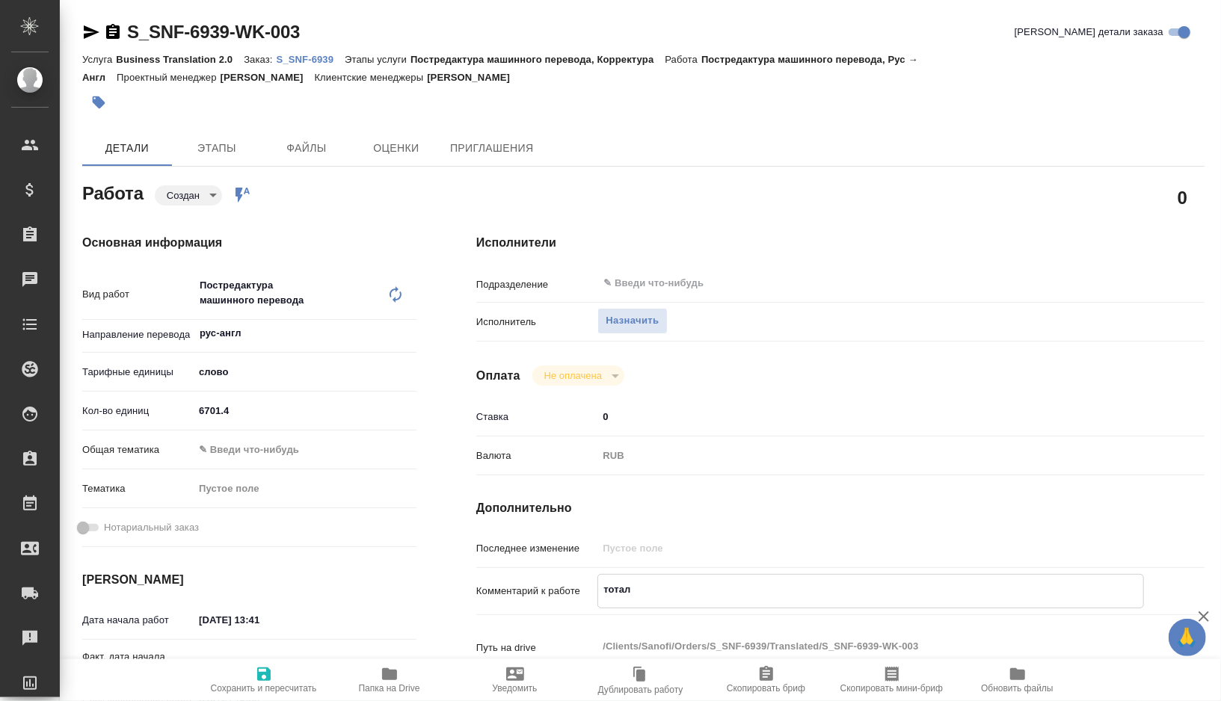
type textarea "x"
type textarea "тотал до"
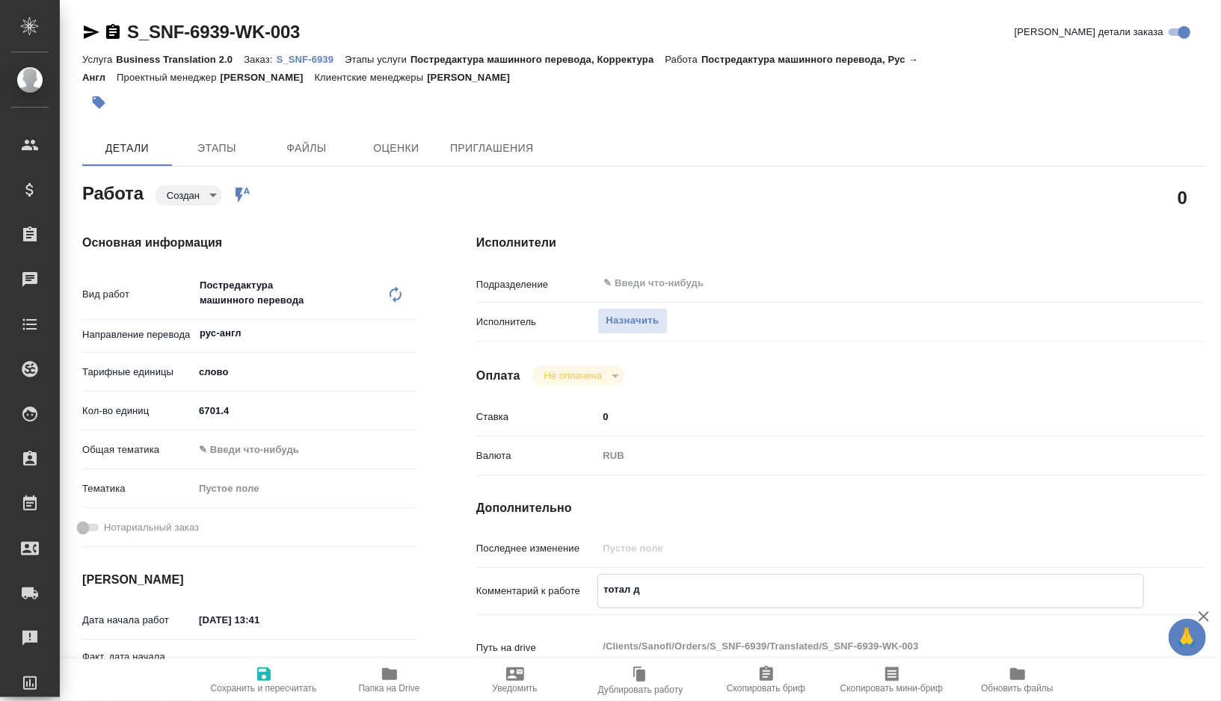
type textarea "x"
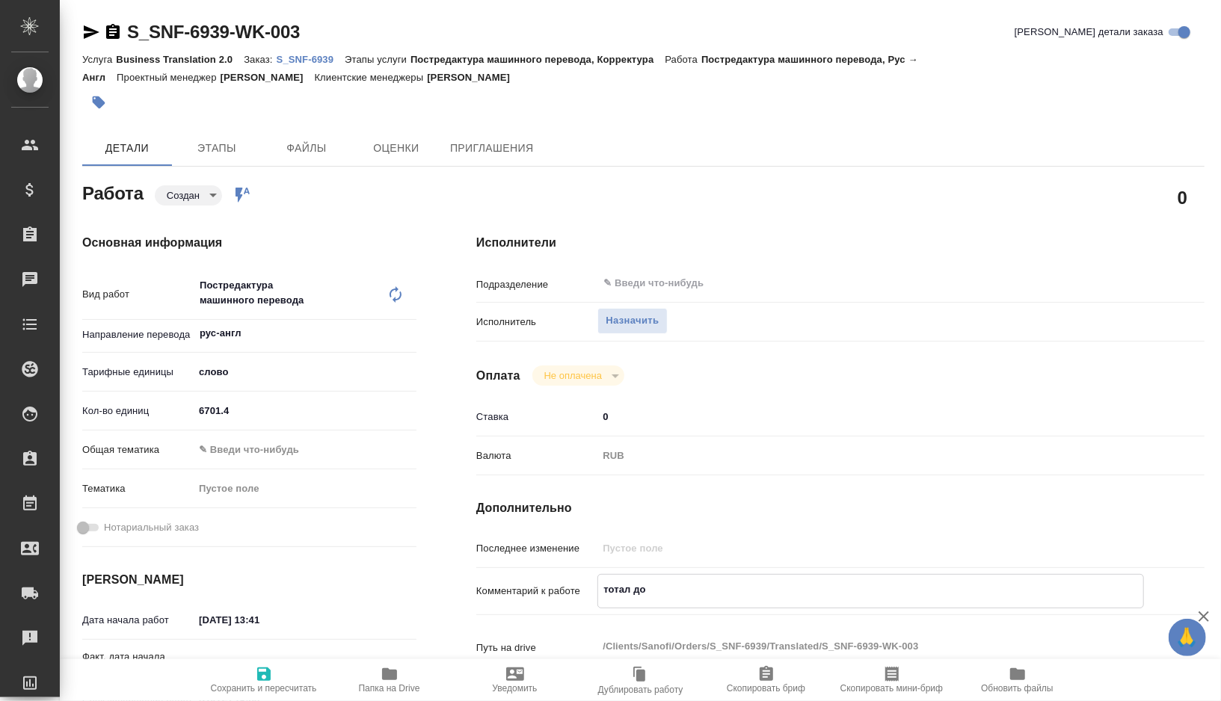
type textarea "тотал до"
type textarea "x"
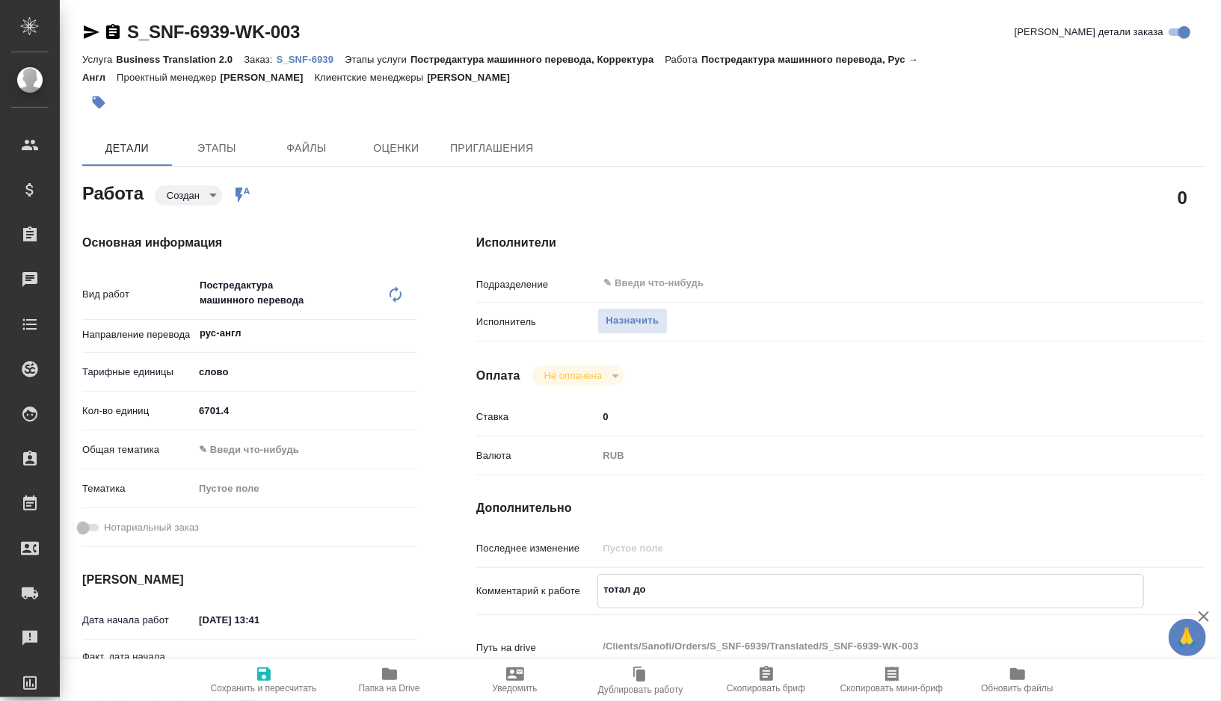
type textarea "x"
type textarea "тотал до р"
type textarea "x"
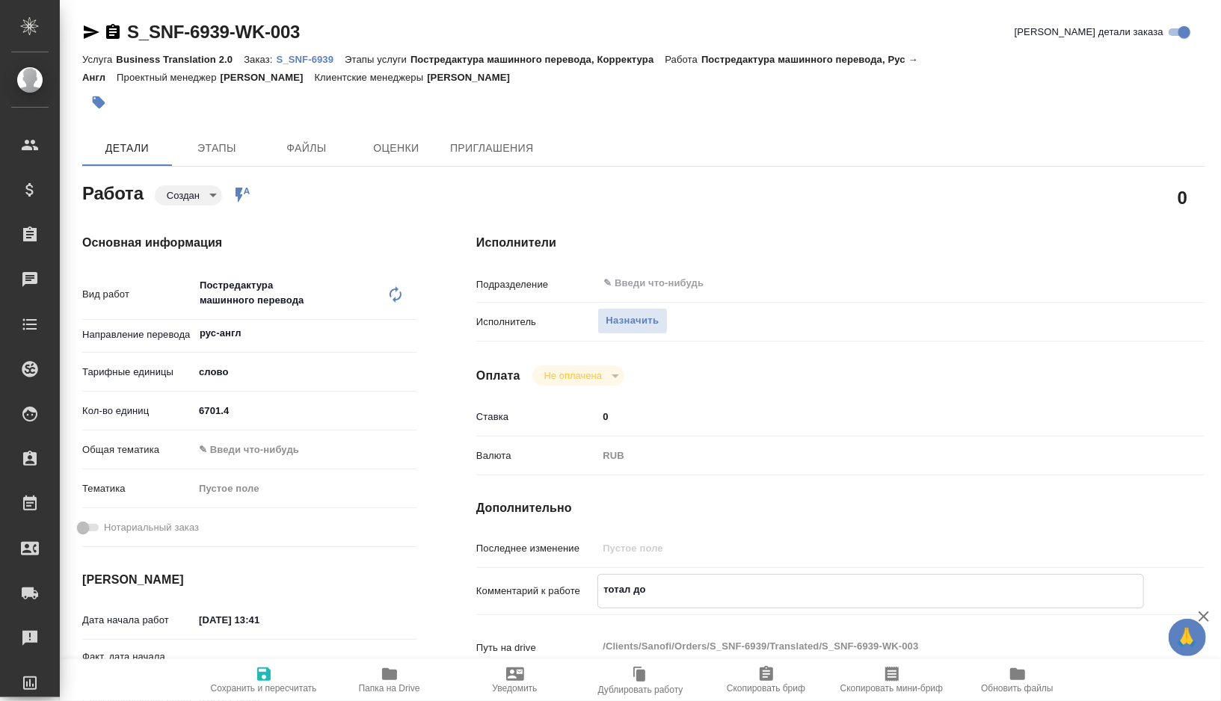
type textarea "x"
type textarea "тотал до ра"
type textarea "x"
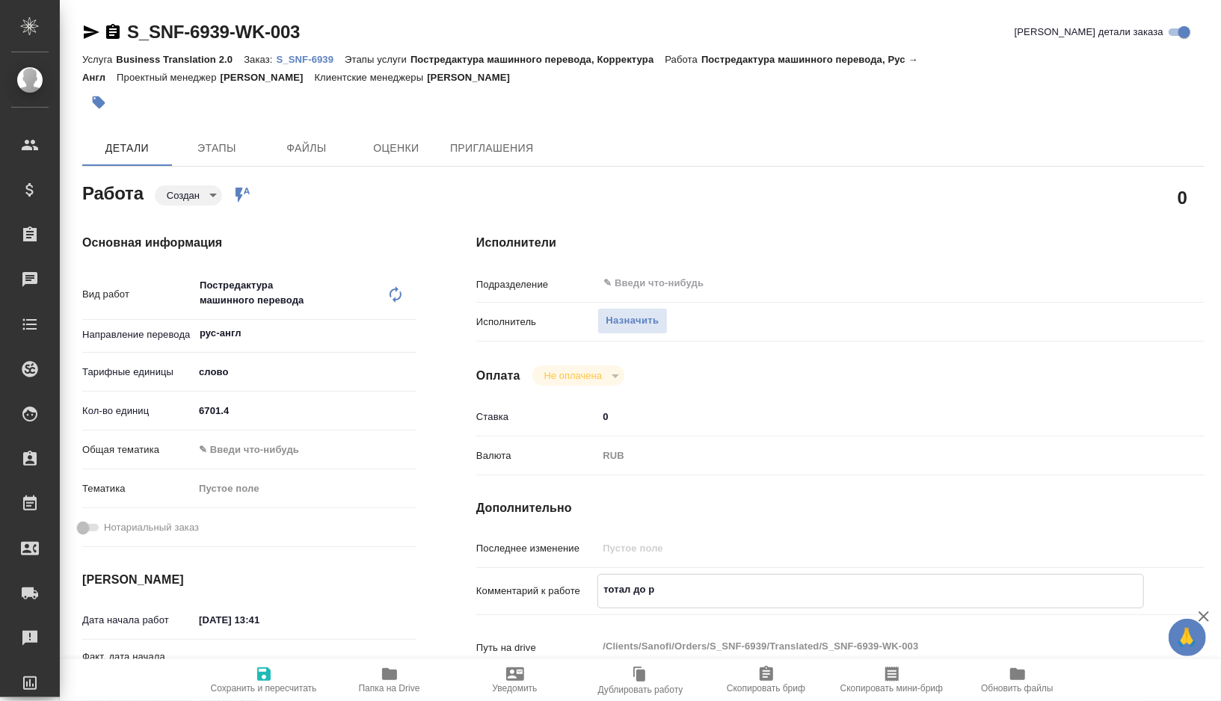
type textarea "x"
type textarea "тотал до раз"
type textarea "x"
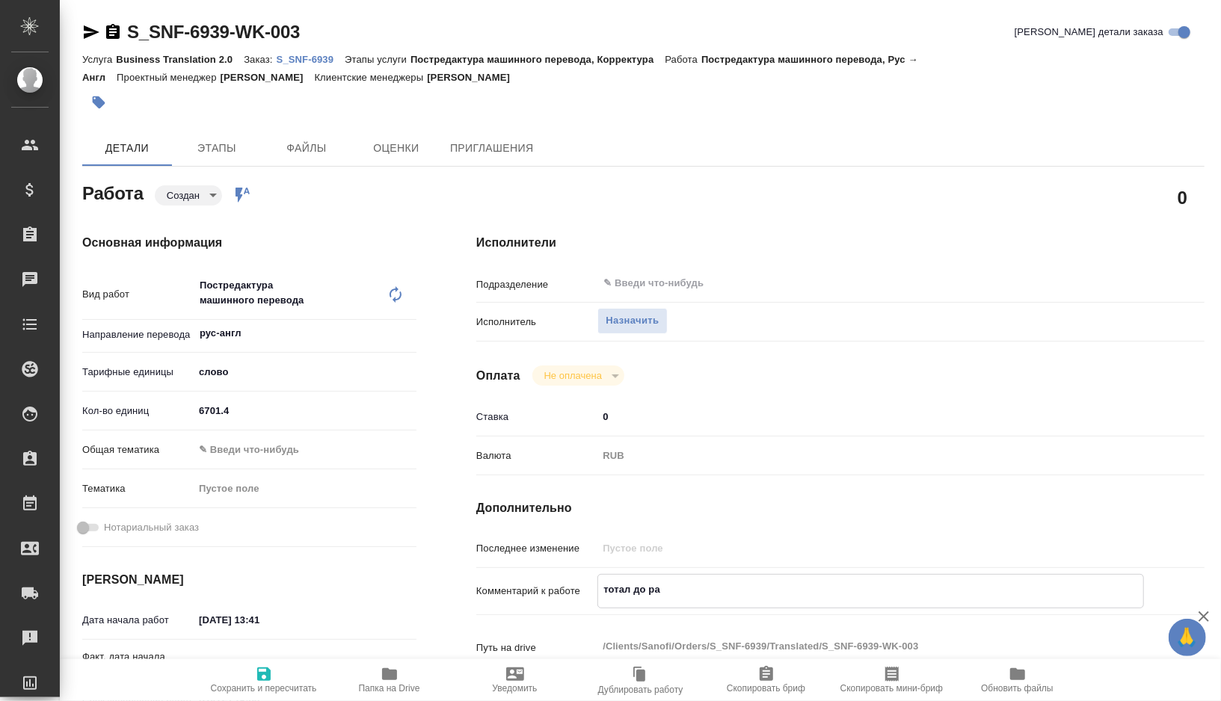
type textarea "x"
type textarea "тотал до разв"
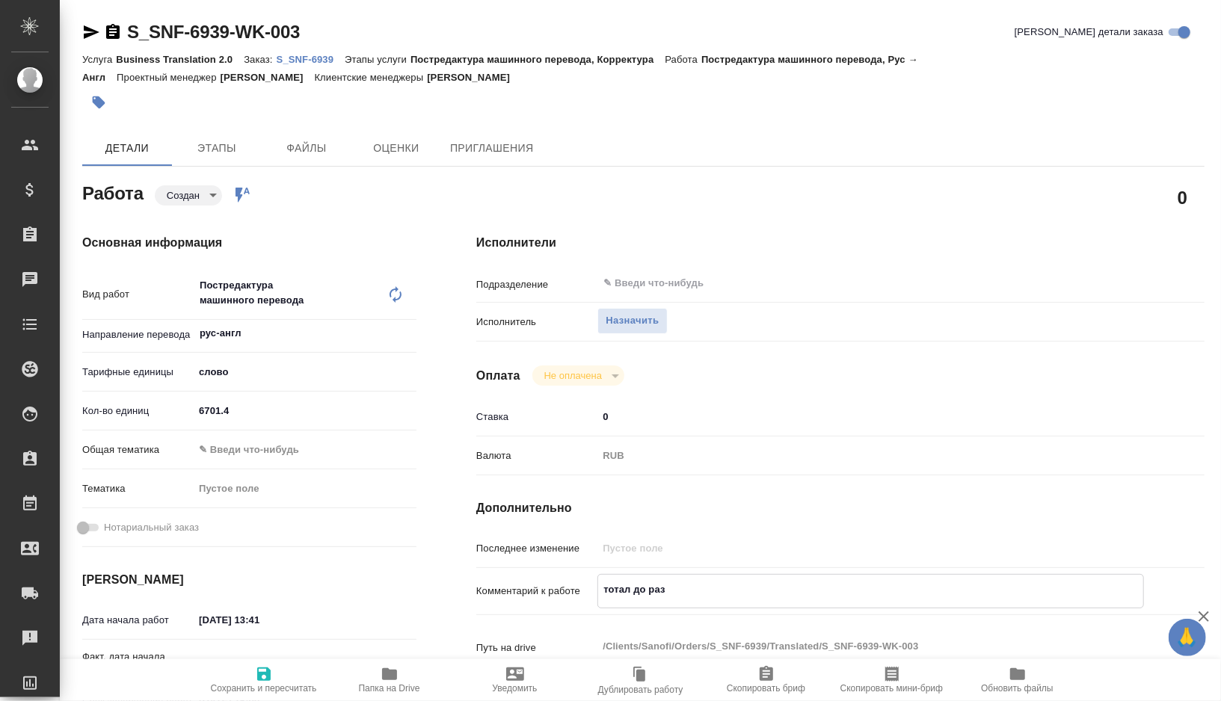
type textarea "x"
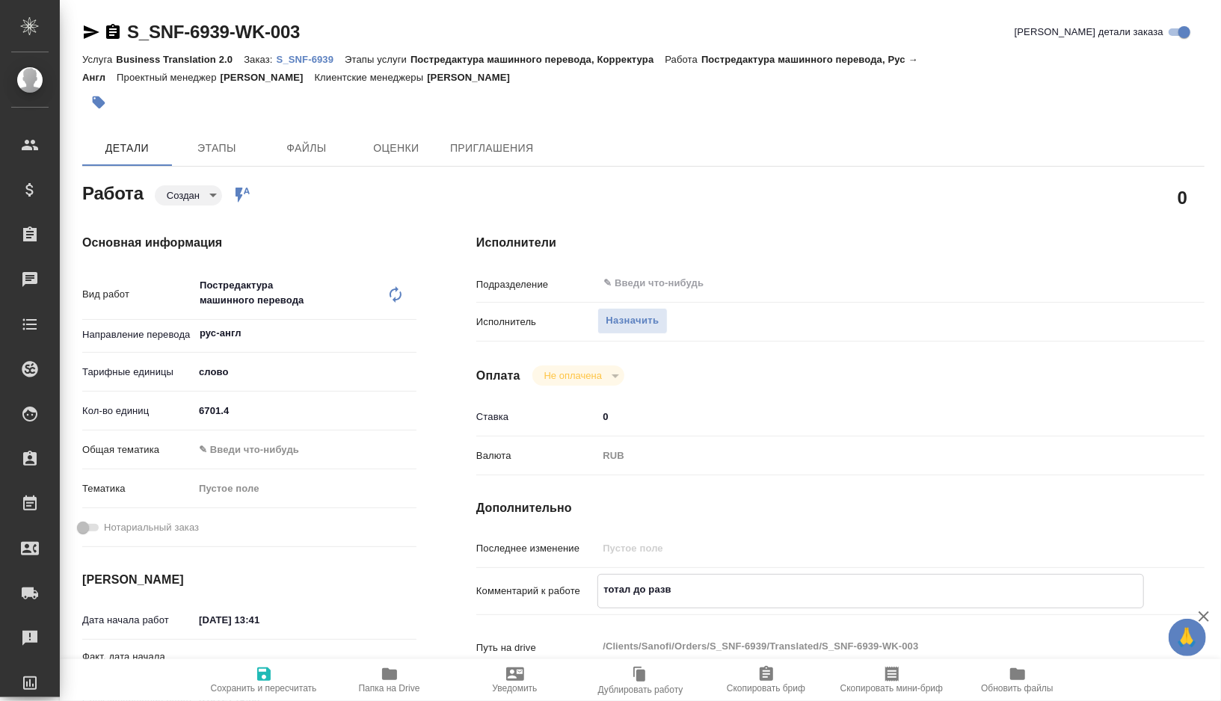
type textarea "тотал до разве"
type textarea "x"
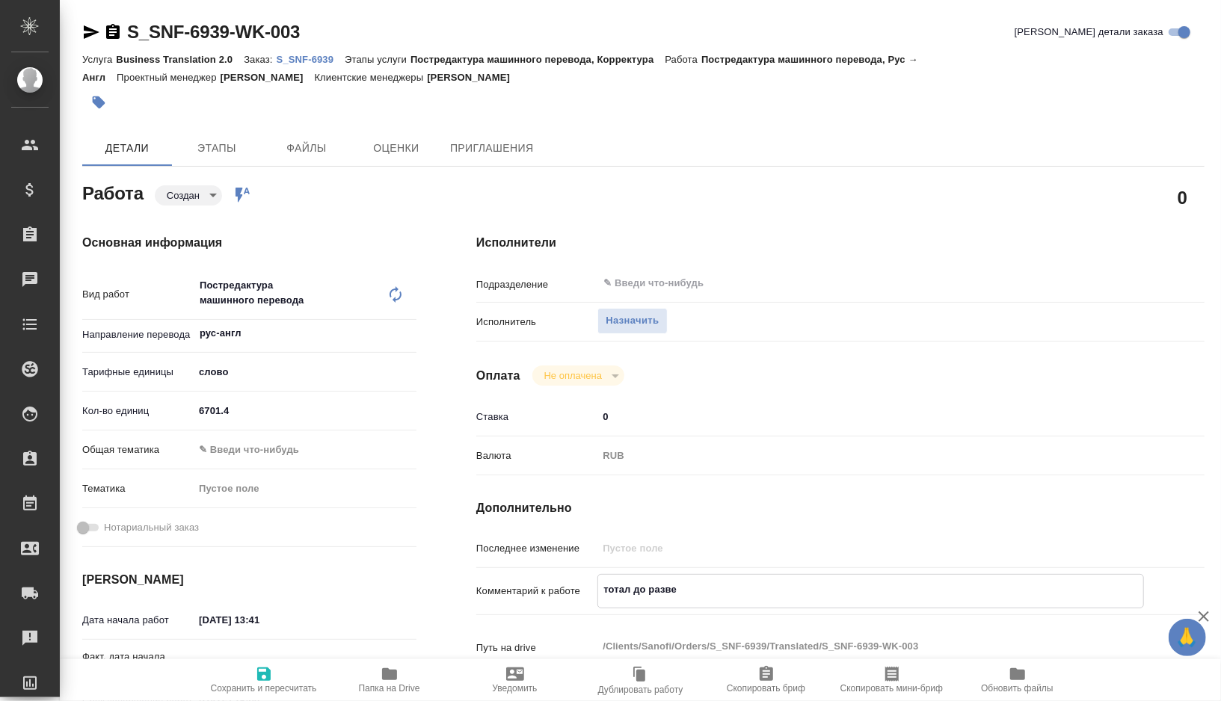
type textarea "x"
type textarea "тотал до развер"
type textarea "x"
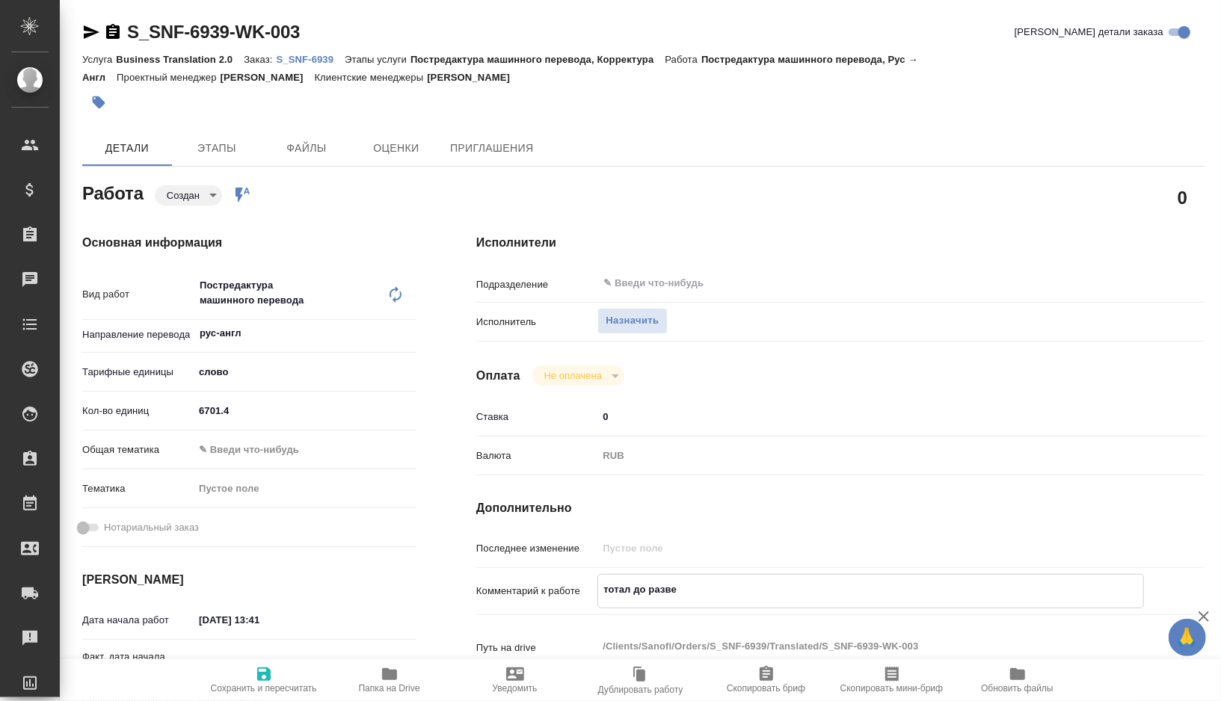
type textarea "x"
type textarea "тотал до разверс"
type textarea "x"
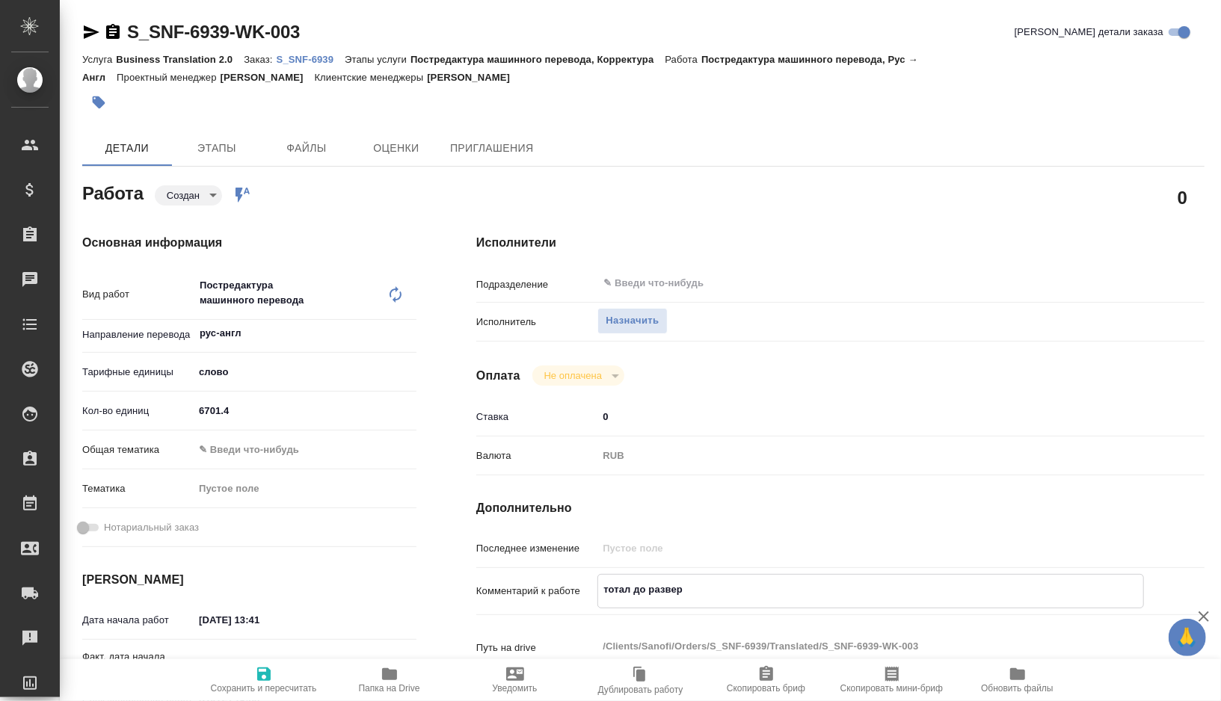
type textarea "x"
type textarea "тотал до разверст"
type textarea "x"
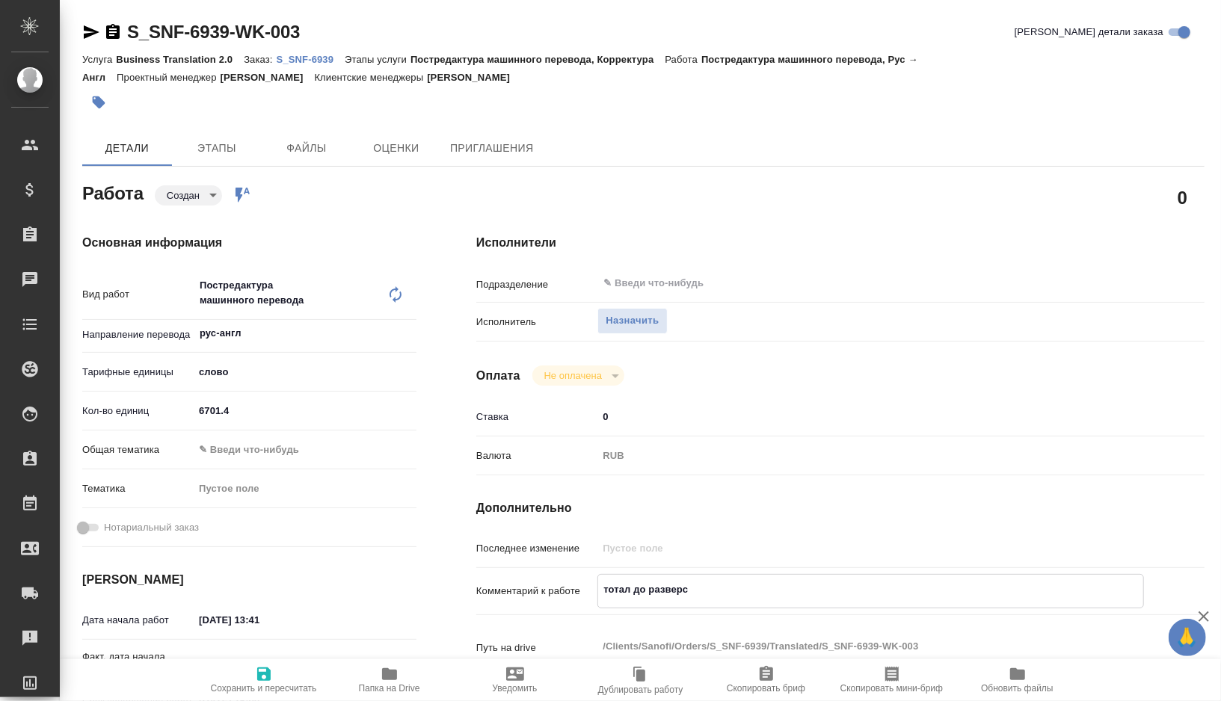
type textarea "x"
type textarea "тотал до разверстк"
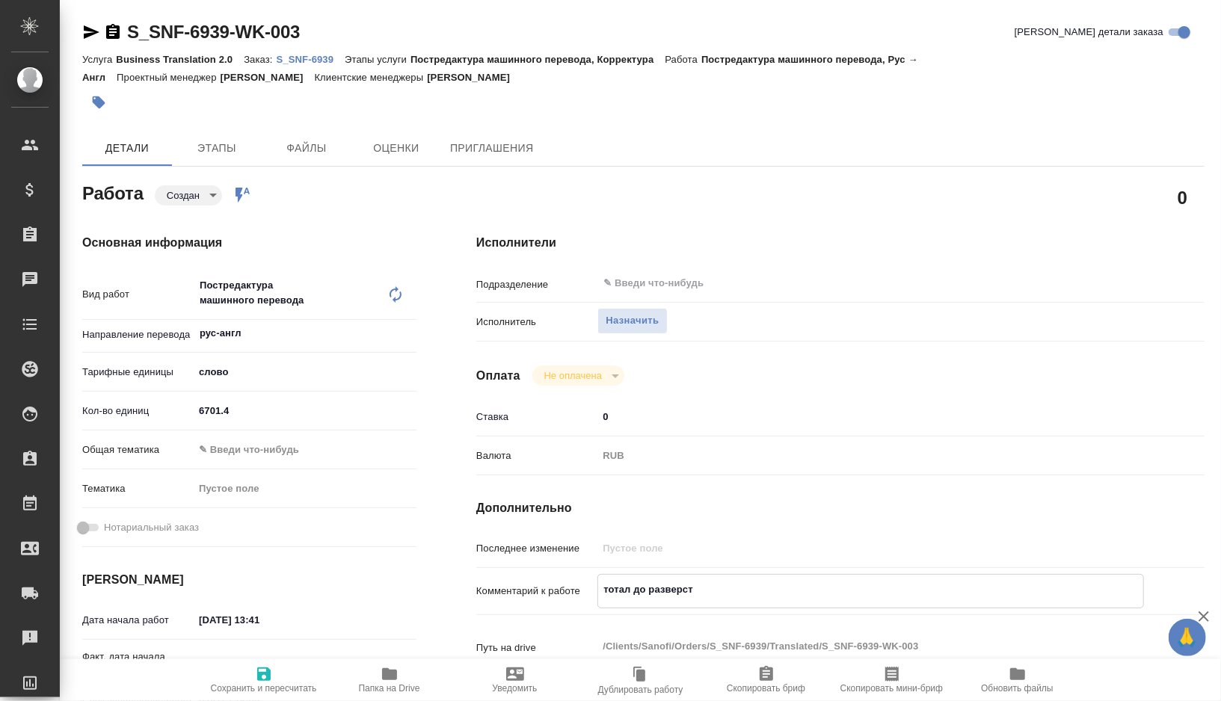
type textarea "x"
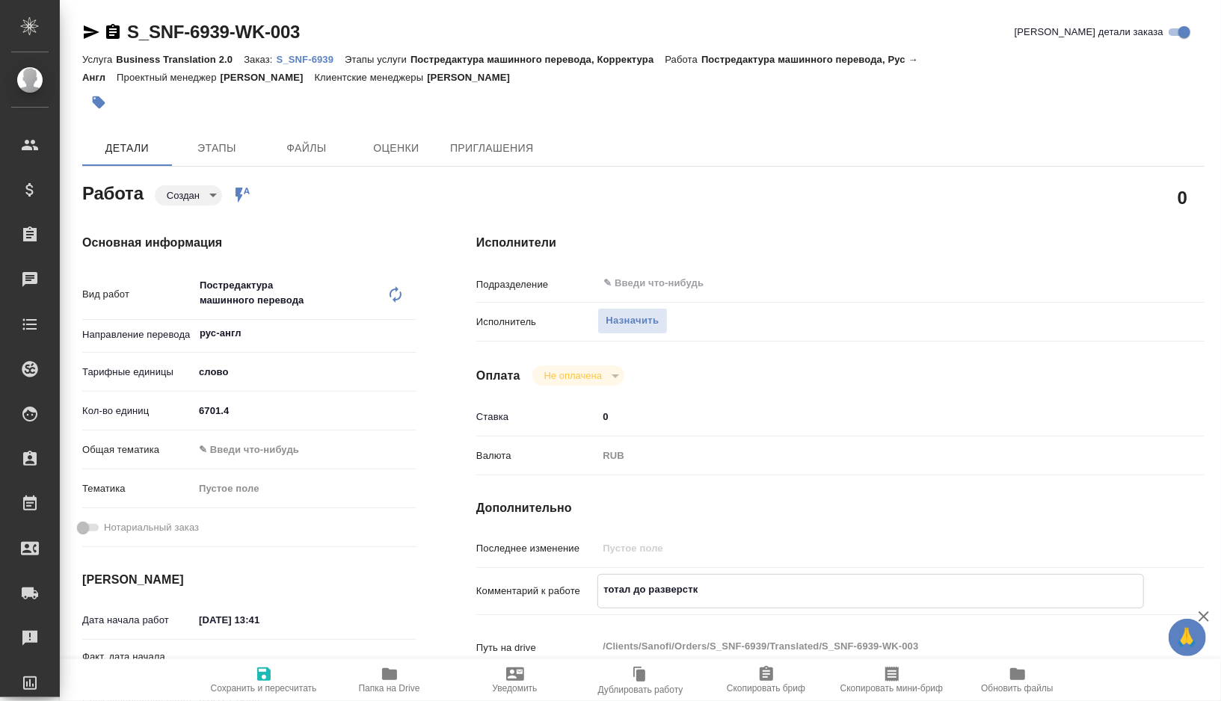
type textarea "тотал до разверстки"
type textarea "x"
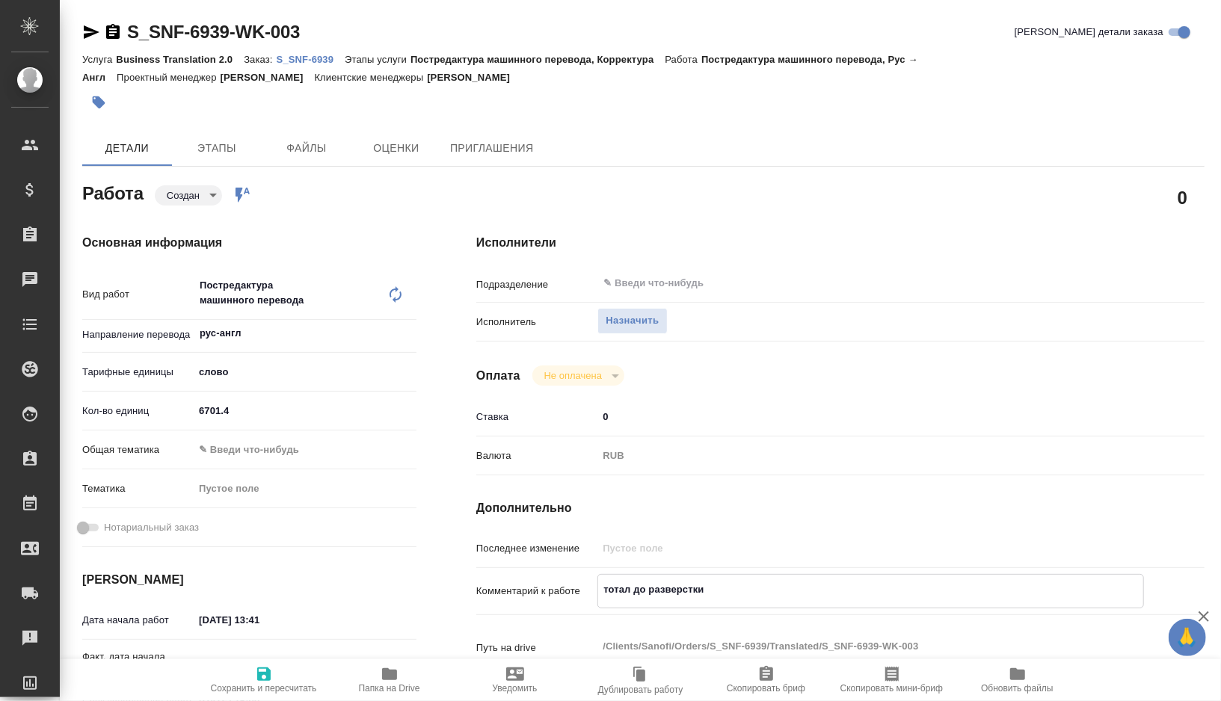
type textarea "x"
type textarea "тотал до разверстки"
type textarea "x"
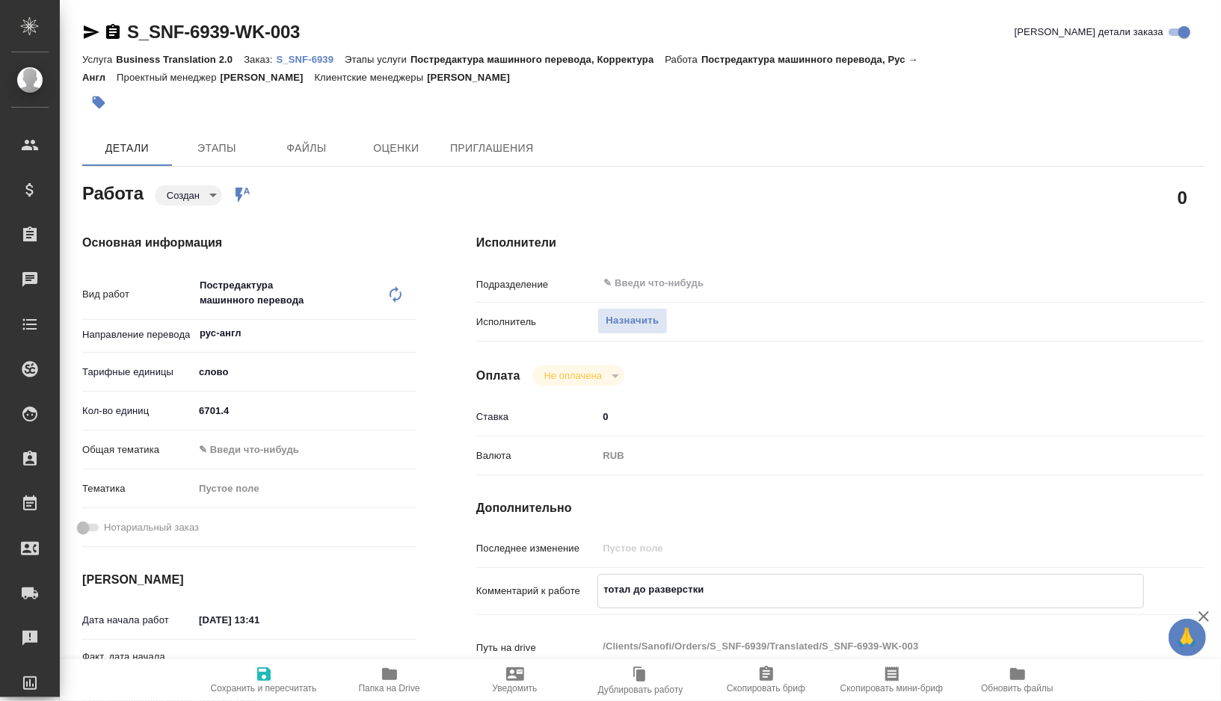
type textarea "x"
type textarea "тотал до разверстки"
type textarea "x"
paste textarea "9213"
type textarea "x"
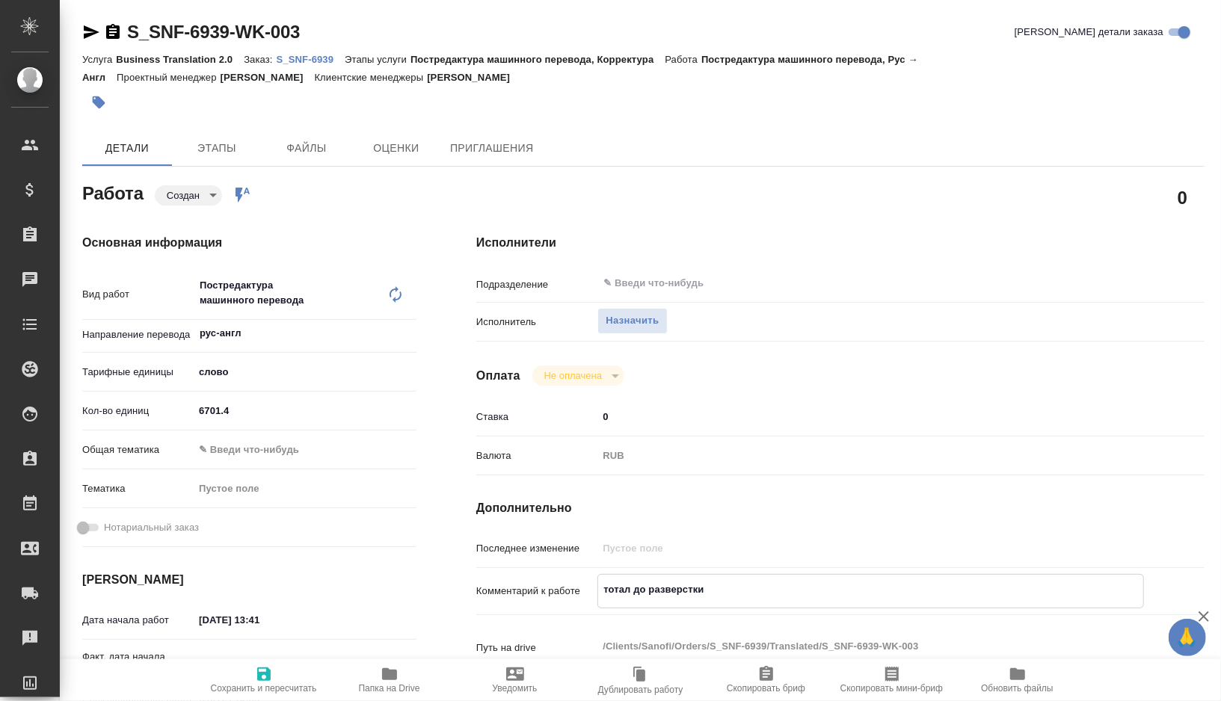
type textarea "тотал до разверстки 9213"
type textarea "x"
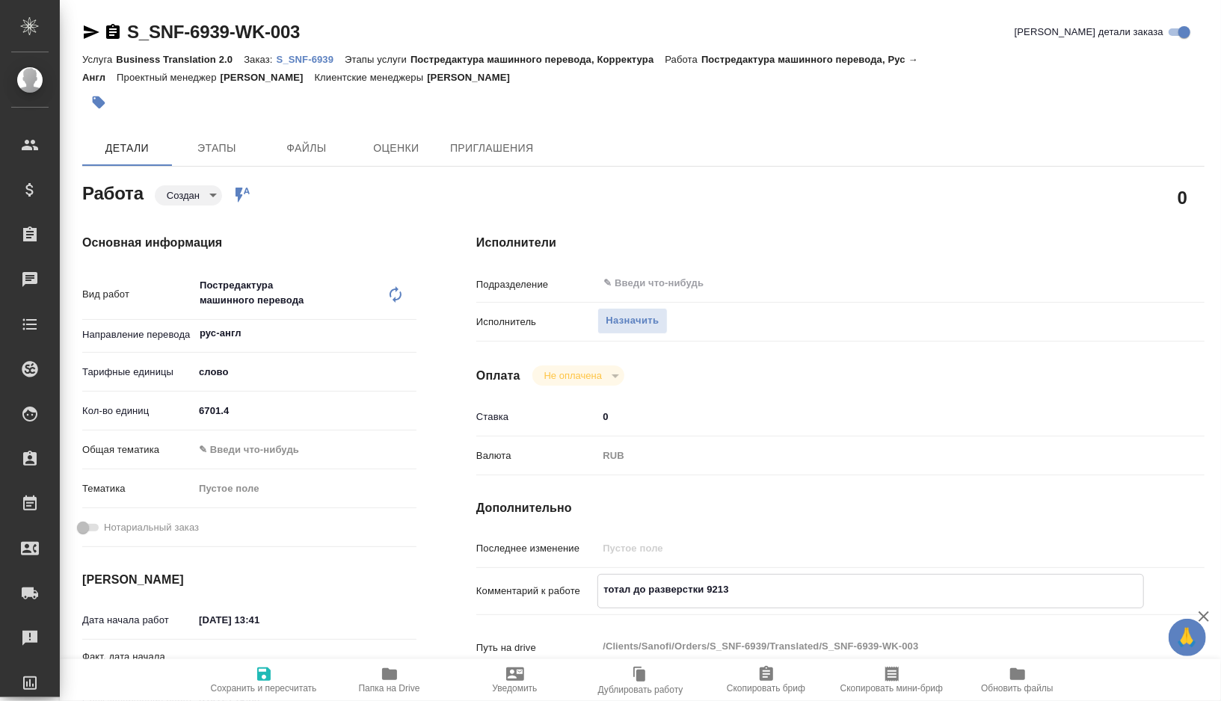
type textarea "x"
type textarea "тотал до разверстки 9213"
type textarea "x"
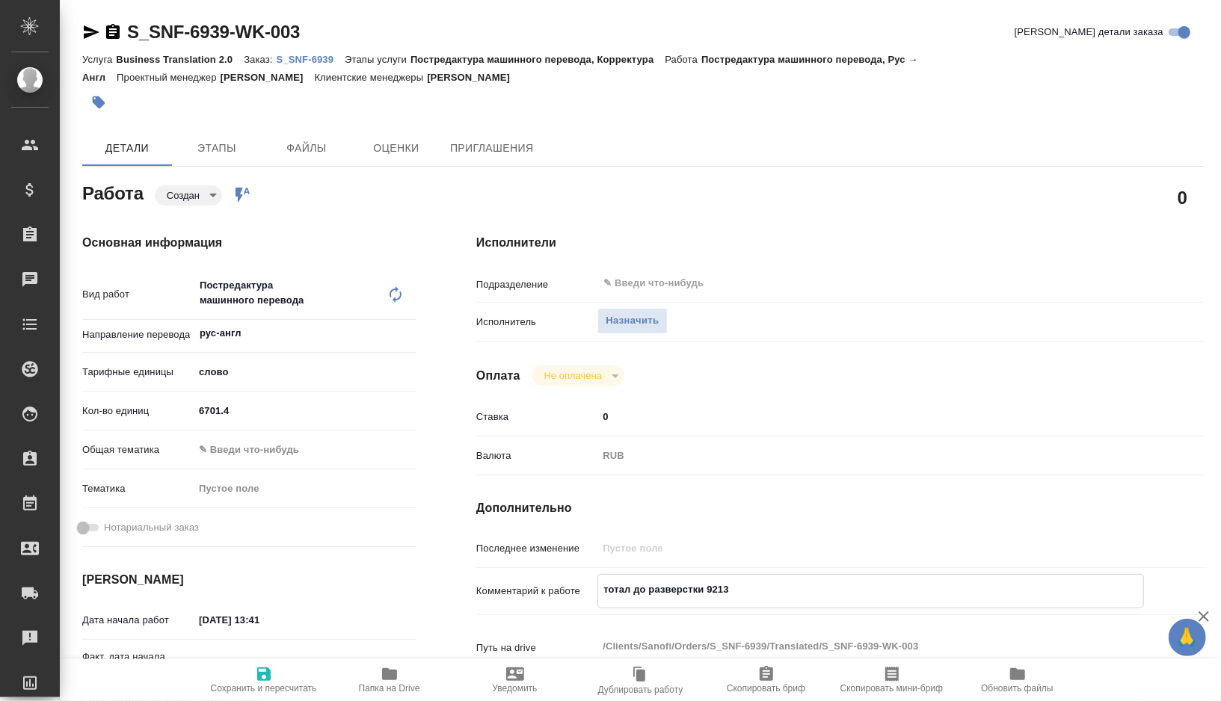
type textarea "x"
type textarea "тотал до разверстки 9213 с"
type textarea "x"
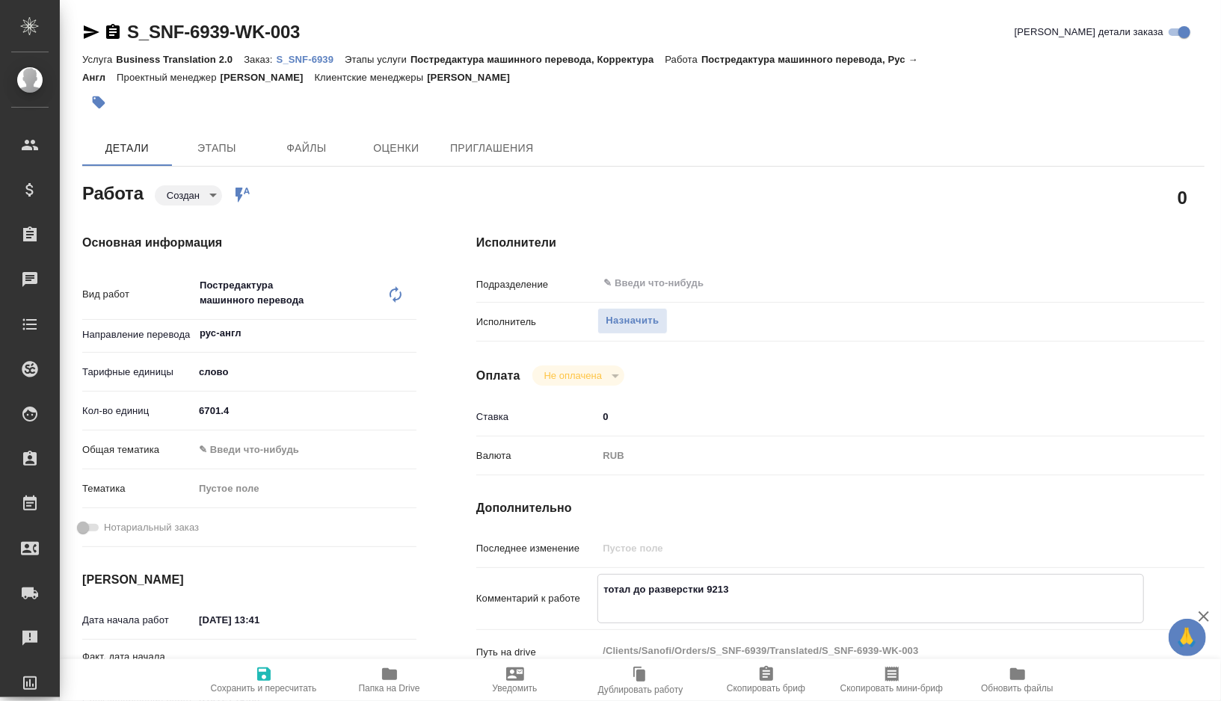
type textarea "x"
type textarea "тотал до разверстки 9213 ст"
type textarea "x"
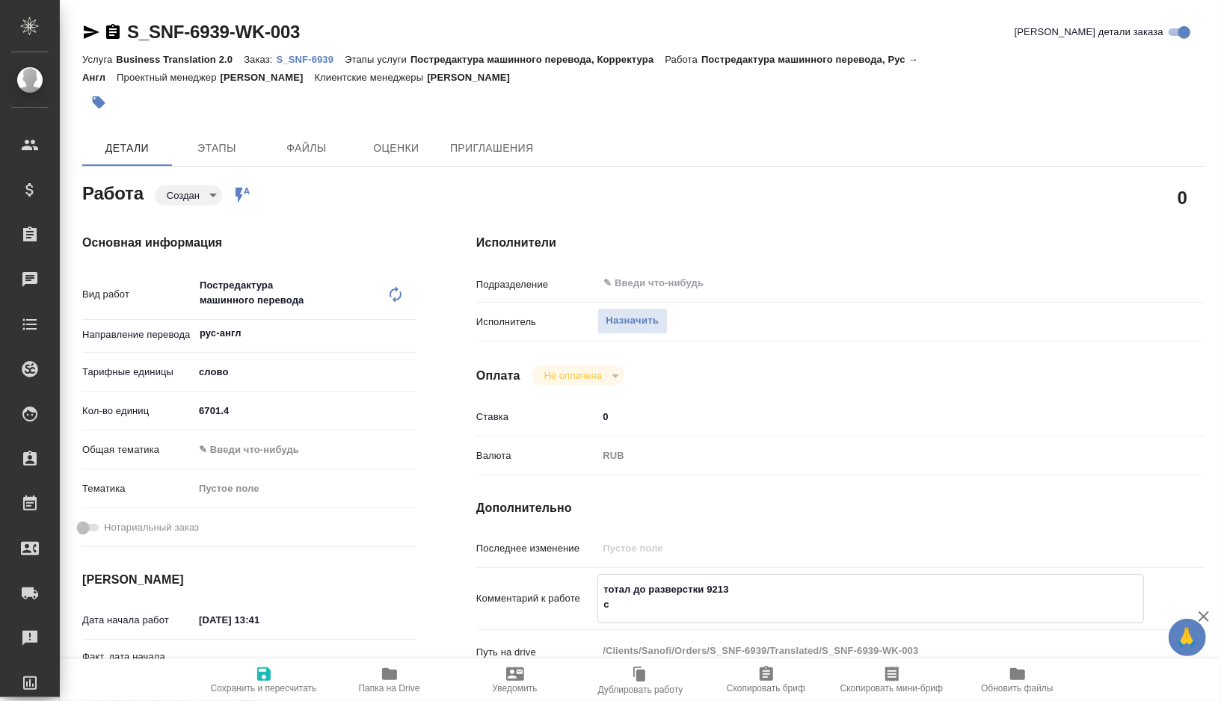
type textarea "x"
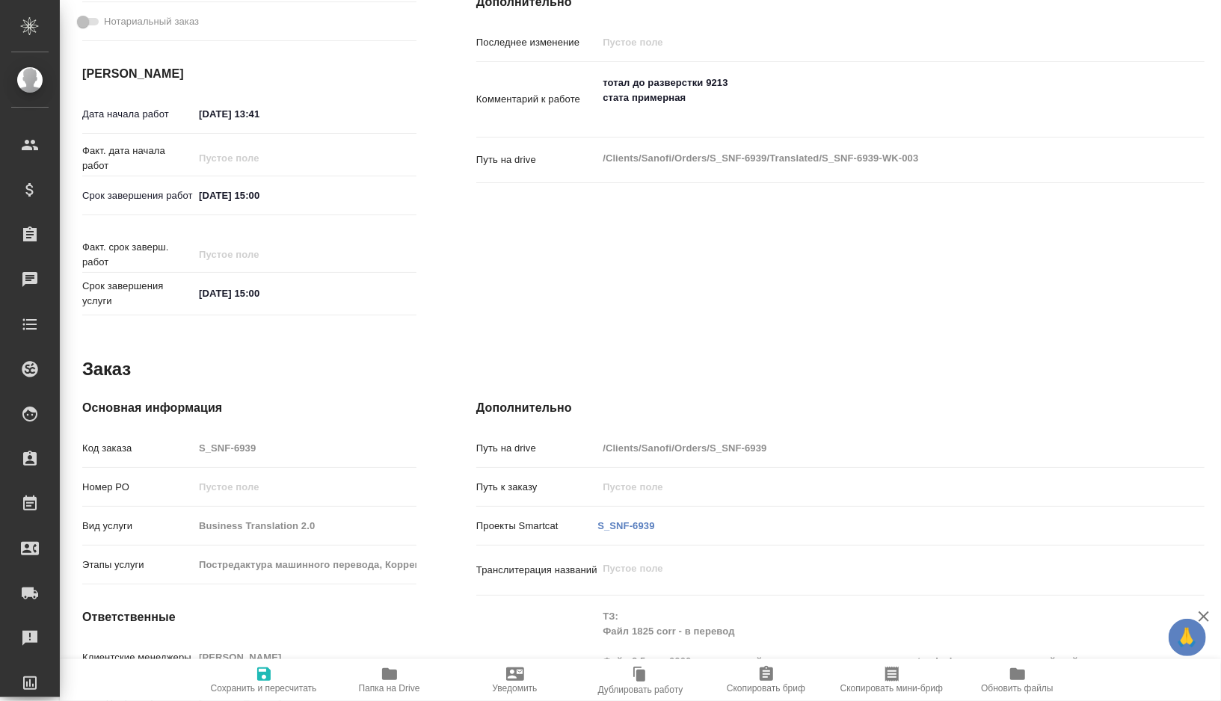
scroll to position [454, 0]
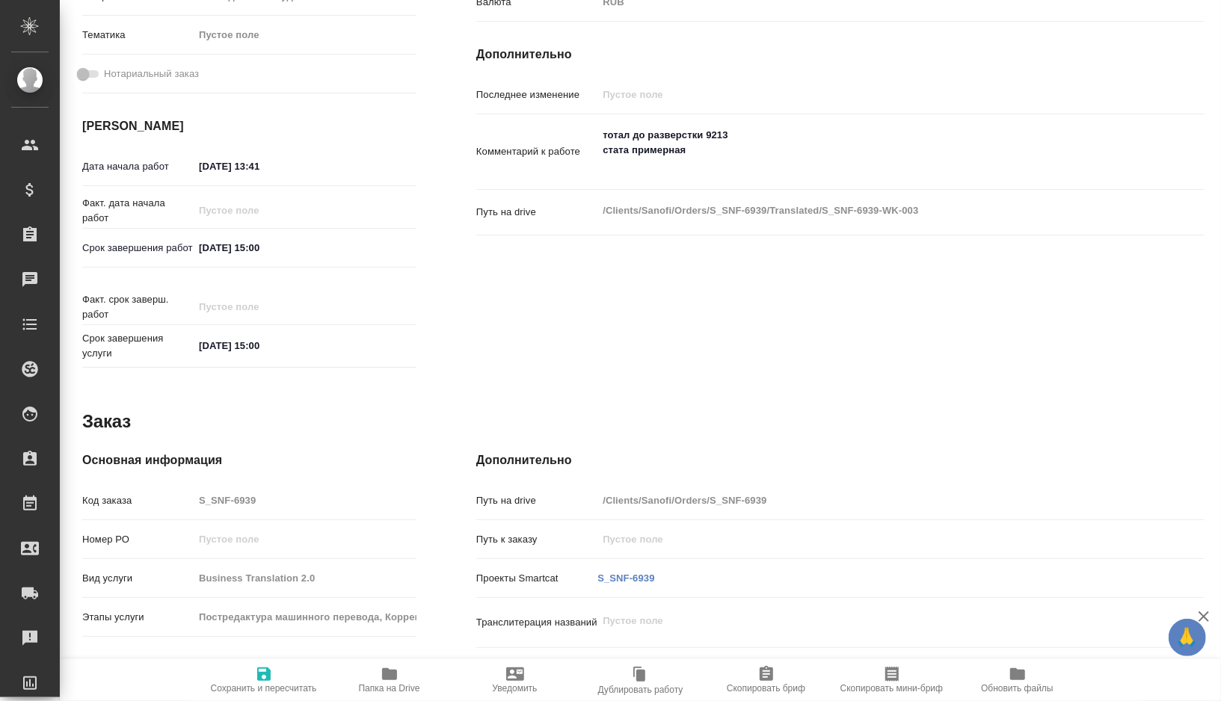
click at [676, 176] on textarea "тотал до разверстки 9213 стата примерная" at bounding box center [870, 150] width 546 height 55
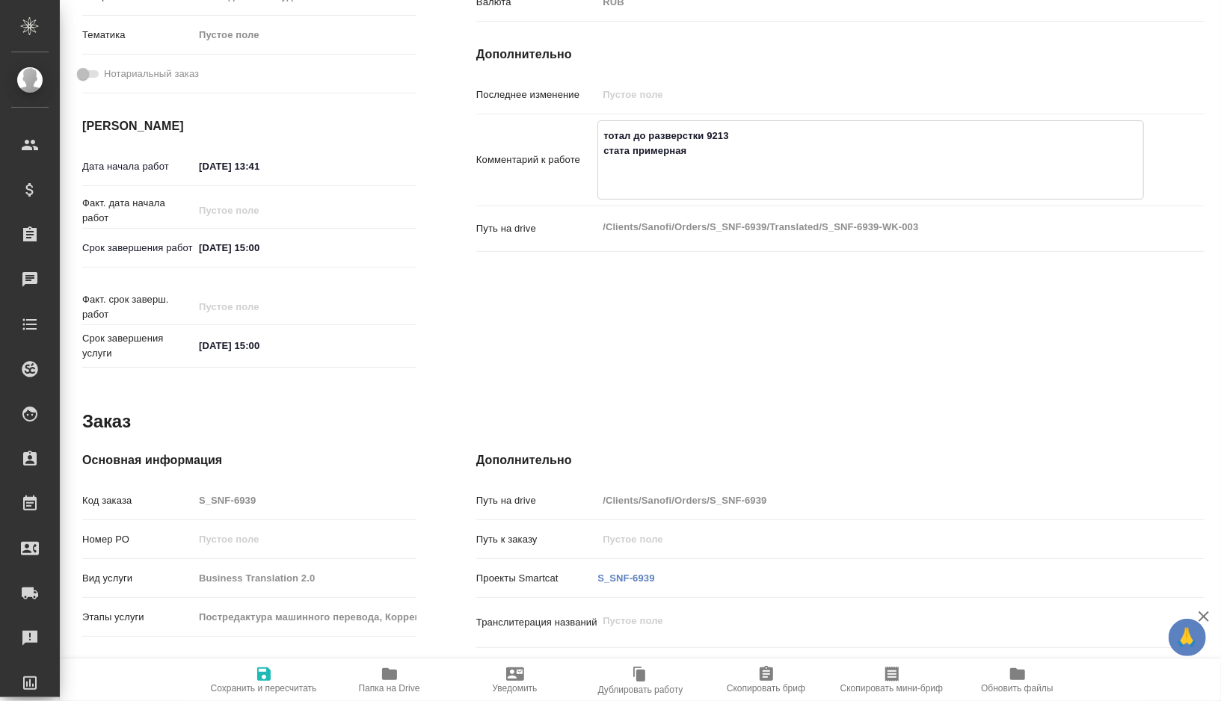
paste textarea "Файл 1825 corr - в перевод"
click at [716, 174] on textarea "тотал до разверстки 9213 стата примерная Файл 1825 corr - в перевод" at bounding box center [870, 158] width 545 height 70
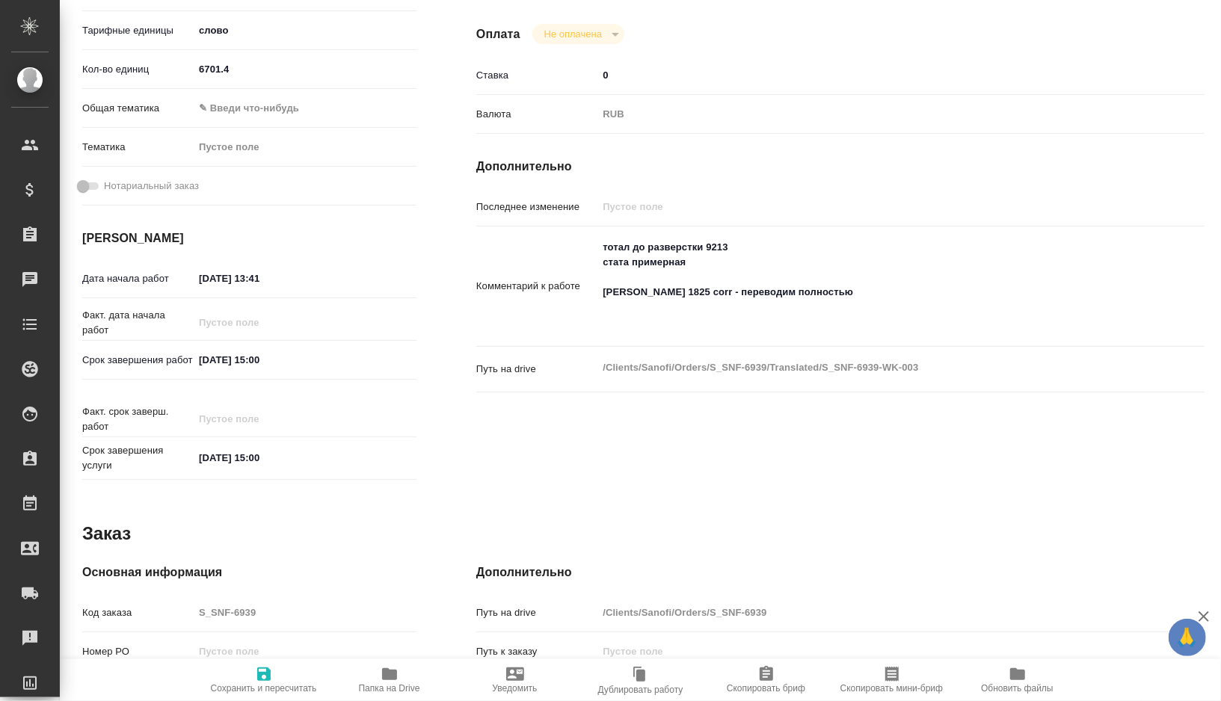
scroll to position [240, 0]
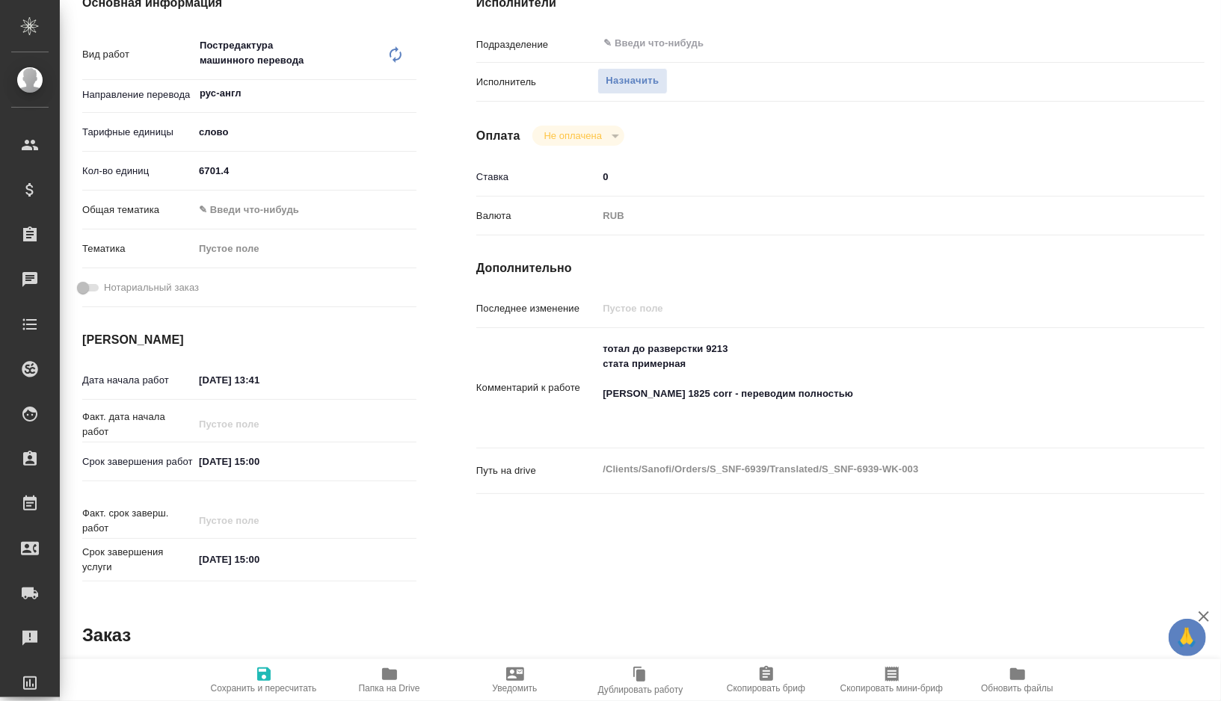
click at [650, 429] on textarea "тотал до разверстки 9213 стата примерная Файл 1825 corr - переводим полностью" at bounding box center [870, 386] width 546 height 100
click at [631, 416] on textarea "тотал до разверстки 9213 стата примерная Файл 1825 corr - переводим полностью" at bounding box center [870, 387] width 545 height 100
paste textarea "Файл 2.5 при 0000 дополненный: содержит рус. текст в режиме track change и посл…"
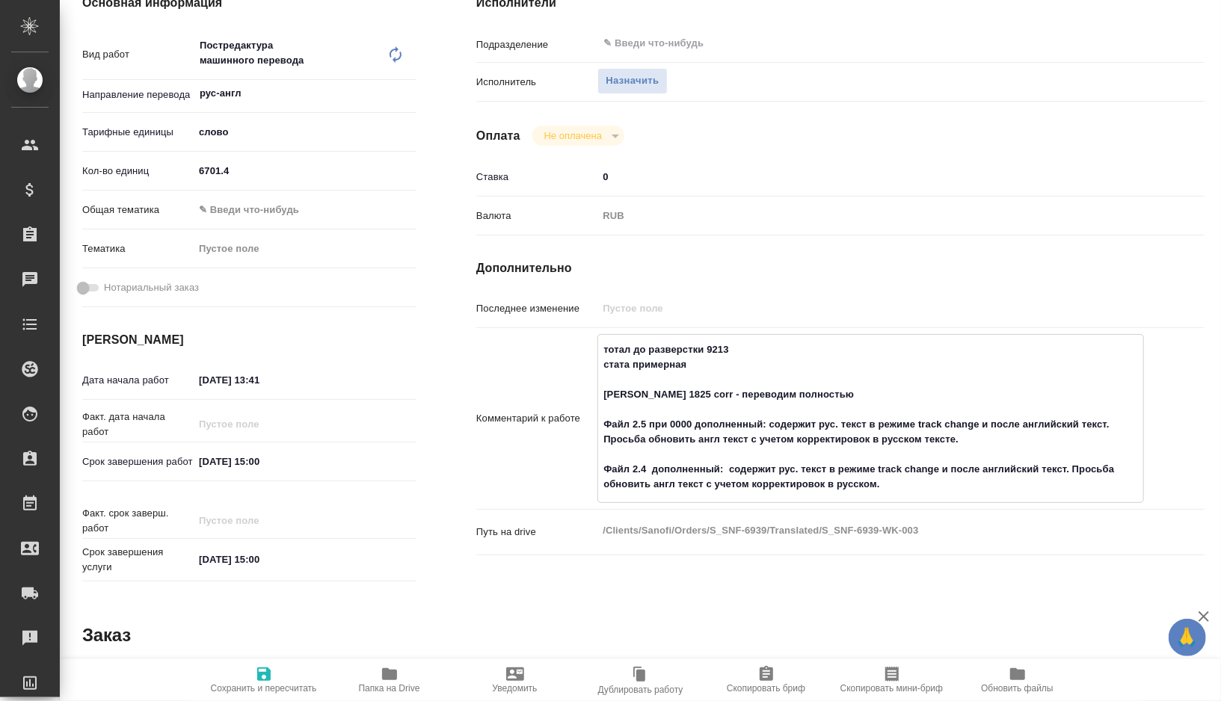
click at [982, 440] on textarea "тотал до разверстки 9213 стата примерная Файл 1825 corr - переводим полностью Ф…" at bounding box center [870, 417] width 545 height 160
click at [626, 441] on textarea "тотал до разверстки 9213 стата примерная Файл 1825 corr - переводим полностью Ф…" at bounding box center [870, 417] width 545 height 160
click at [985, 440] on textarea "тотал до разверстки 9213 стата примерная Файл 1825 corr - переводим полностью Ф…" at bounding box center [870, 417] width 545 height 160
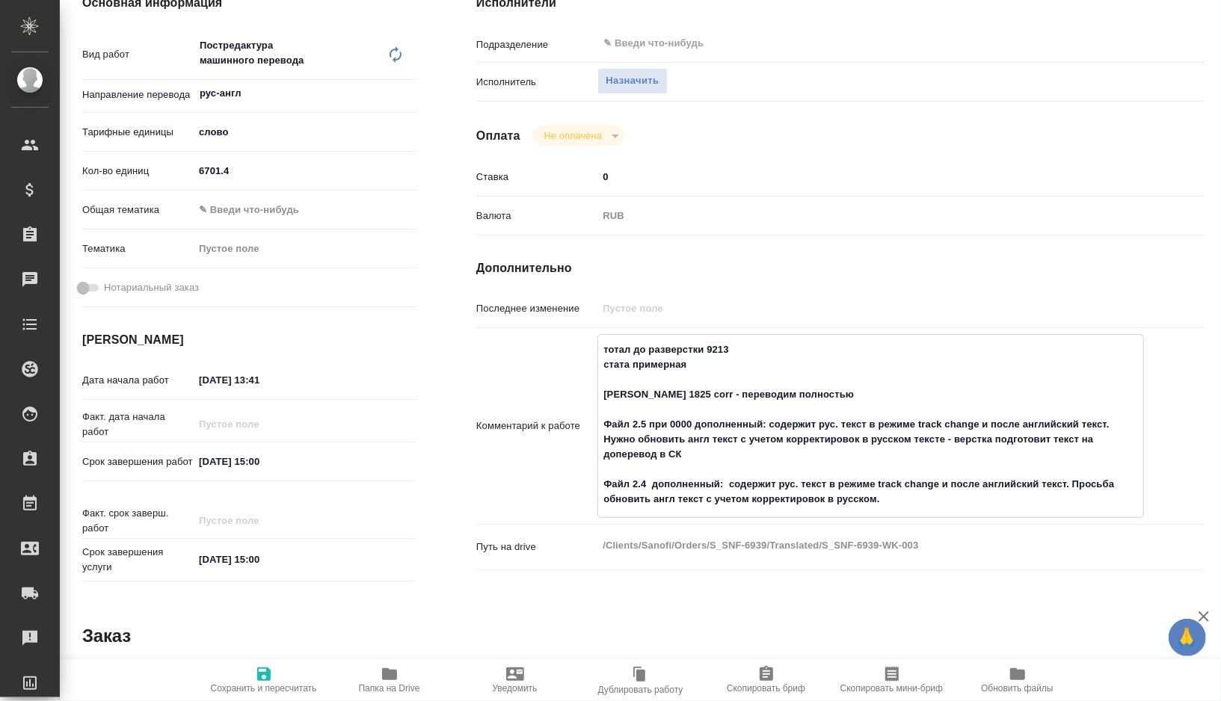
drag, startPoint x: 956, startPoint y: 440, endPoint x: 1019, endPoint y: 448, distance: 63.2
click at [1020, 448] on textarea "тотал до разверстки 9213 стата примерная Файл 1825 corr - переводим полностью Ф…" at bounding box center [870, 424] width 545 height 175
click at [918, 499] on textarea "тотал до разверстки 9213 стата примерная Файл 1825 corr - переводим полностью Ф…" at bounding box center [870, 424] width 545 height 175
paste textarea "- верстка подготовит текст на доперевод в СК"
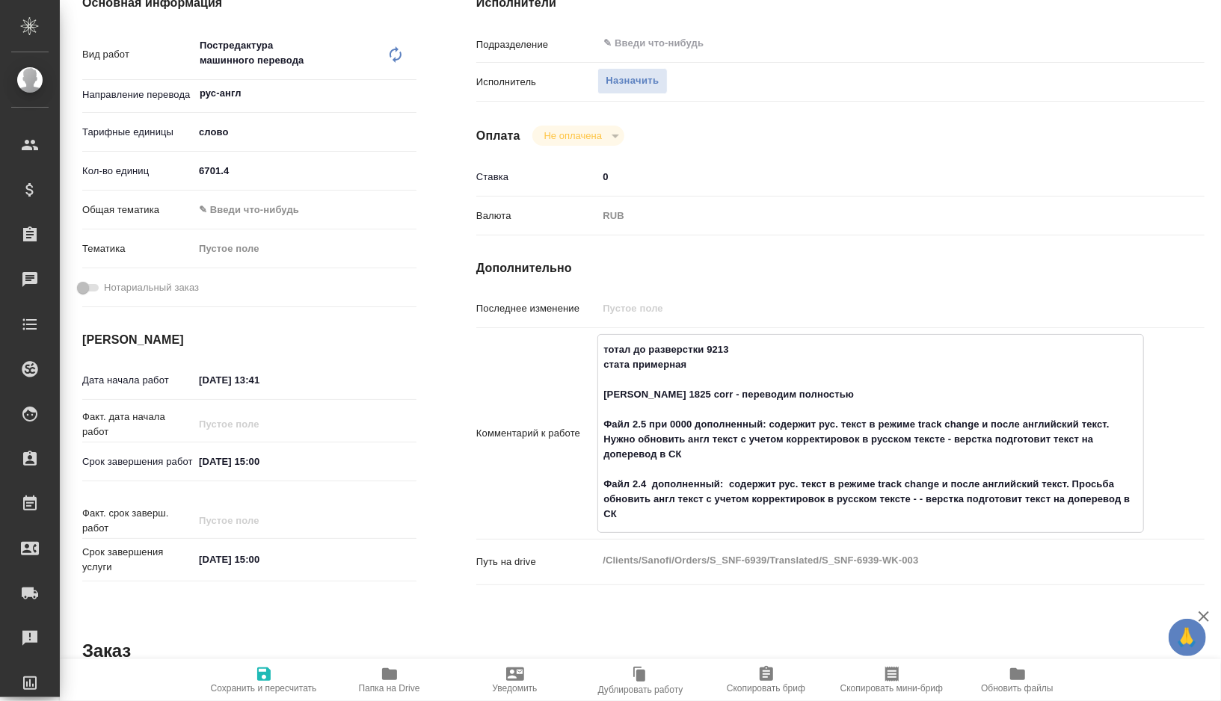
click at [928, 504] on textarea "тотал до разверстки 9213 стата примерная Файл 1825 corr - переводим полностью Ф…" at bounding box center [870, 432] width 545 height 190
click at [1104, 483] on textarea "тотал до разверстки 9213 стата примерная Файл 1825 corr - переводим полностью Ф…" at bounding box center [870, 432] width 545 height 190
click at [207, 378] on input "03.10.2025 13:41" at bounding box center [259, 380] width 131 height 22
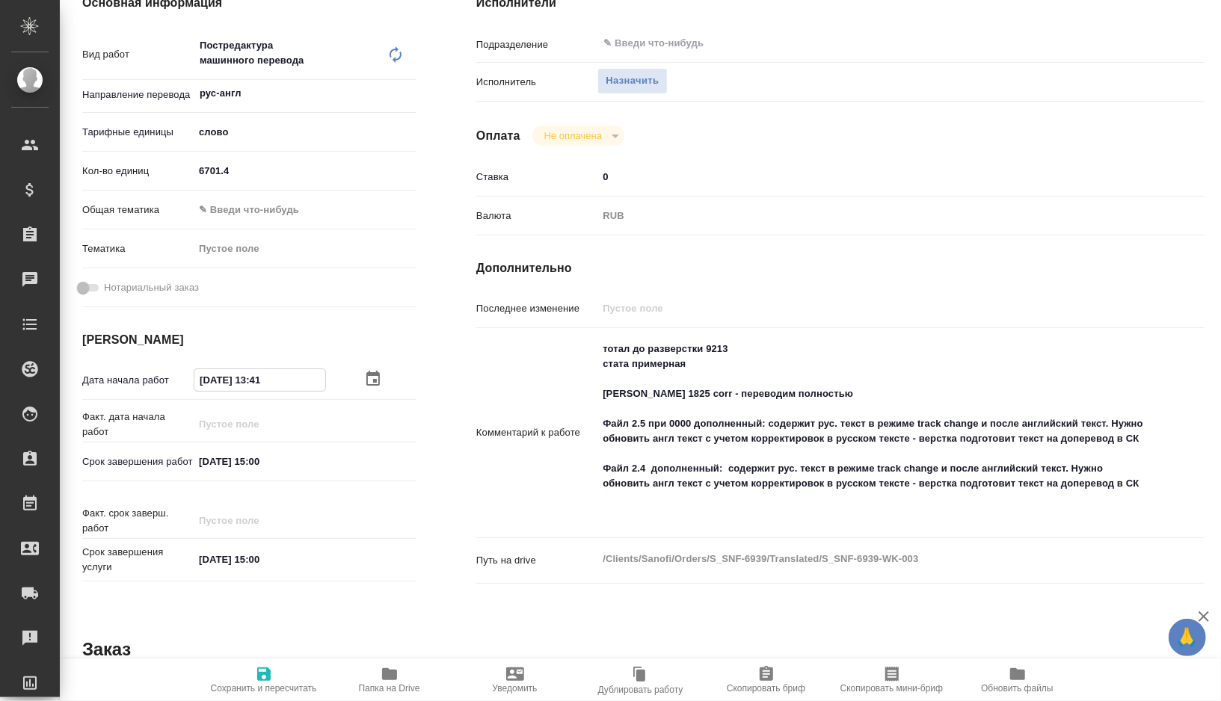
click at [280, 372] on input "04.10.2025 13:41" at bounding box center [259, 380] width 131 height 22
click at [253, 688] on span "Сохранить и пересчитать" at bounding box center [264, 688] width 106 height 10
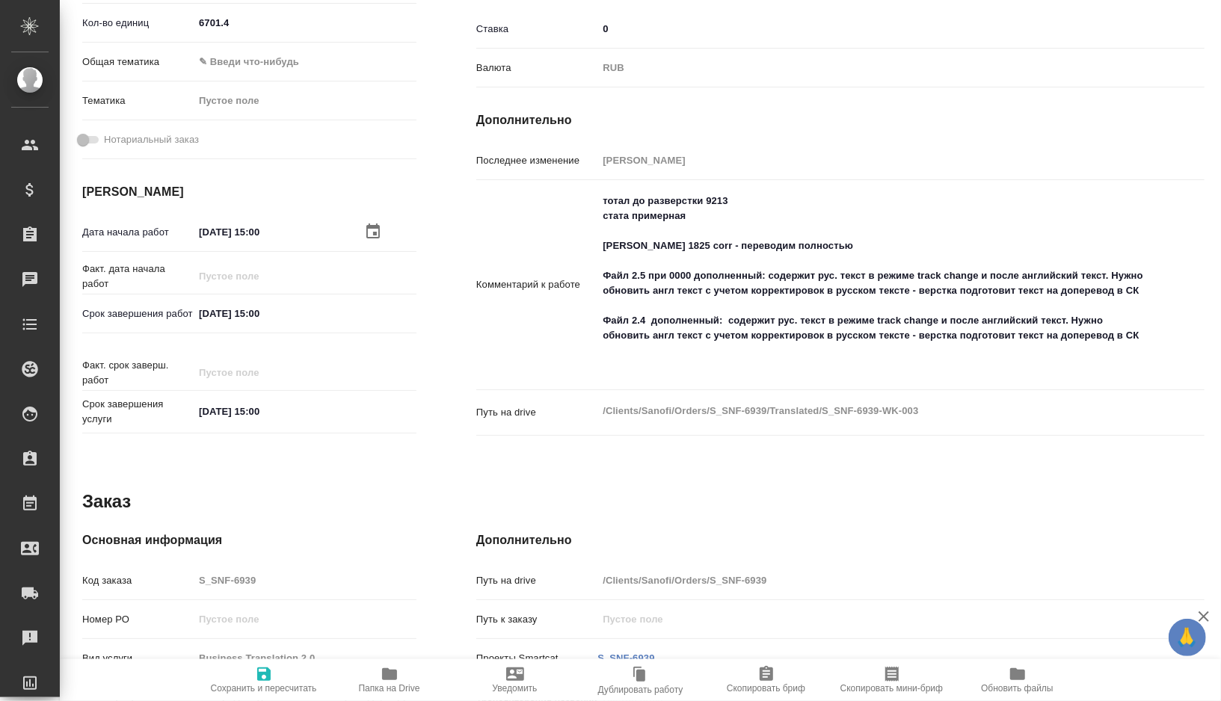
scroll to position [360, 0]
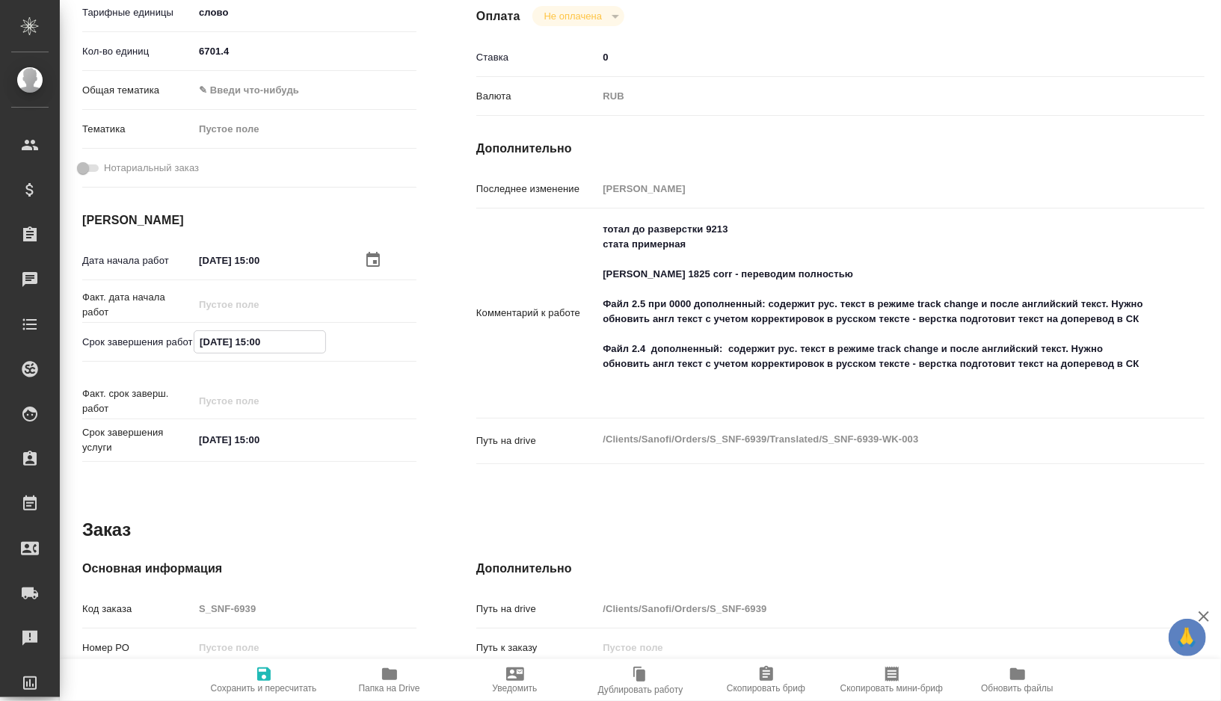
drag, startPoint x: 284, startPoint y: 346, endPoint x: 154, endPoint y: 346, distance: 130.1
click at [154, 346] on div "Срок завершения работ 06.10.2025 15:00" at bounding box center [249, 342] width 334 height 26
click at [246, 290] on div "Факт. дата начала работ" at bounding box center [249, 303] width 334 height 26
drag, startPoint x: 286, startPoint y: 264, endPoint x: 173, endPoint y: 257, distance: 113.1
click at [174, 258] on div "Дата начала работ 04.10.2025 15:00" at bounding box center [249, 260] width 334 height 26
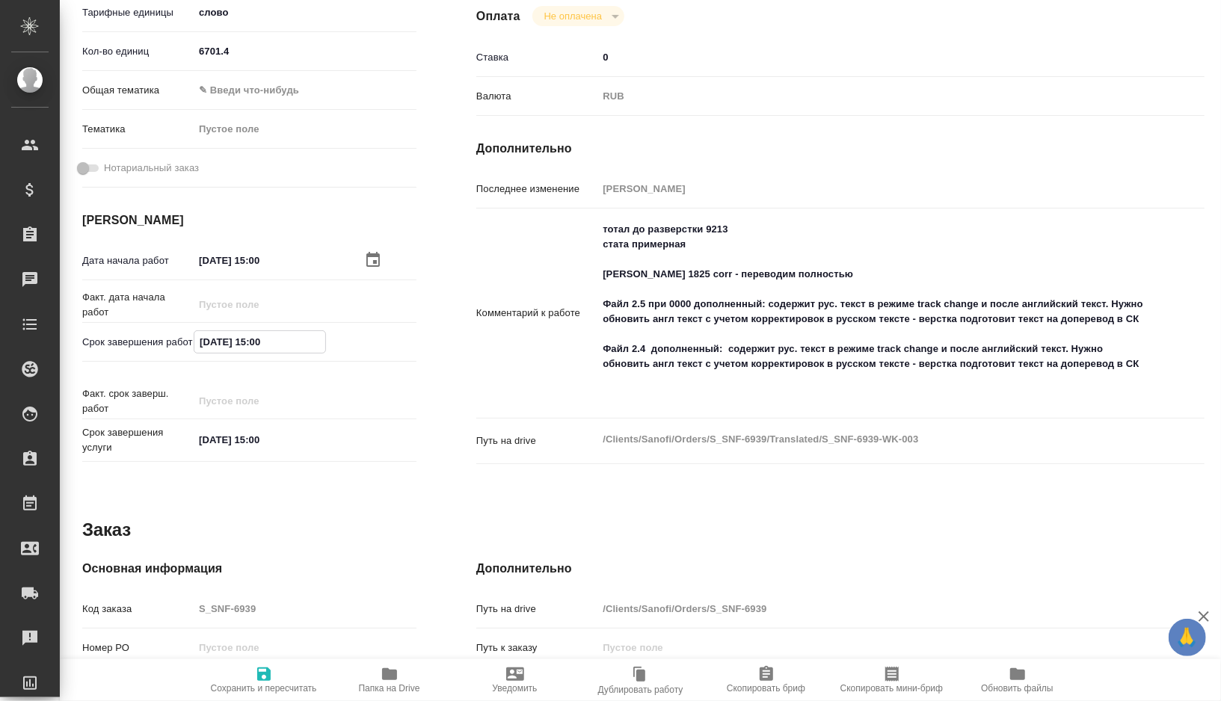
drag, startPoint x: 284, startPoint y: 344, endPoint x: 124, endPoint y: 344, distance: 160.0
click at [124, 344] on div "Срок завершения работ 06.10.2025 15:00" at bounding box center [249, 342] width 334 height 26
paste input "4"
click at [257, 669] on icon "button" at bounding box center [263, 674] width 13 height 13
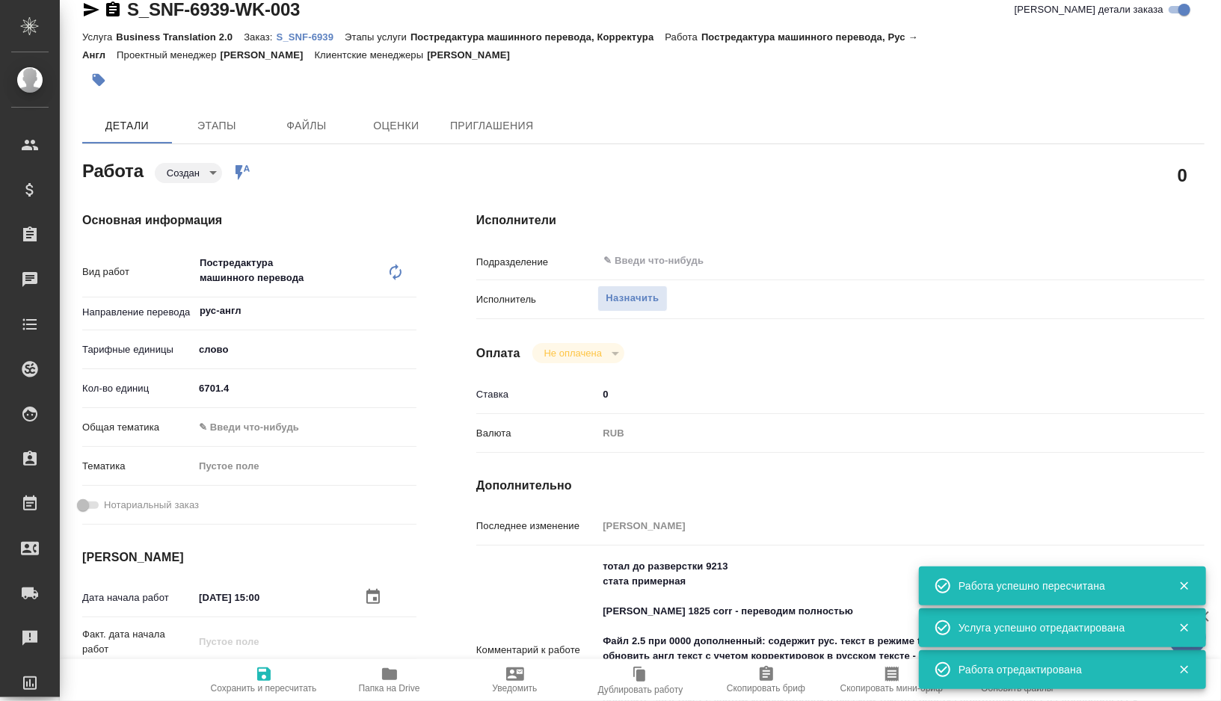
scroll to position [13, 0]
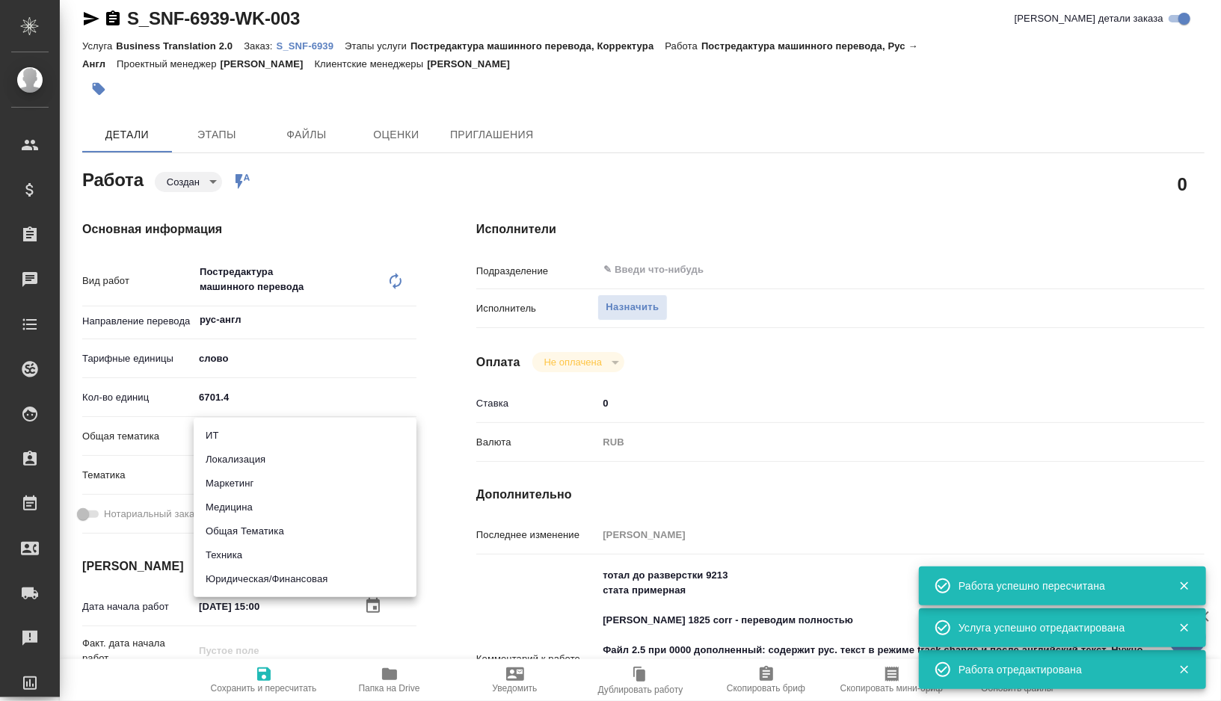
click at [265, 443] on body "🙏 .cls-1 fill:#fff; AWATERA Gorshkova Valentina Клиенты Спецификации Заказы 0 Ч…" at bounding box center [610, 350] width 1221 height 701
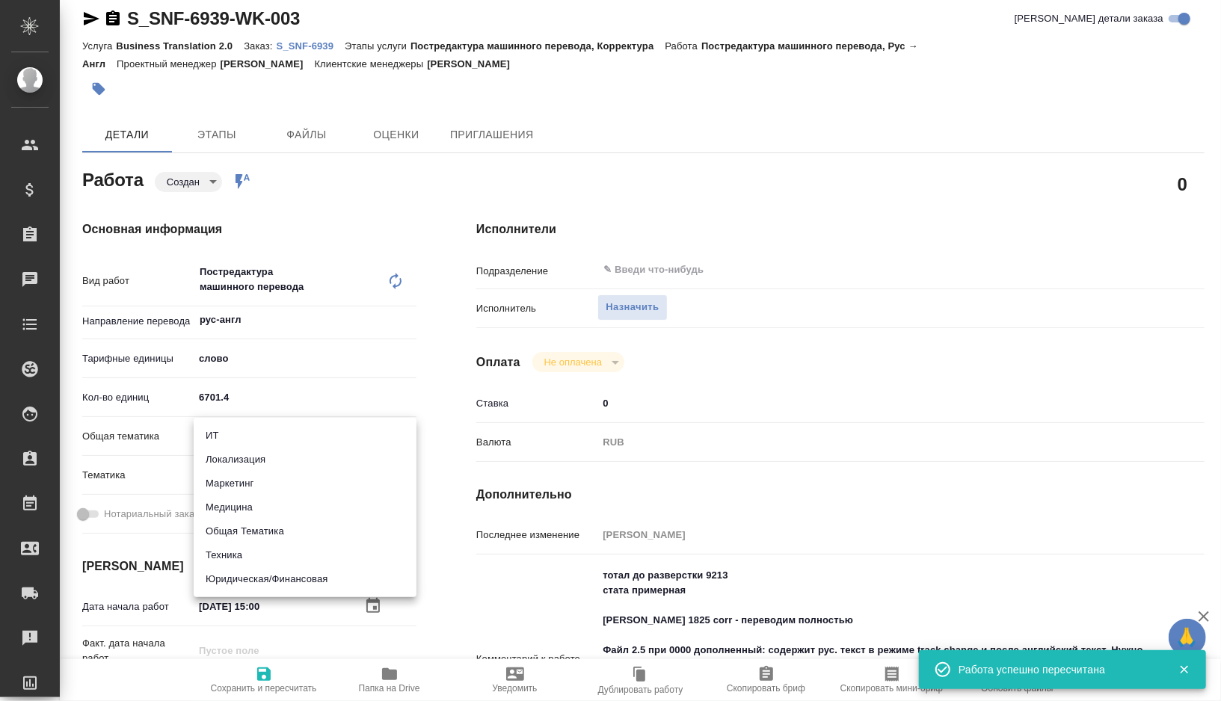
click at [283, 416] on div at bounding box center [610, 350] width 1221 height 701
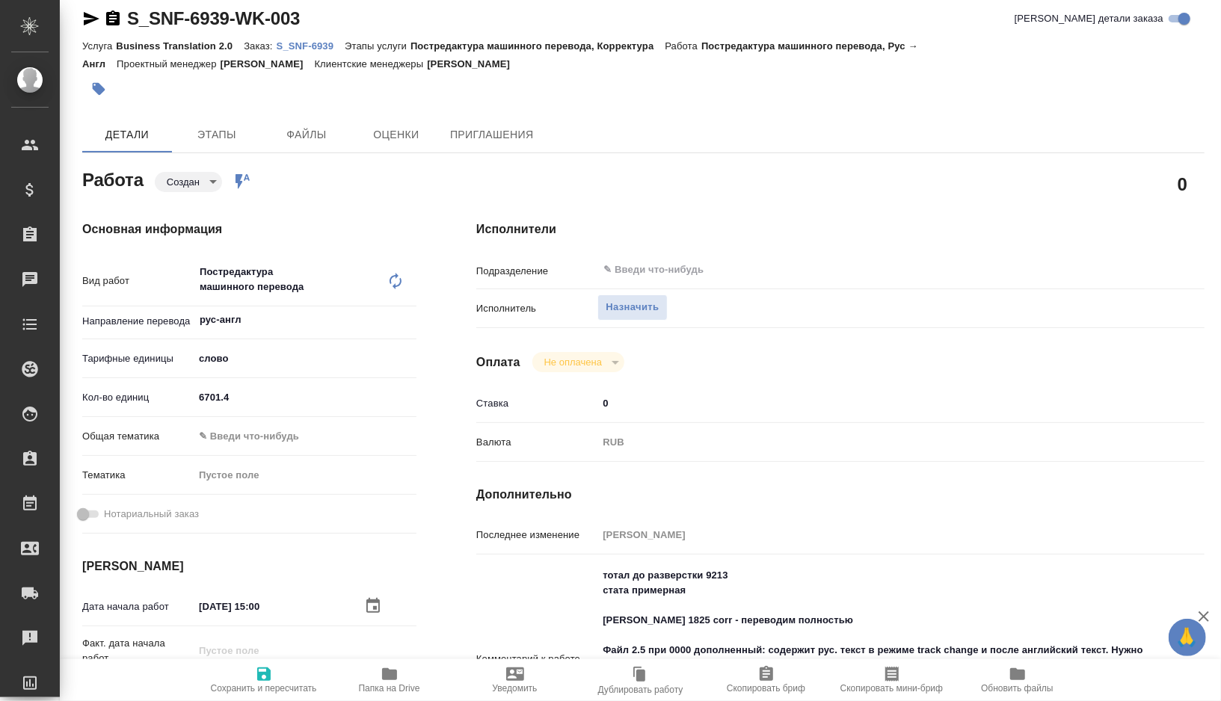
click at [247, 433] on body "🙏 .cls-1 fill:#fff; AWATERA Gorshkova Valentina Клиенты Спецификации Заказы 0 Ч…" at bounding box center [610, 350] width 1221 height 701
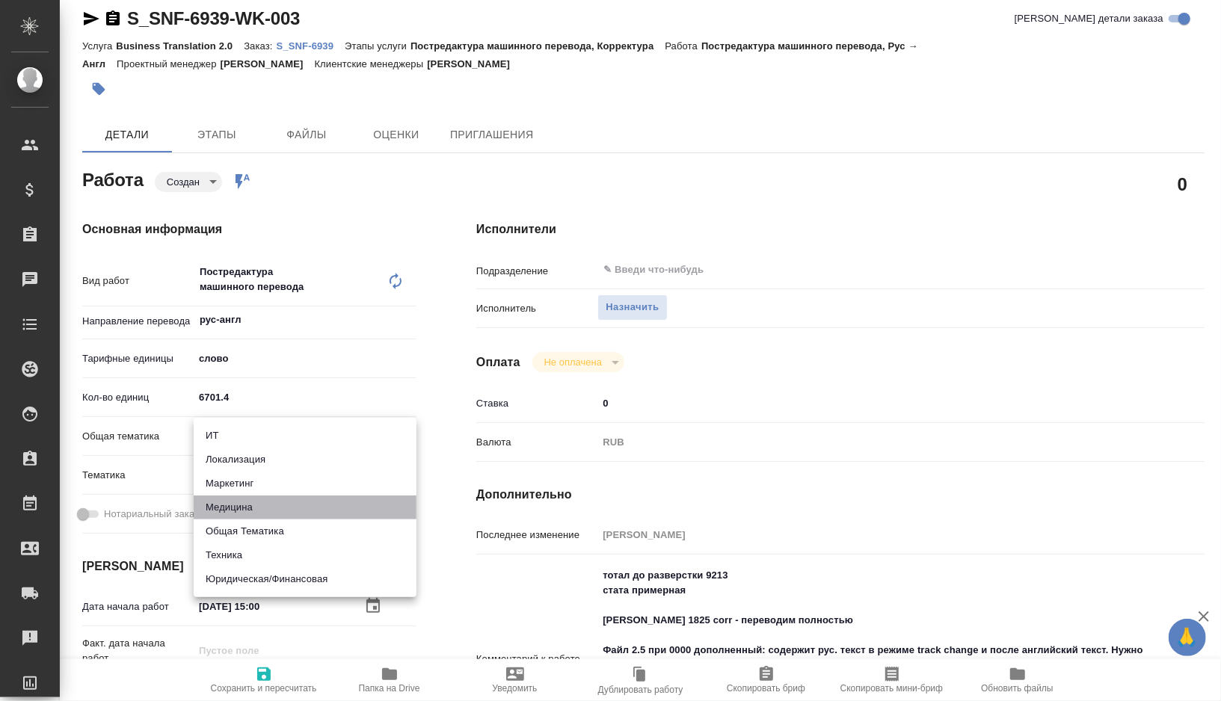
click at [247, 509] on li "Медицина" at bounding box center [305, 508] width 223 height 24
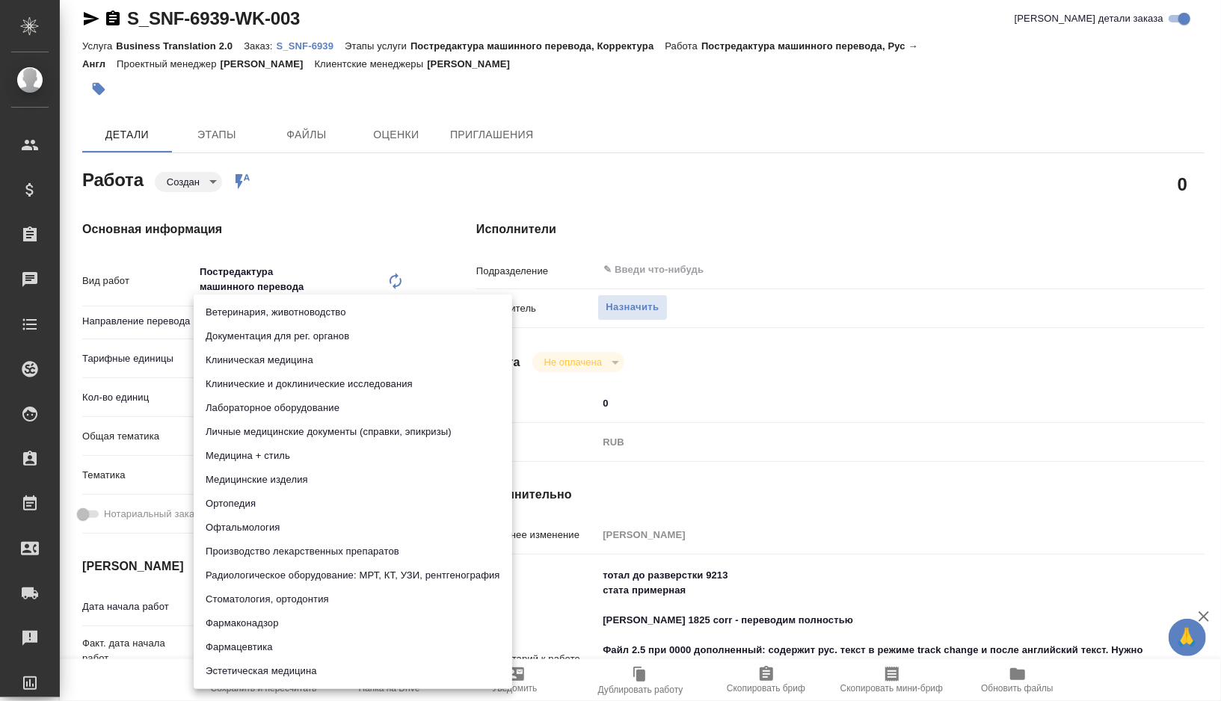
click at [250, 481] on body "🙏 .cls-1 fill:#fff; AWATERA Gorshkova Valentina Клиенты Спецификации Заказы 0 Ч…" at bounding box center [610, 350] width 1221 height 701
click at [297, 354] on li "Клиническая медицина" at bounding box center [353, 360] width 318 height 24
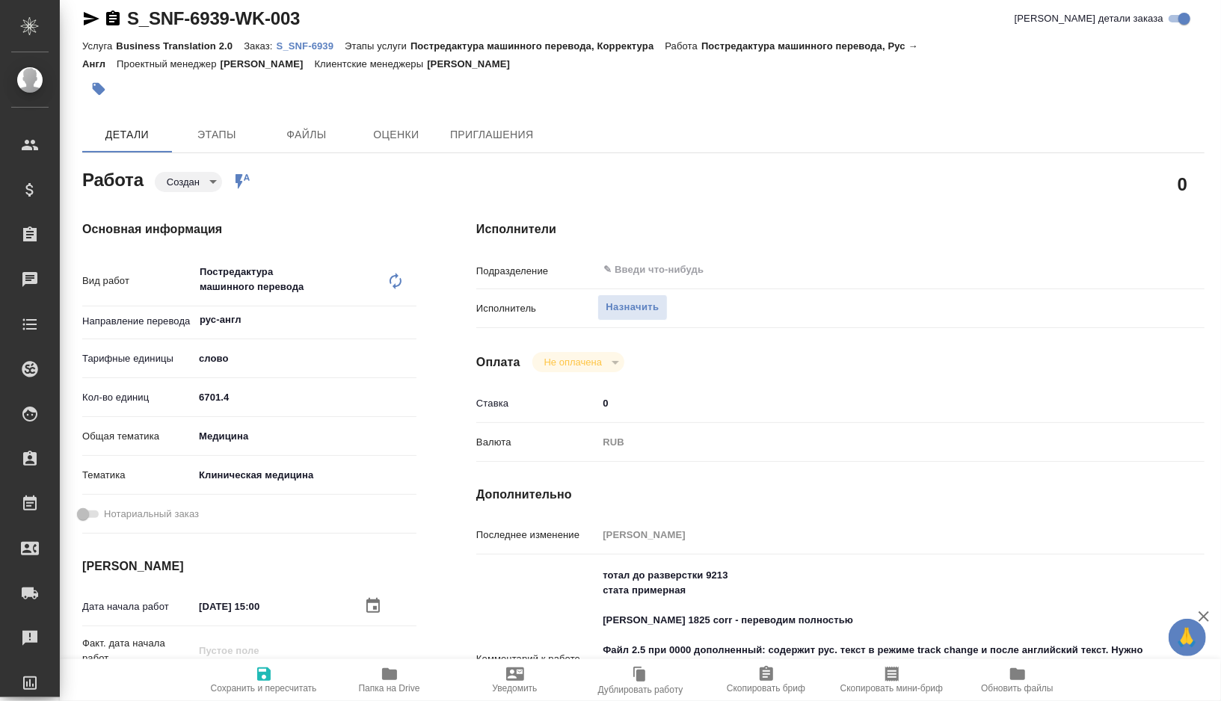
click at [283, 690] on span "Сохранить и пересчитать" at bounding box center [264, 688] width 106 height 10
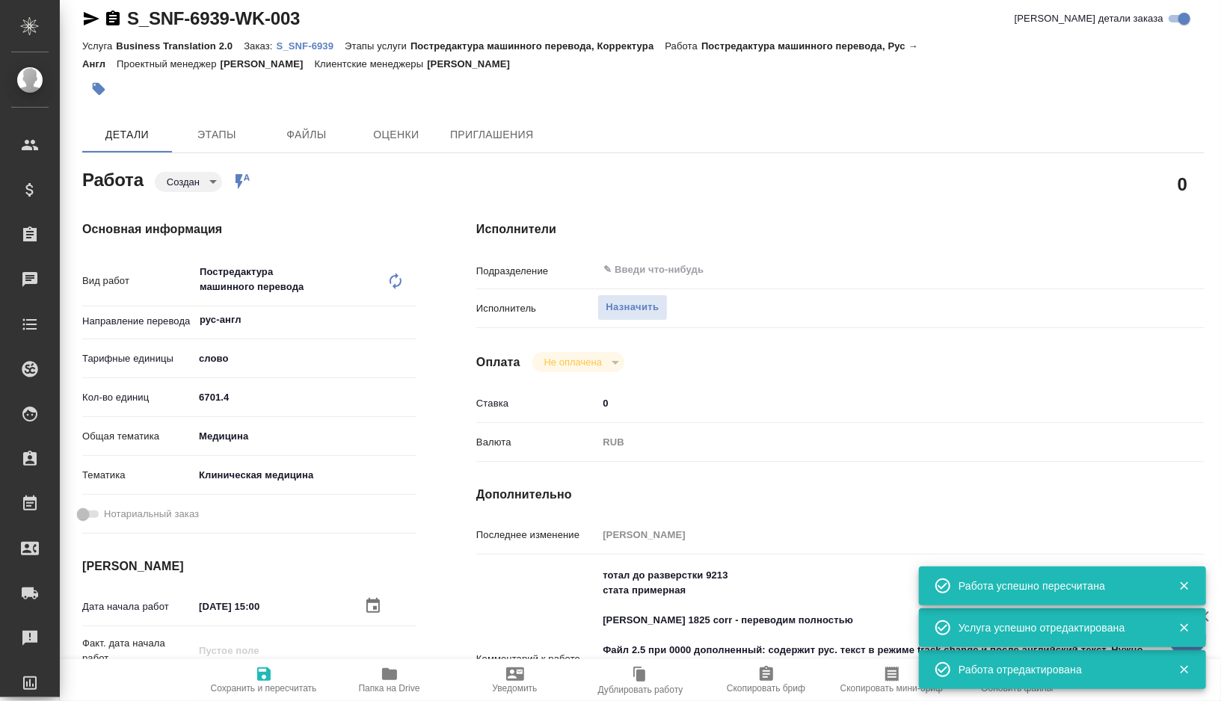
click at [208, 176] on body "🙏 .cls-1 fill:#fff; AWATERA Gorshkova Valentina Клиенты Спецификации Заказы 0 Ч…" at bounding box center [610, 350] width 1221 height 701
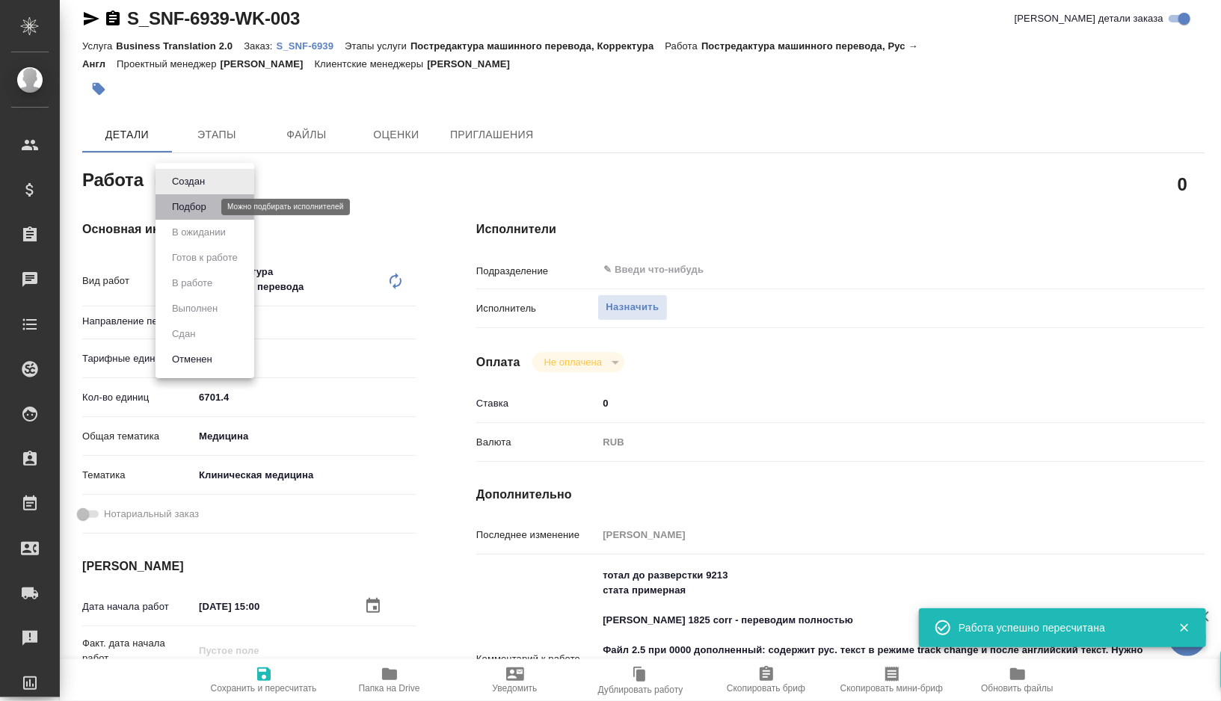
click at [205, 202] on button "Подбор" at bounding box center [188, 207] width 43 height 16
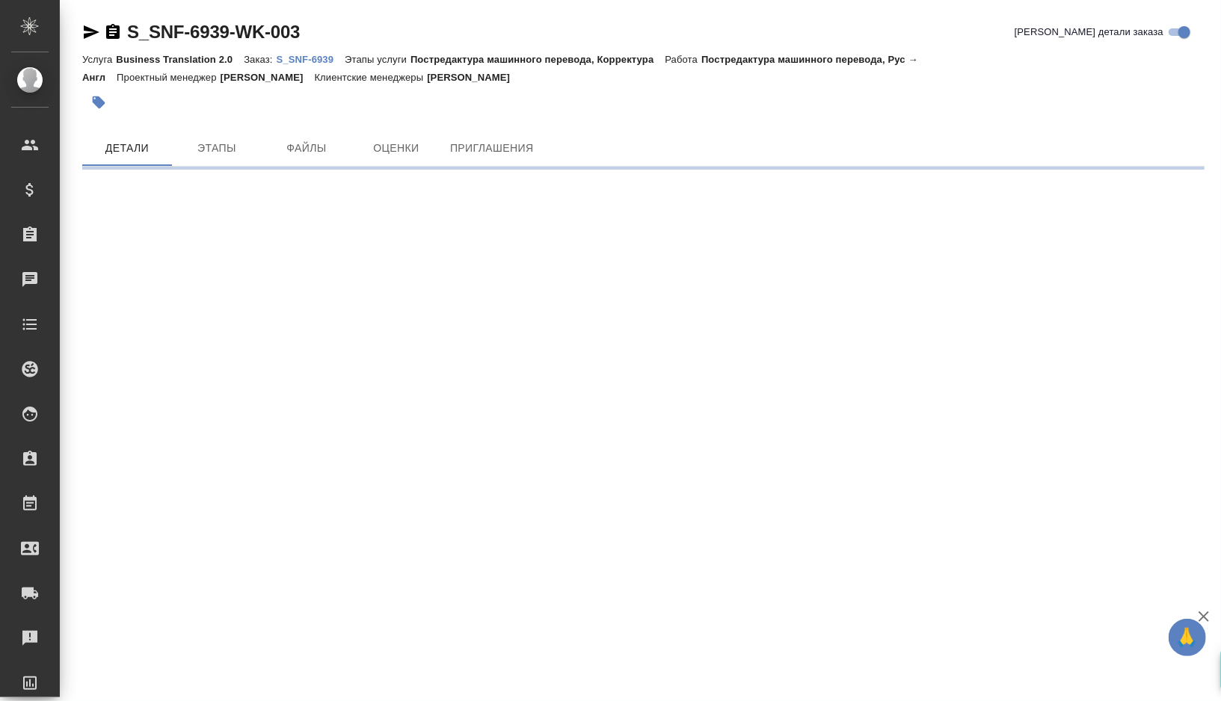
scroll to position [0, 0]
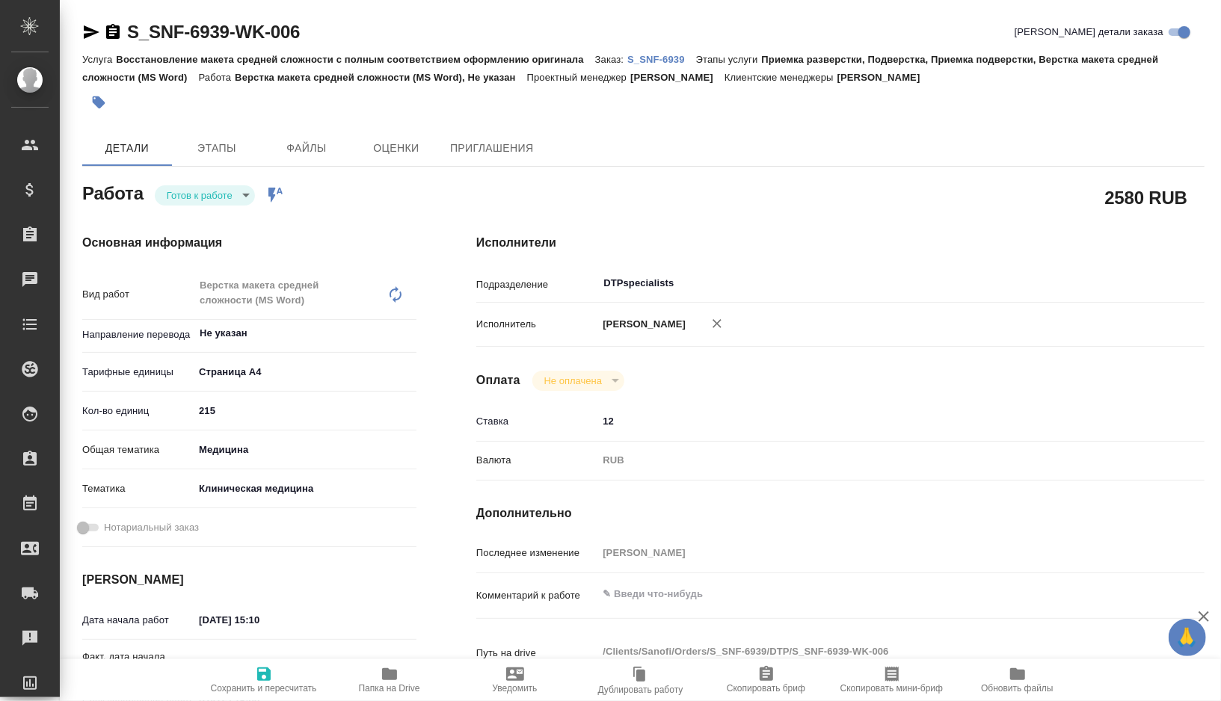
type textarea "x"
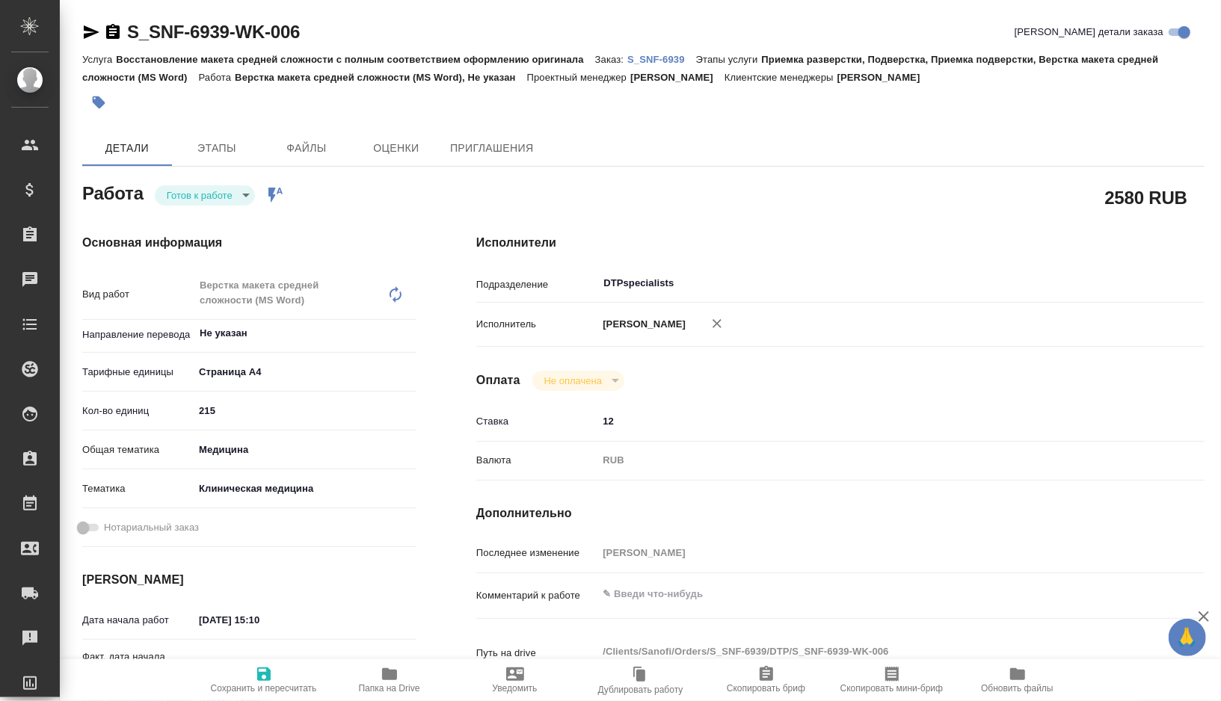
type textarea "x"
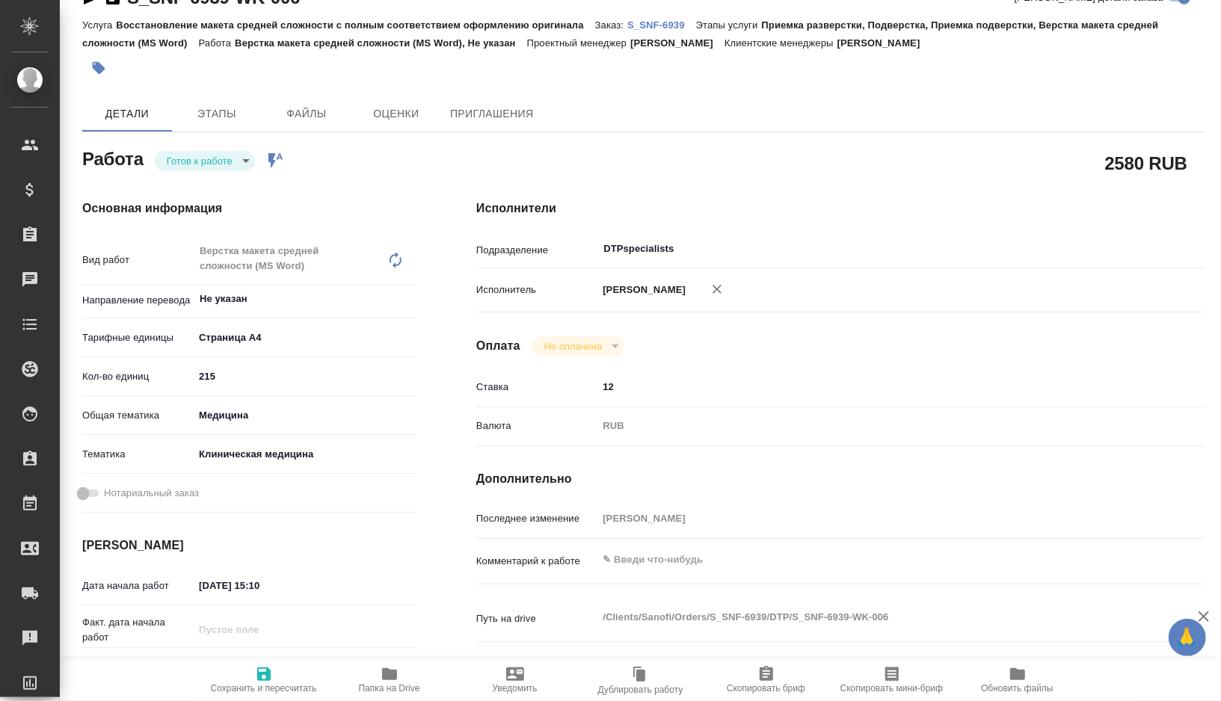
type textarea "x"
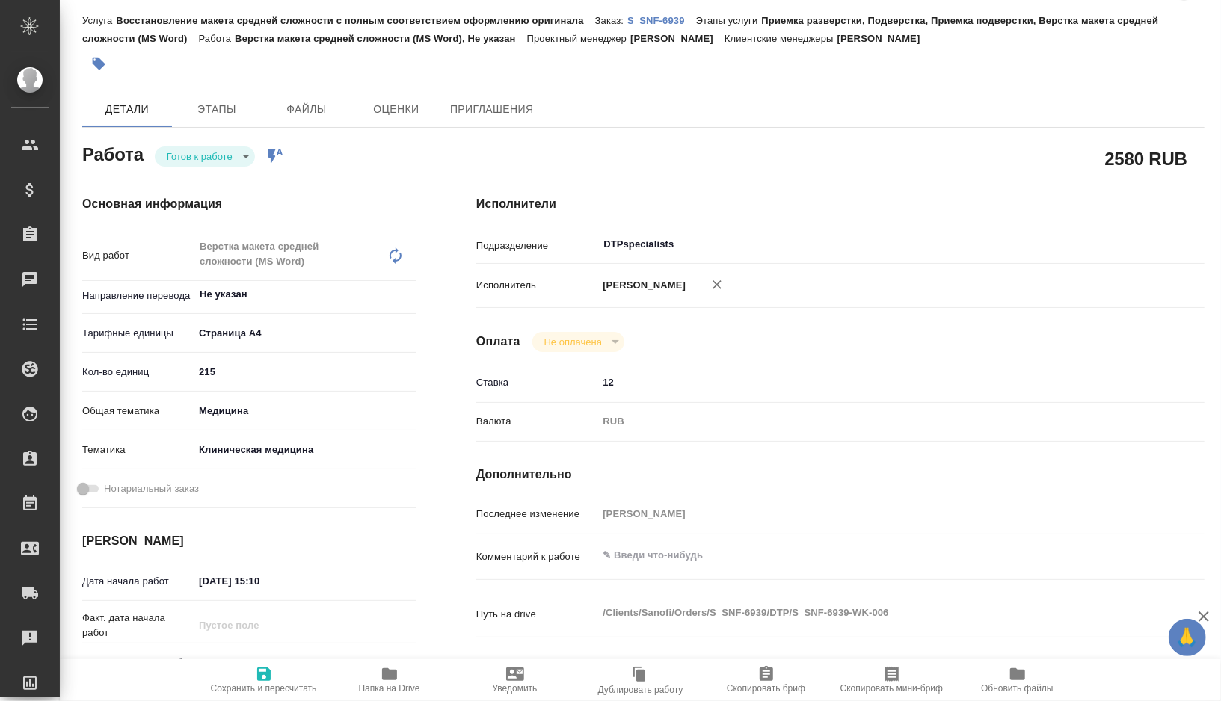
type textarea "x"
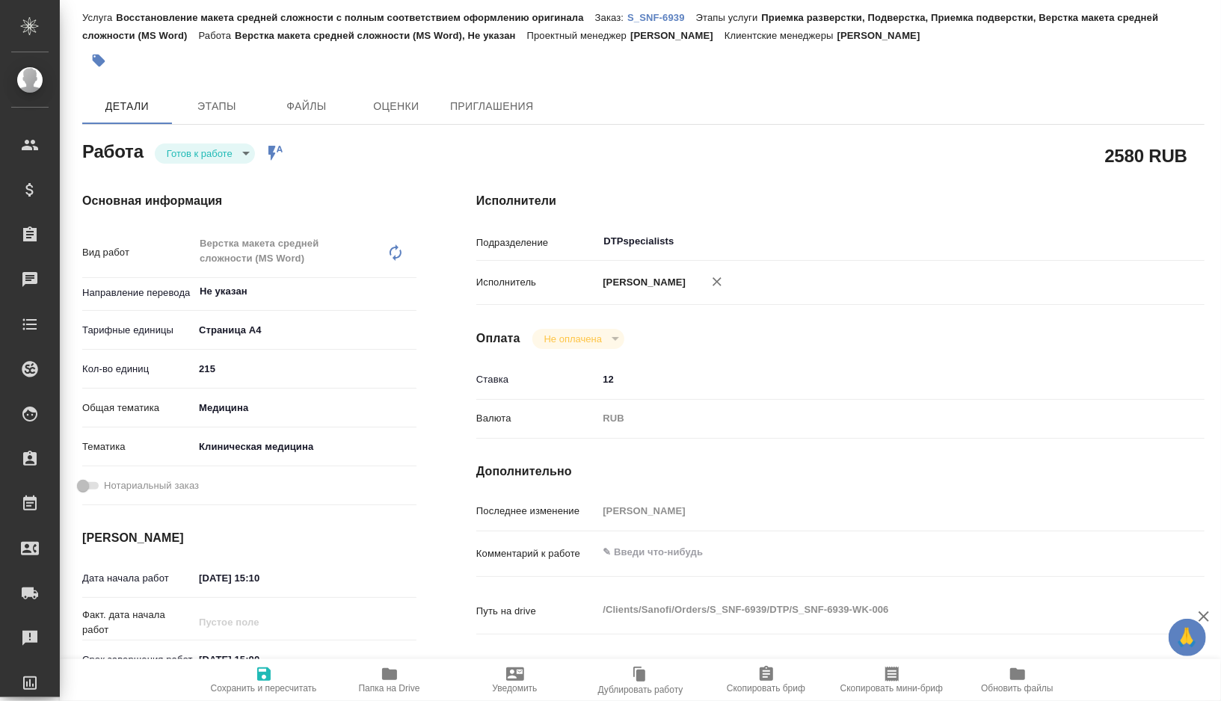
scroll to position [87, 0]
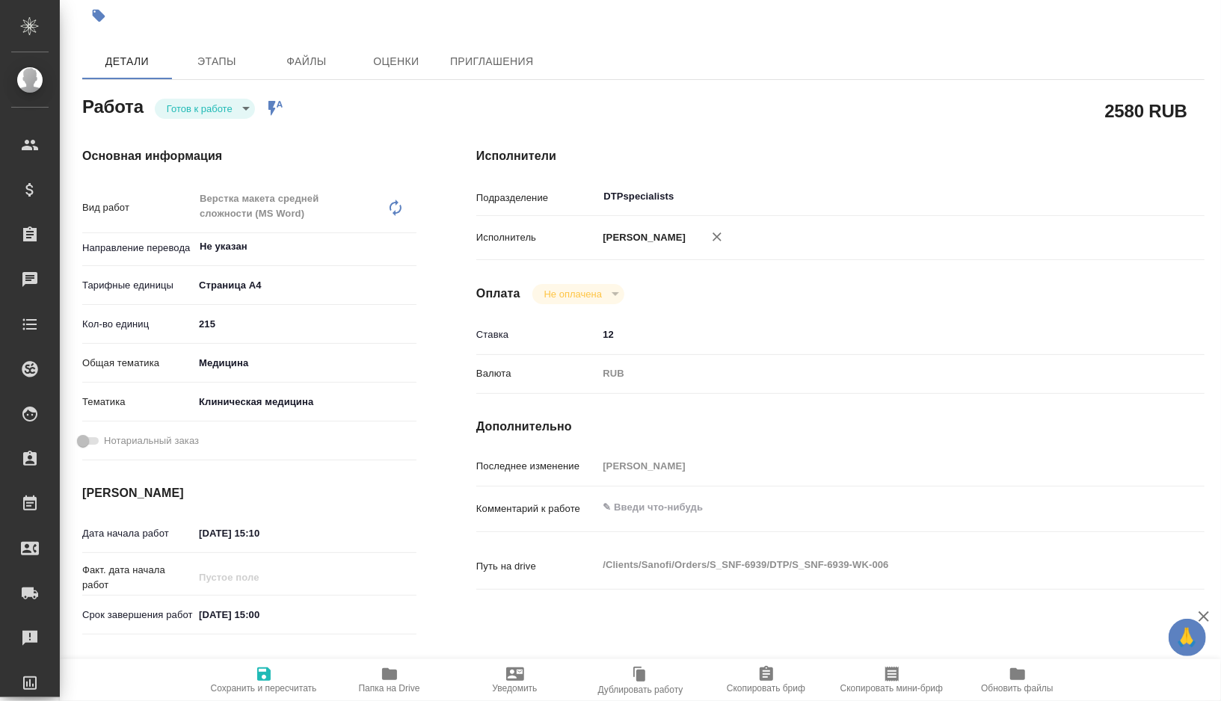
type textarea "x"
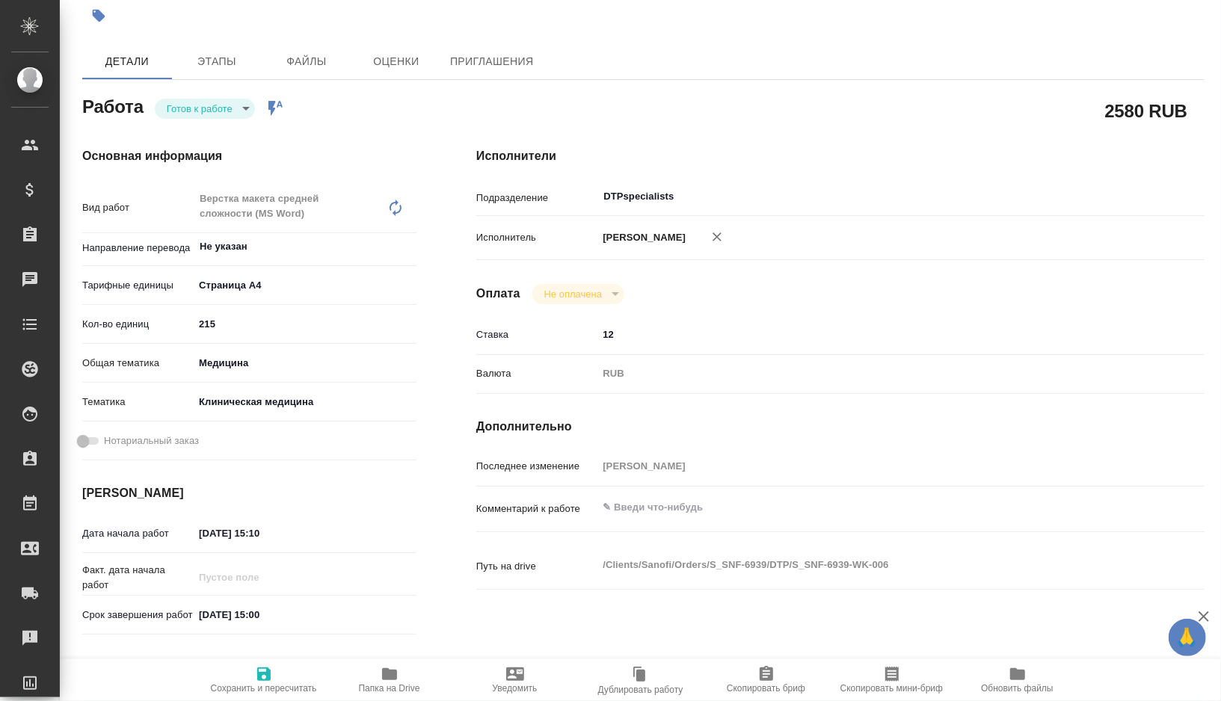
type textarea "x"
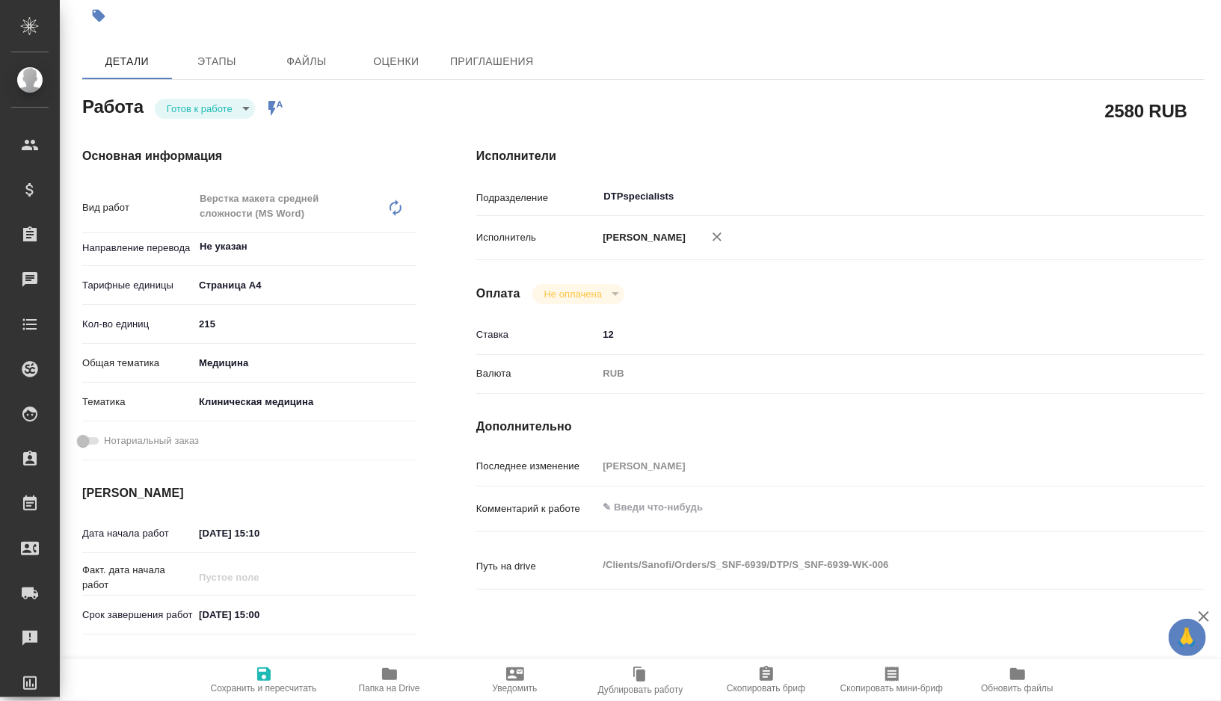
type textarea "x"
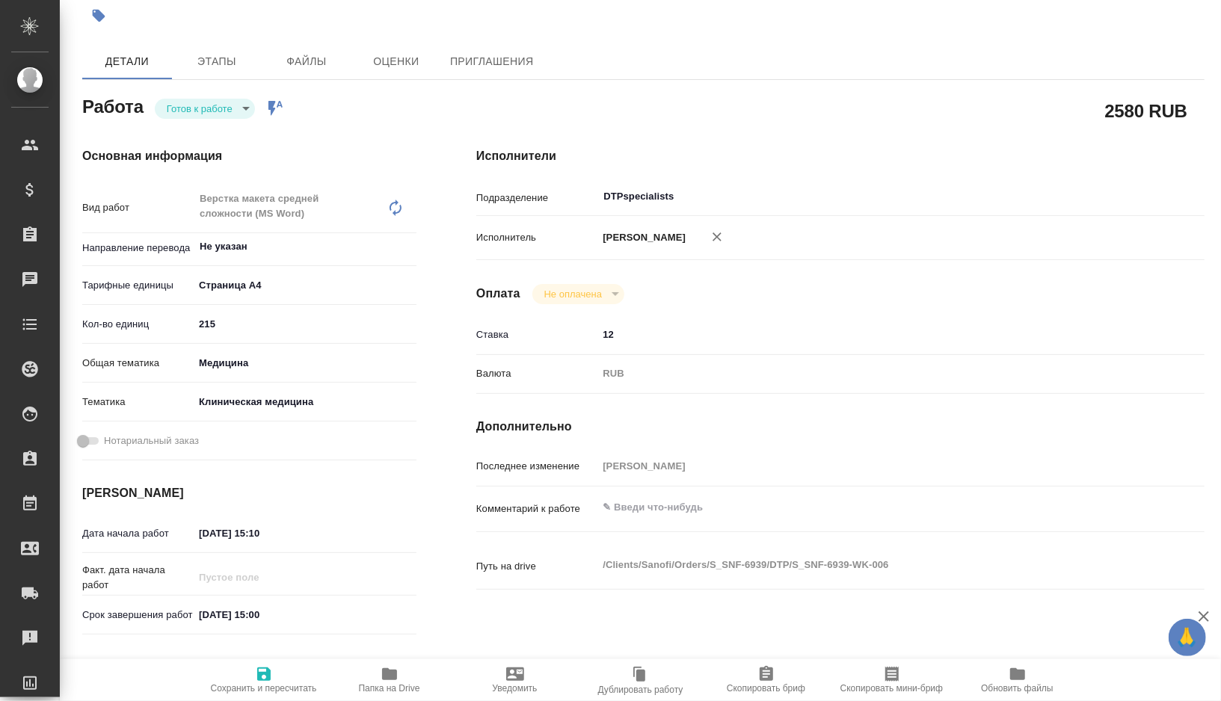
click at [392, 672] on icon "button" at bounding box center [389, 674] width 15 height 12
type textarea "x"
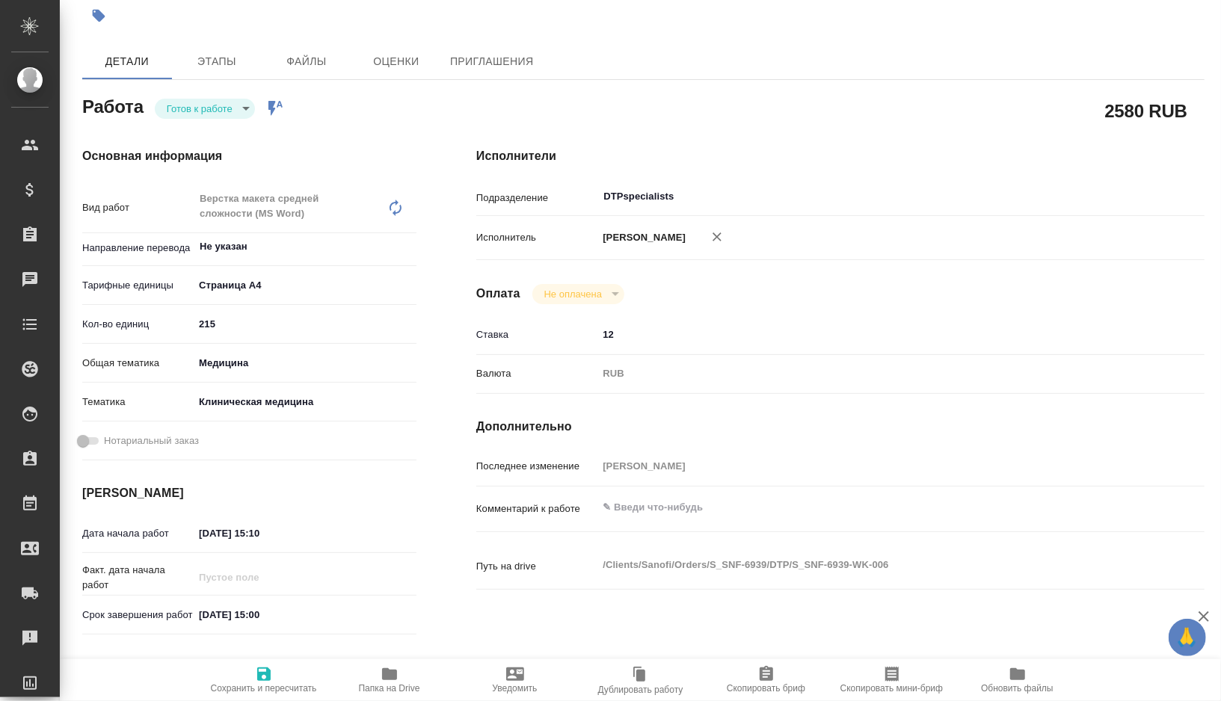
type textarea "x"
